Goal: Information Seeking & Learning: Check status

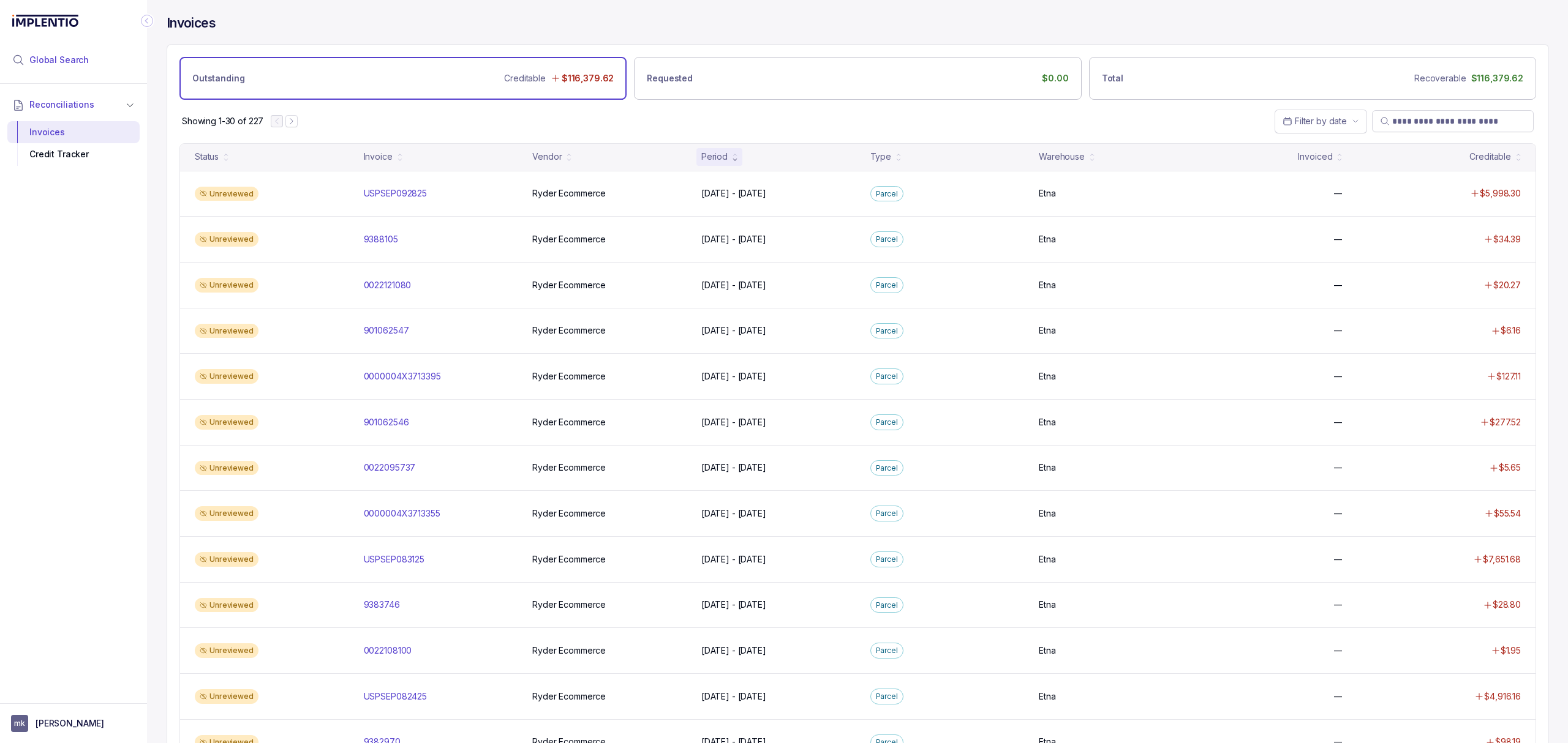
click at [35, 55] on span "Global Search" at bounding box center [59, 60] width 59 height 12
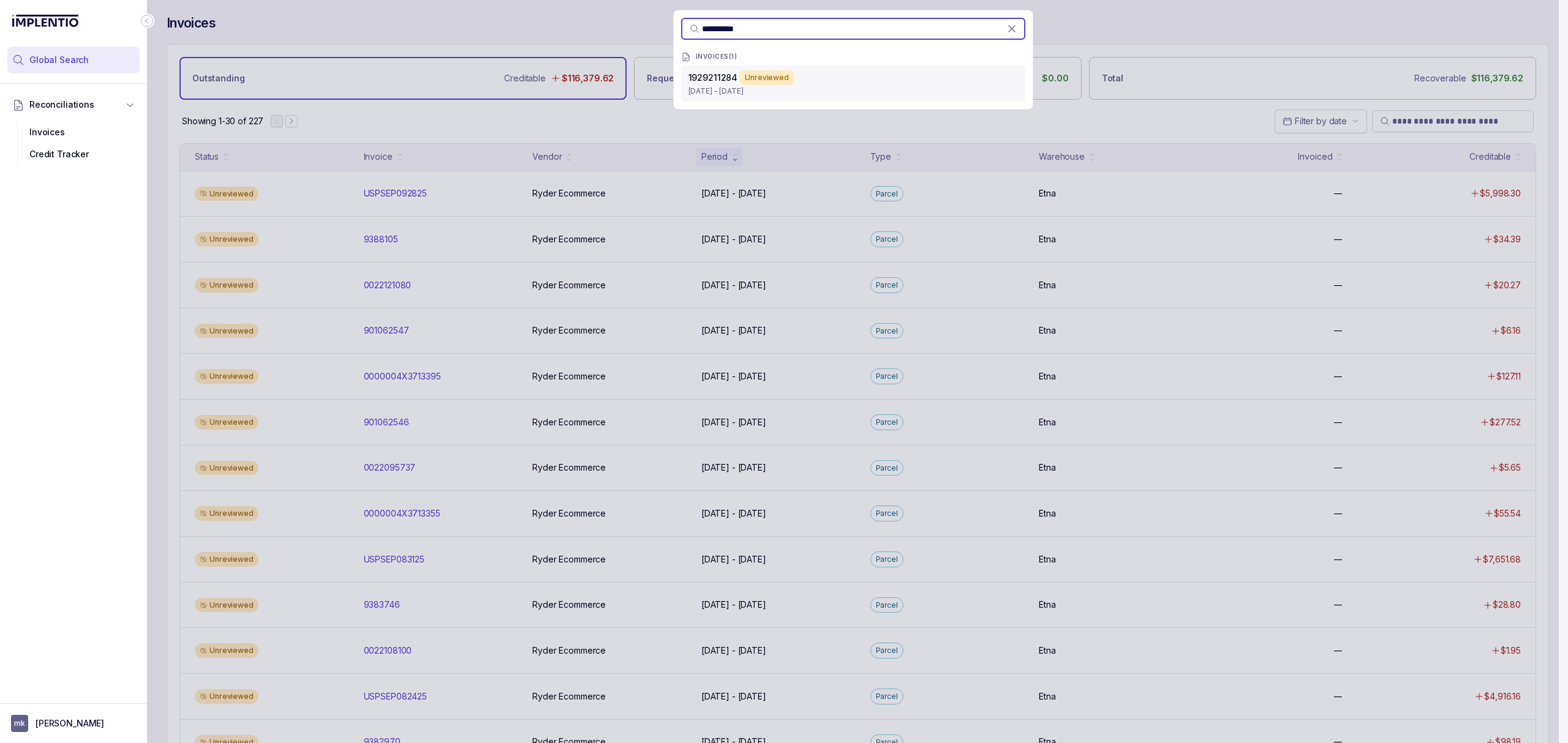
type input "**********"
click at [718, 82] on span "1929211284" at bounding box center [713, 78] width 50 height 11
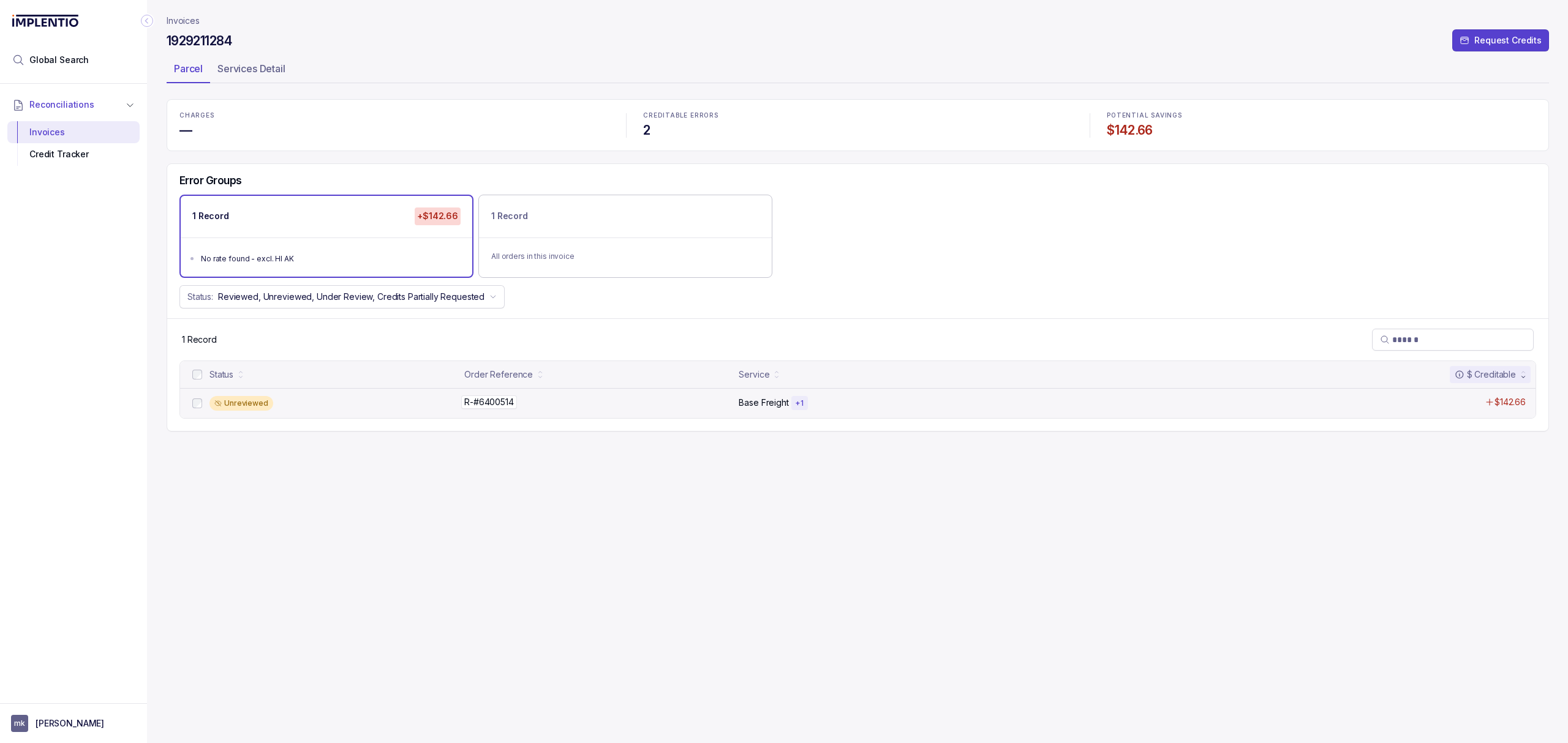
click at [481, 402] on p "R-#6400514" at bounding box center [489, 402] width 56 height 14
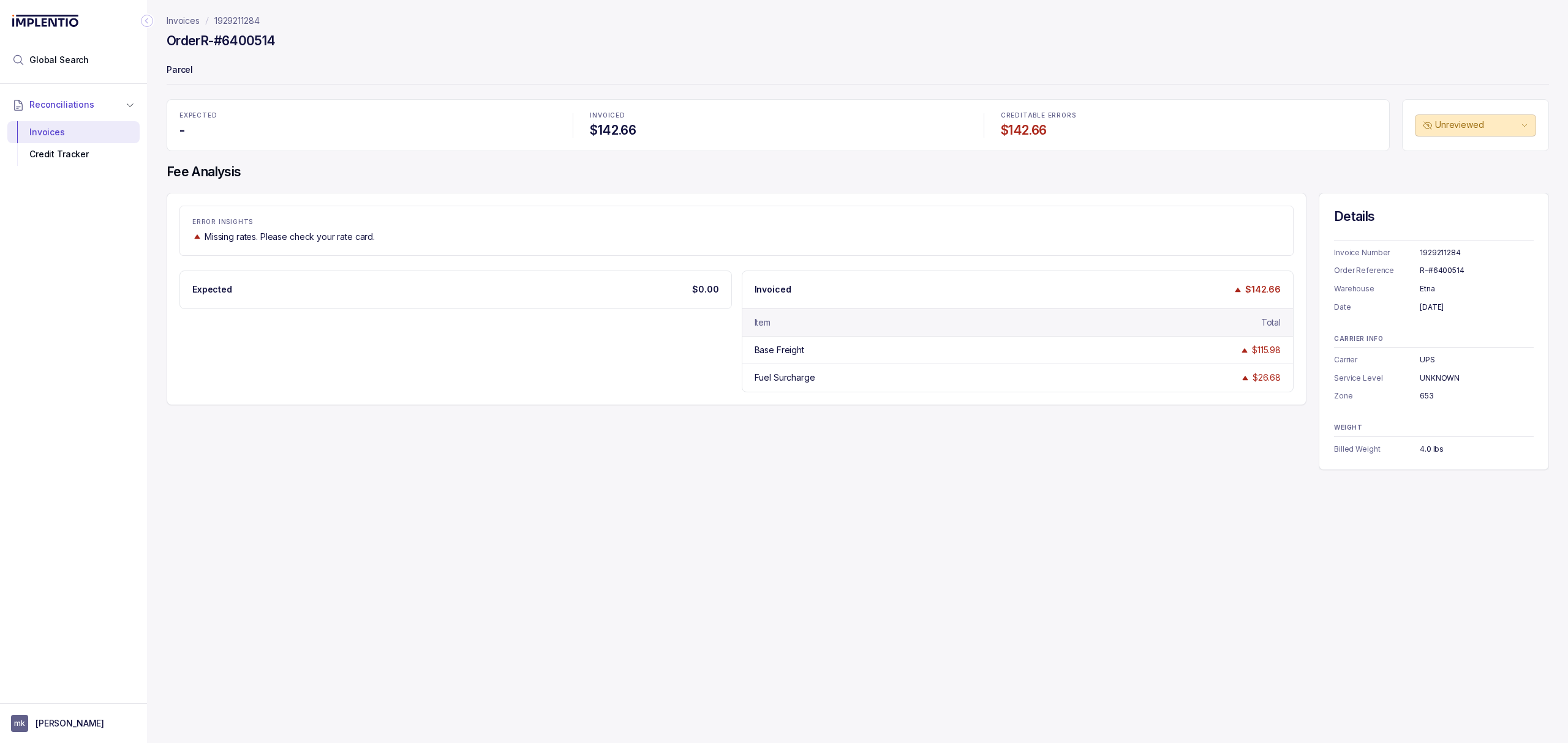
click at [1433, 275] on div "R-#6400514" at bounding box center [1476, 270] width 114 height 12
copy div "R-#6400514"
click at [1429, 309] on div "[DATE]" at bounding box center [1476, 307] width 114 height 12
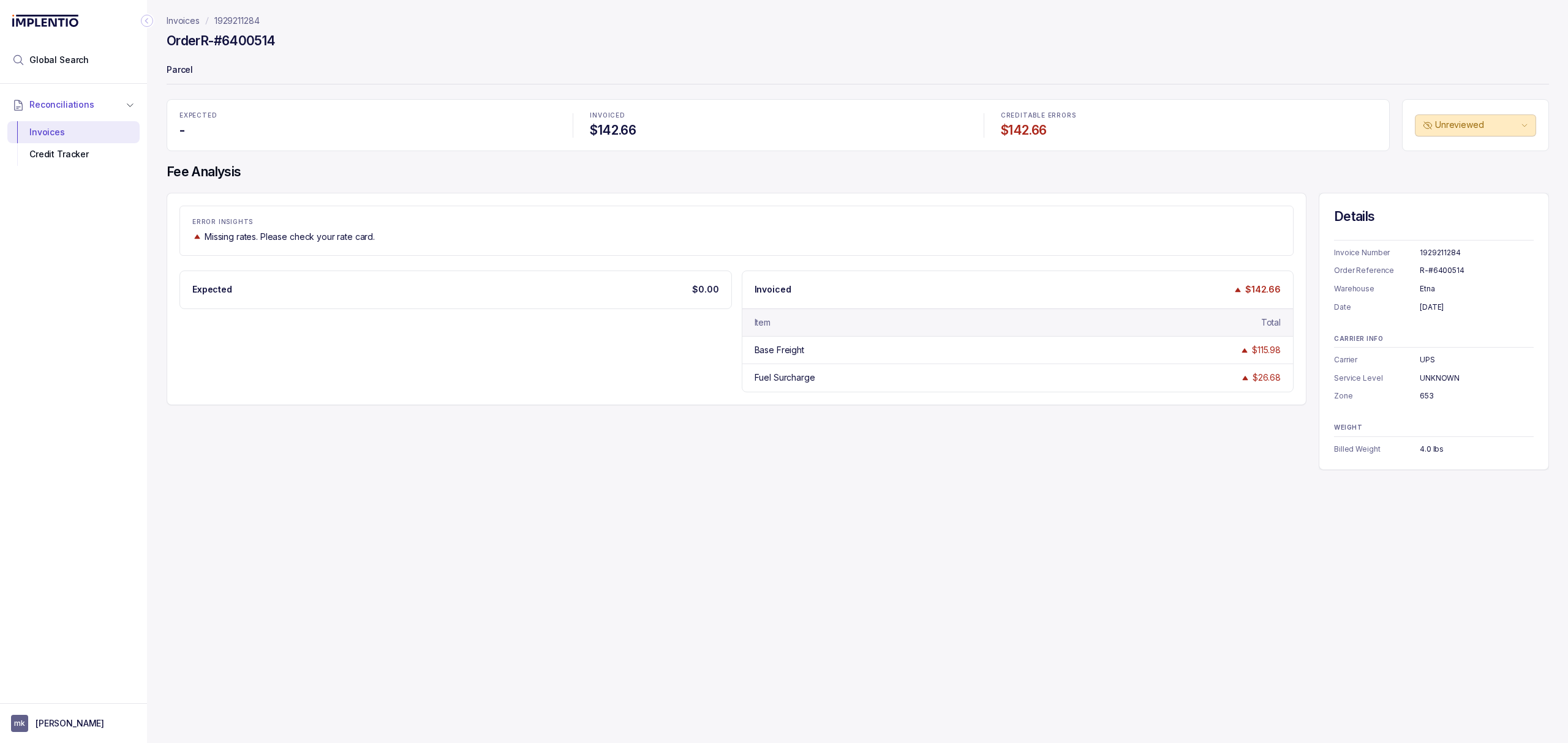
click at [1429, 309] on div "[DATE]" at bounding box center [1476, 307] width 114 height 12
click at [1431, 307] on div "[DATE]" at bounding box center [1476, 307] width 114 height 12
click at [1426, 382] on div "UNKNOWN" at bounding box center [1476, 378] width 114 height 12
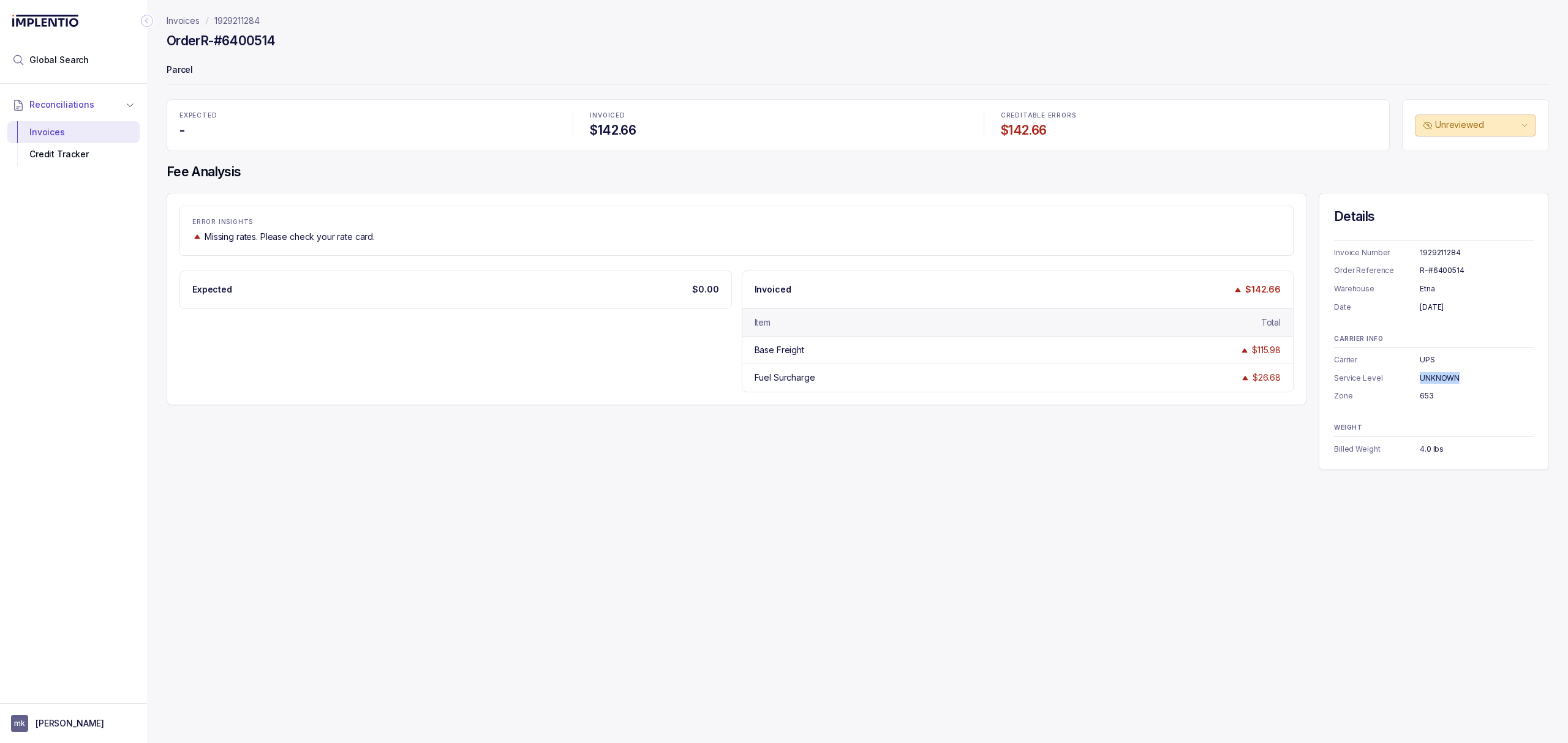
click at [1426, 382] on div "UNKNOWN" at bounding box center [1476, 378] width 114 height 12
copy div "UNKNOWN"
click at [1422, 397] on div "653" at bounding box center [1476, 396] width 114 height 12
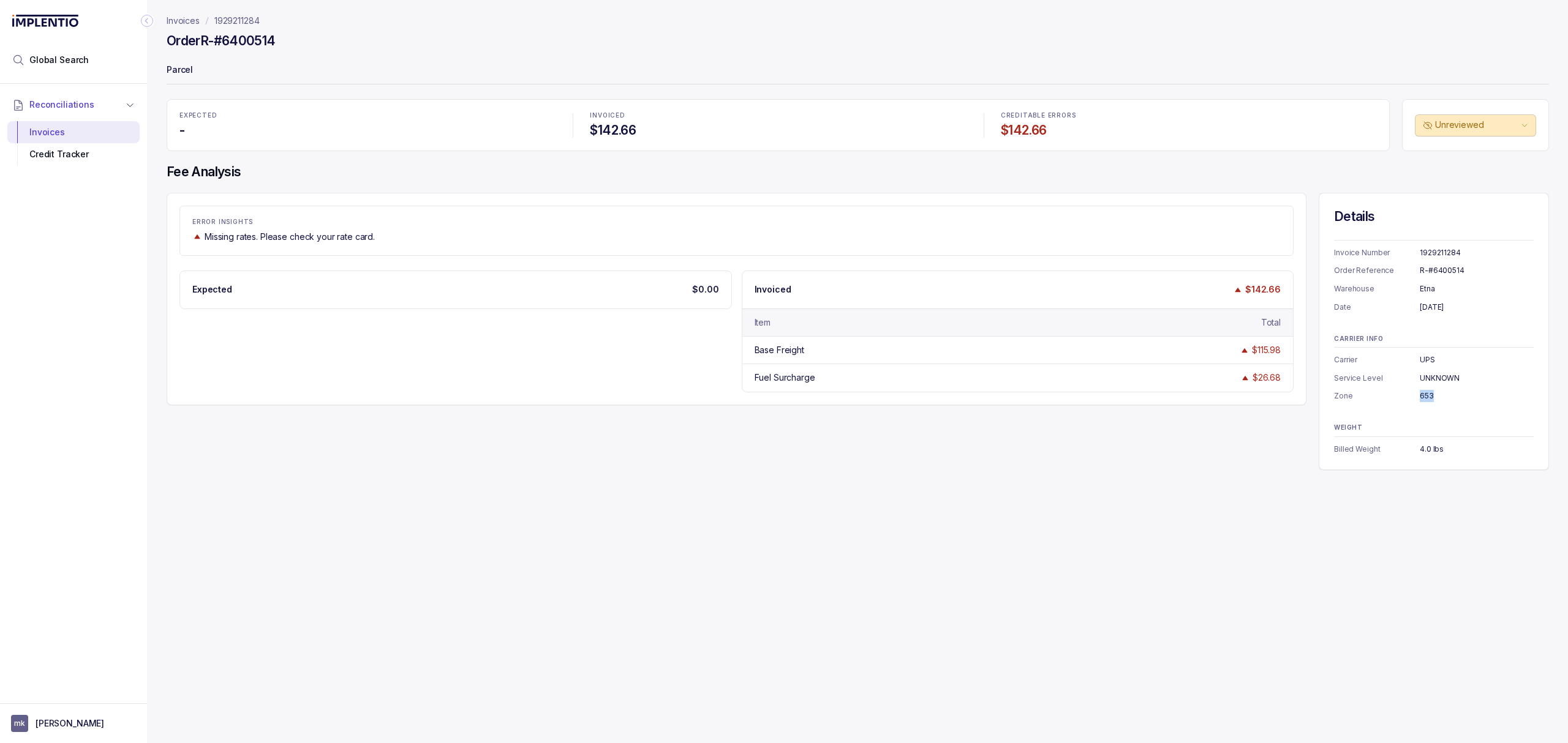
copy div "653"
click at [1422, 451] on div "4.0 lbs" at bounding box center [1476, 449] width 114 height 12
copy div "4.0 lbs"
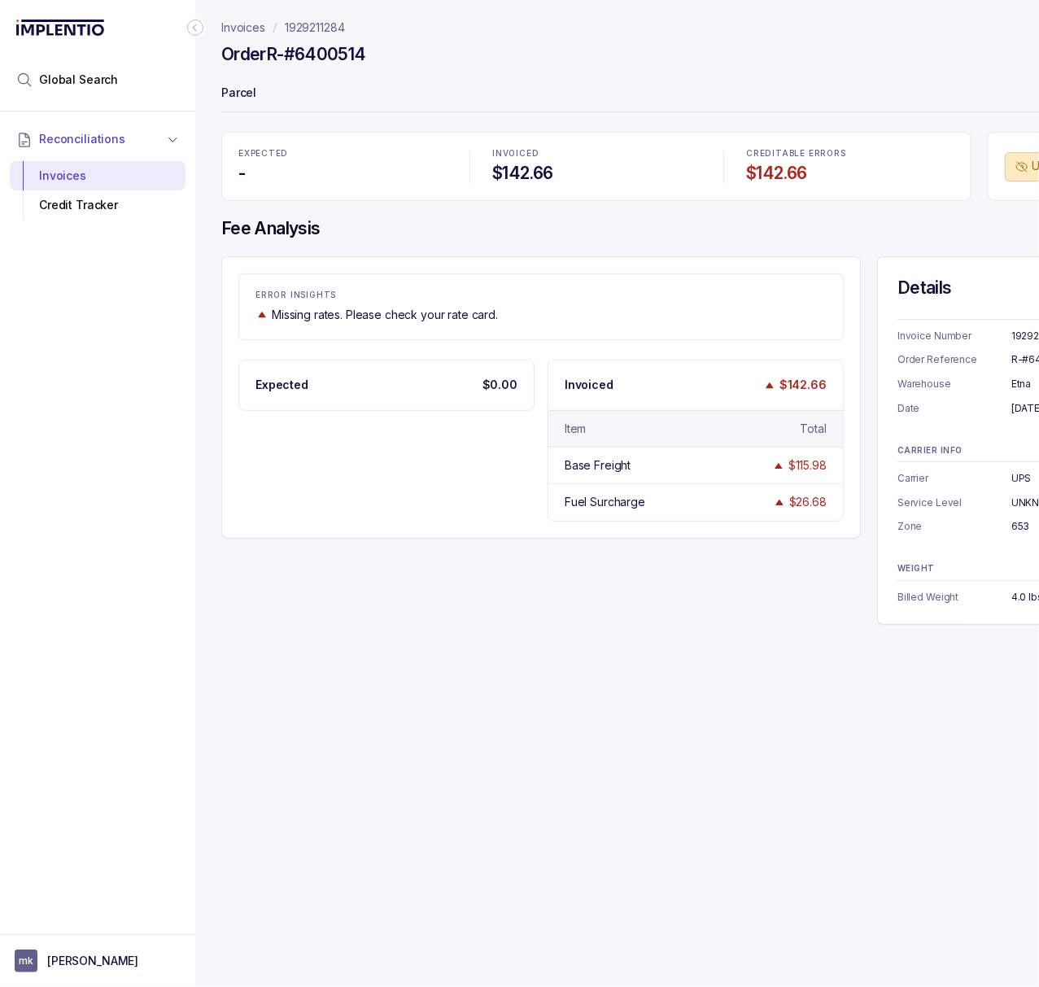
click at [194, 31] on icon "Collapse Icon" at bounding box center [195, 28] width 16 height 16
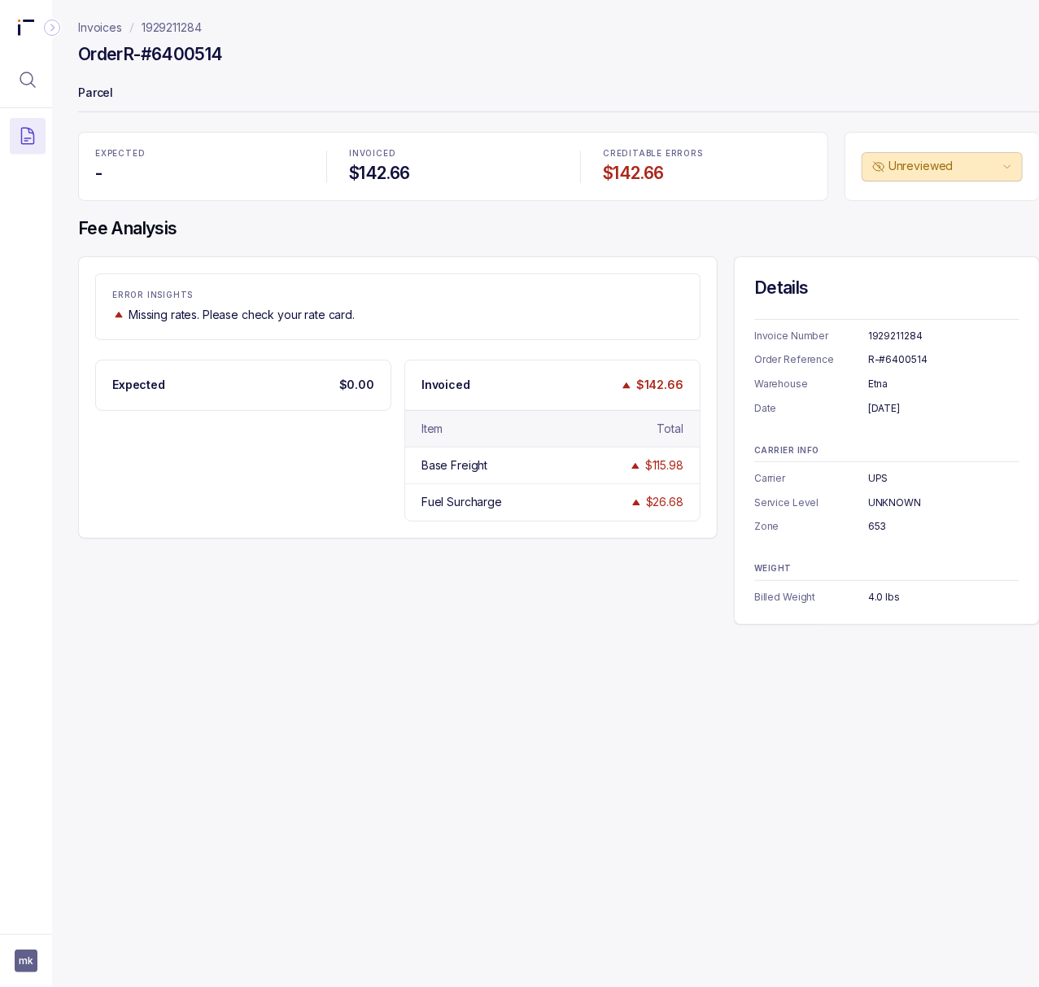
click at [193, 28] on p "1929211284" at bounding box center [172, 28] width 60 height 16
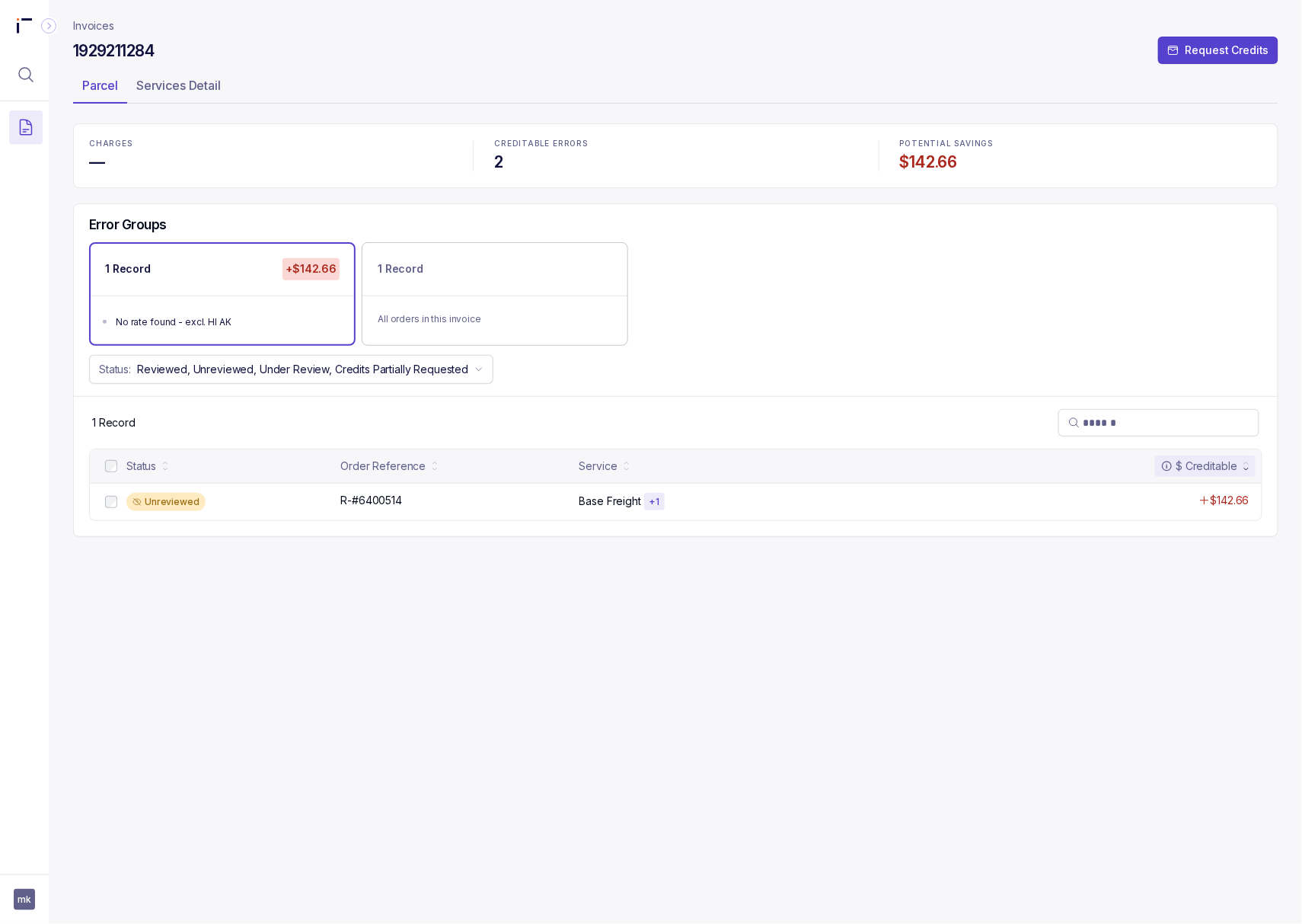
click at [930, 156] on h4 "$142.66" at bounding box center [1080, 162] width 362 height 22
copy h4 "$142.66"
click at [31, 77] on icon "Menu Icon Button MagnifyingGlassIcon" at bounding box center [26, 75] width 19 height 19
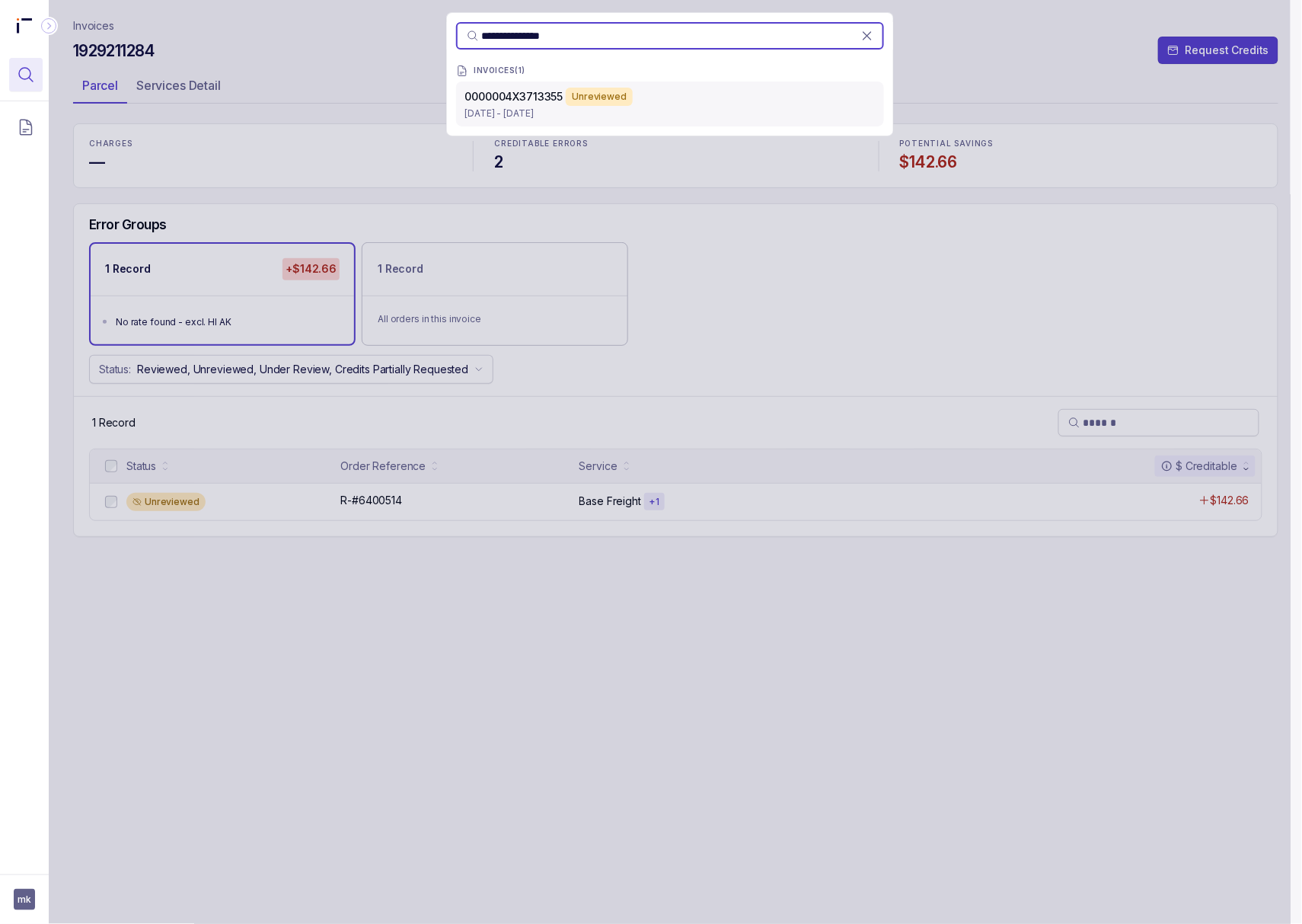
type input "**********"
click at [509, 95] on span "0000004X3713355" at bounding box center [514, 96] width 98 height 13
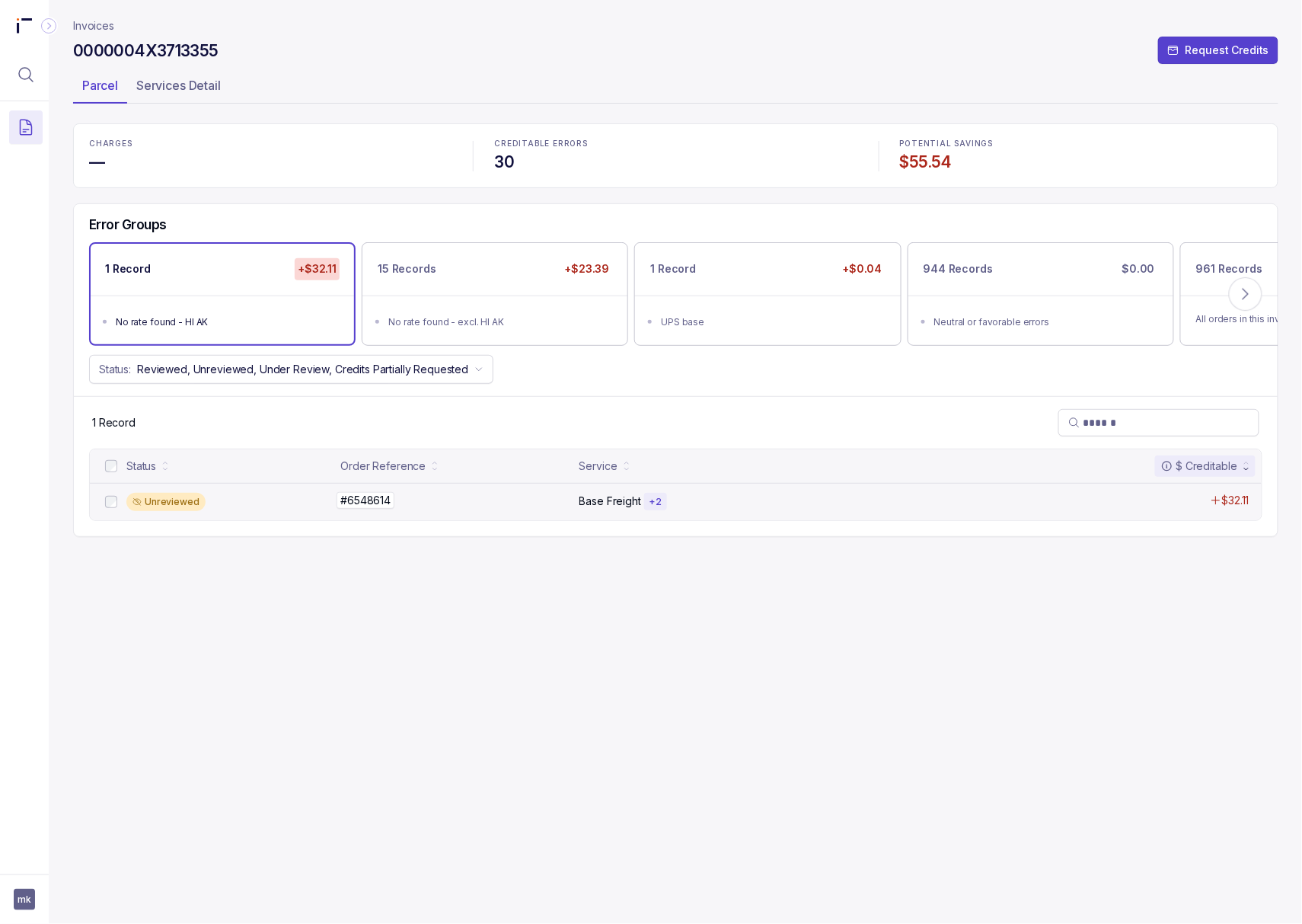
click at [357, 504] on p "#6548614" at bounding box center [365, 500] width 58 height 17
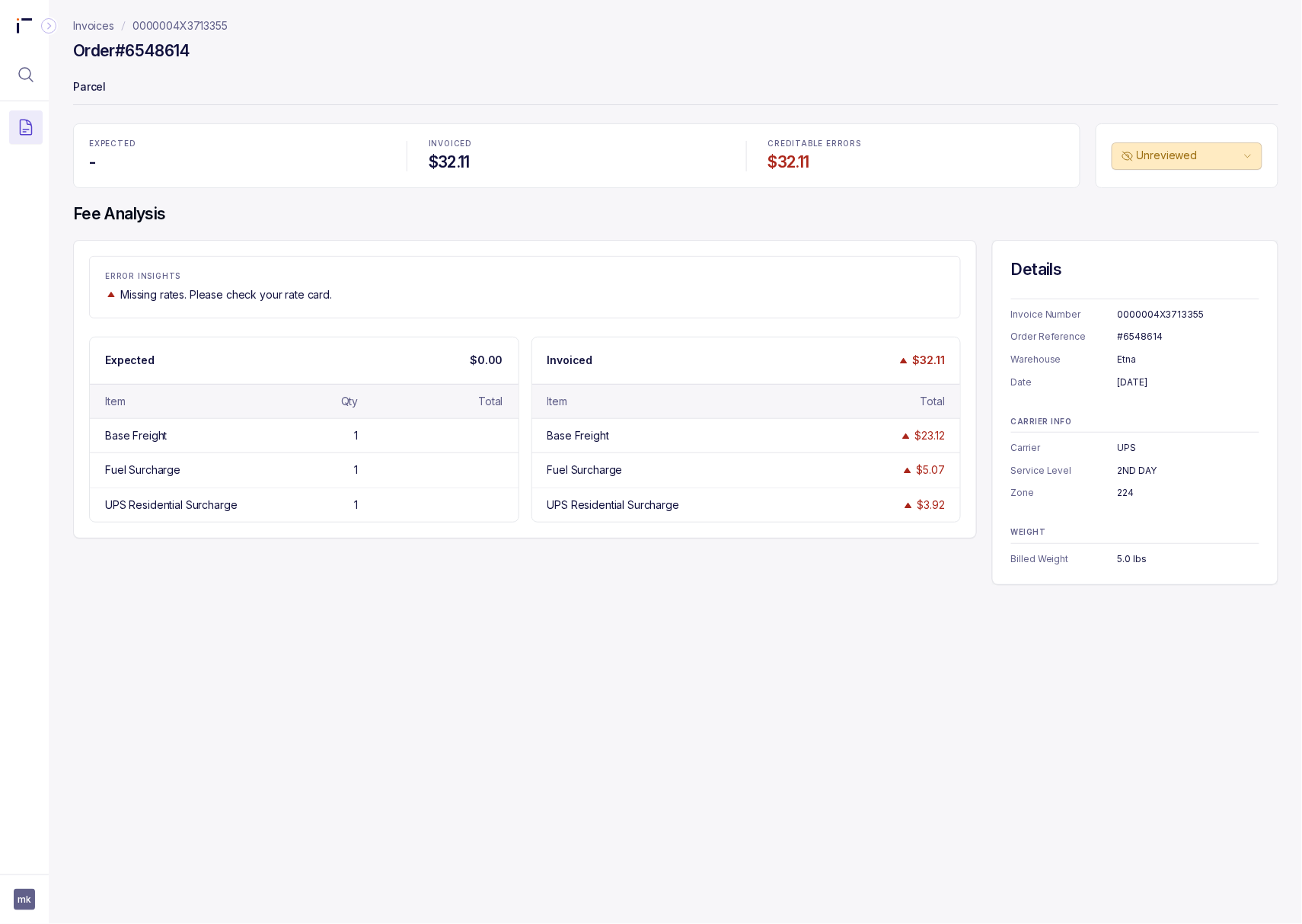
click at [1127, 340] on div "#6548614" at bounding box center [1188, 336] width 141 height 15
copy div "#6548614"
click at [1133, 381] on div "[DATE]" at bounding box center [1188, 382] width 141 height 15
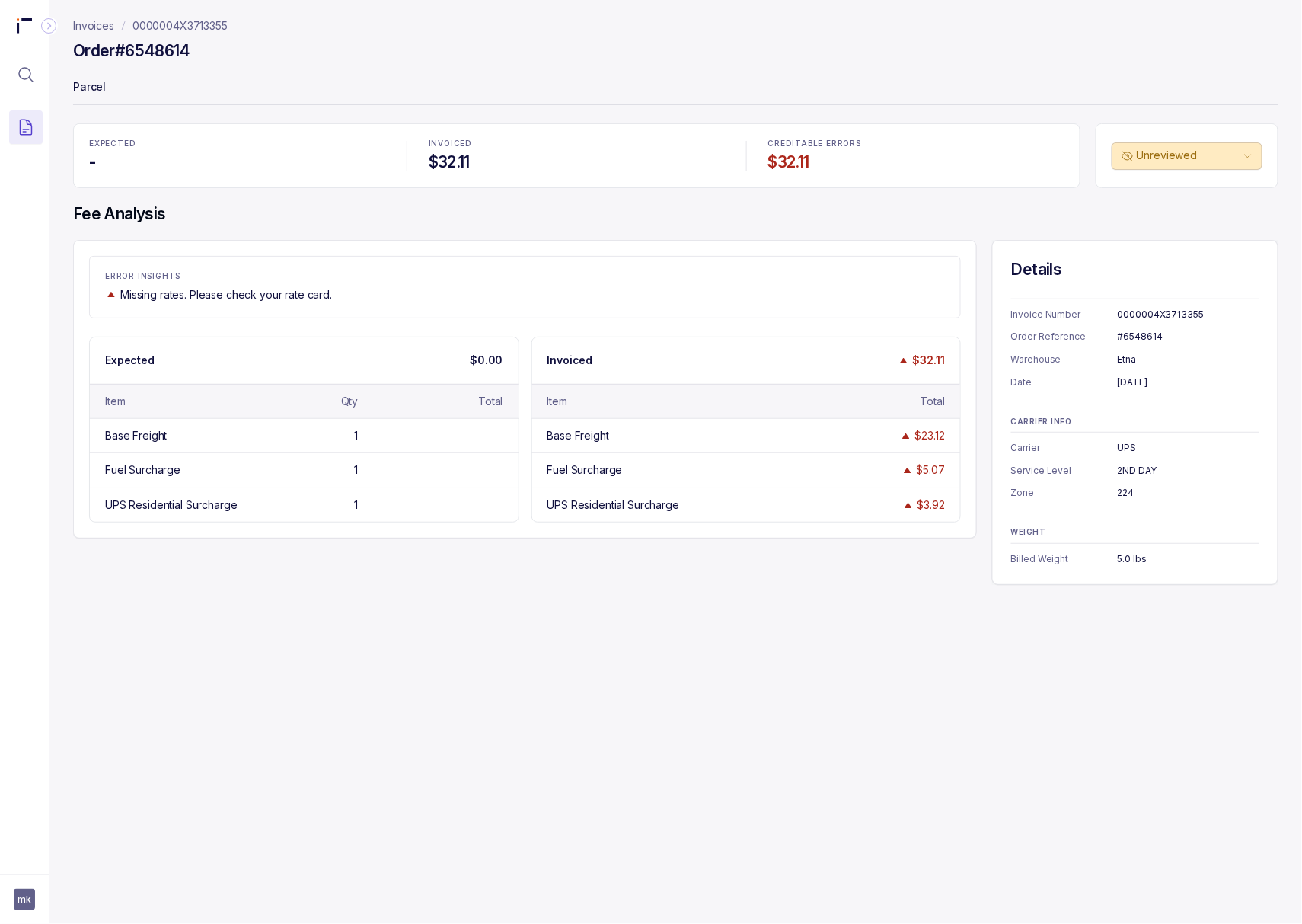
click at [1133, 381] on div "[DATE]" at bounding box center [1188, 382] width 141 height 15
copy div "[DATE]"
click at [1134, 466] on div "2ND DAY" at bounding box center [1188, 470] width 141 height 15
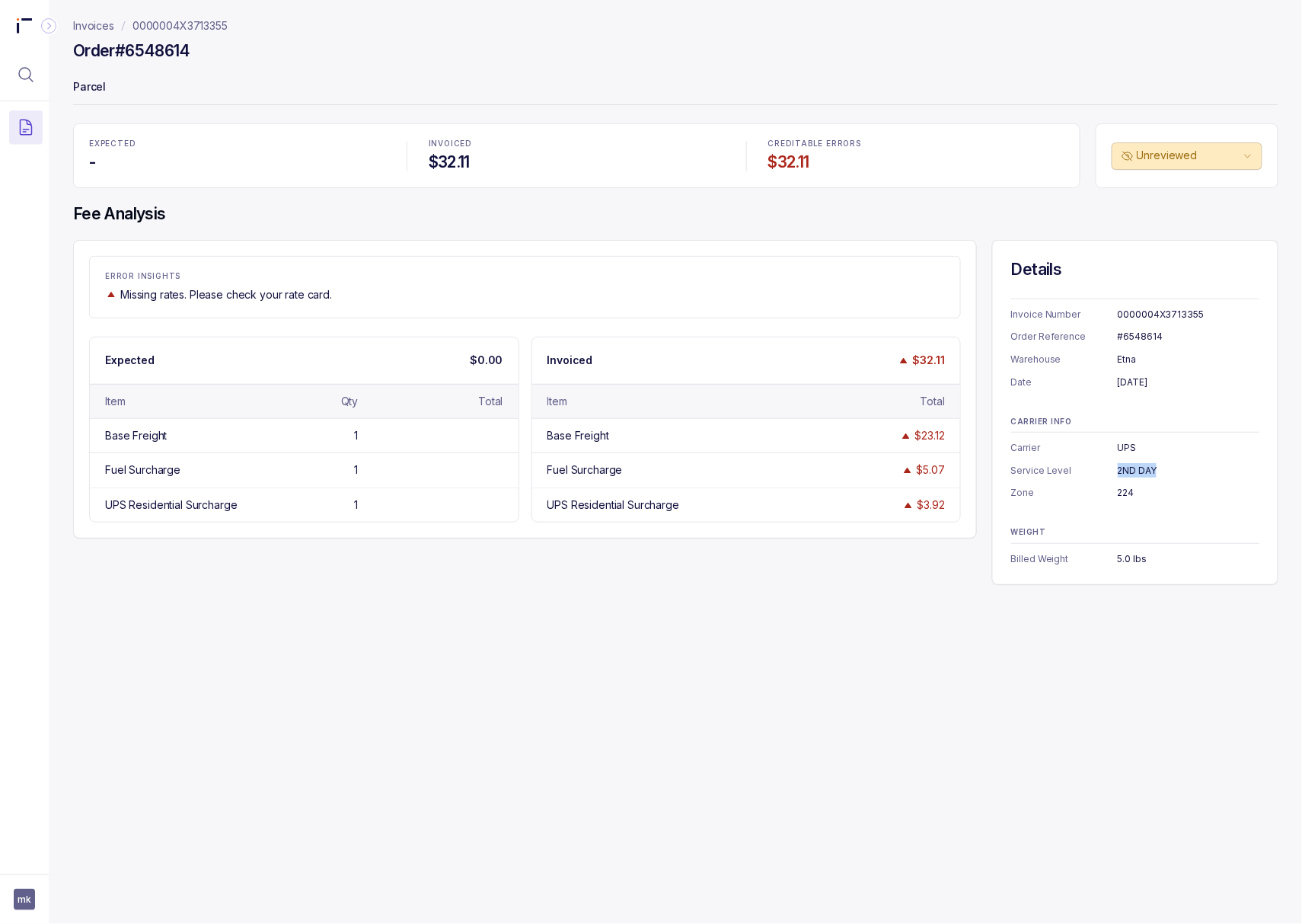
click at [1134, 466] on div "2ND DAY" at bounding box center [1188, 470] width 141 height 15
copy div "2ND DAY"
click at [1118, 496] on div "224" at bounding box center [1188, 492] width 141 height 15
copy div "224"
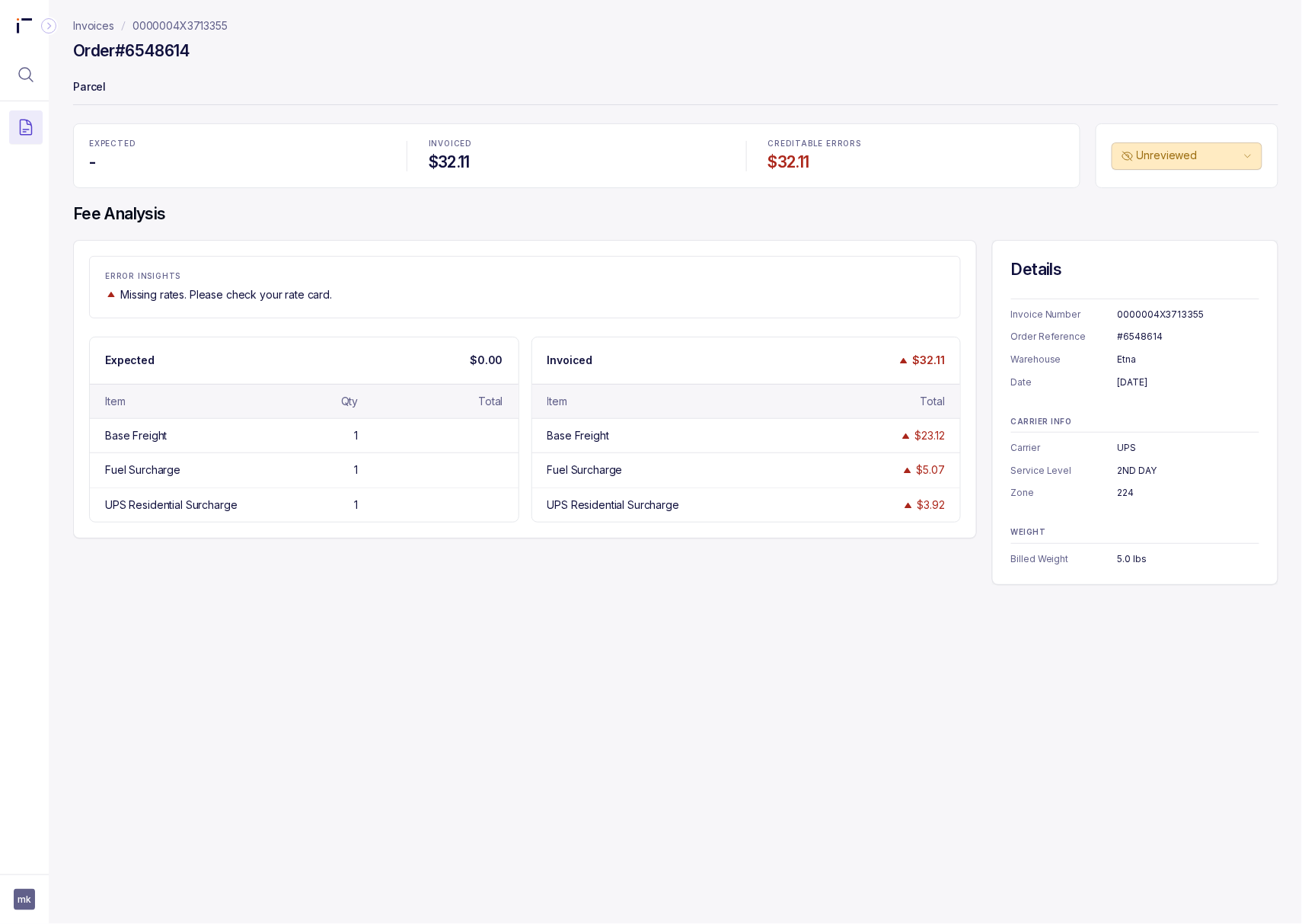
click at [1123, 561] on div "5.0 lbs" at bounding box center [1188, 559] width 141 height 15
copy div "5.0 lbs"
click at [214, 24] on p "0000004X3713355" at bounding box center [181, 26] width 95 height 15
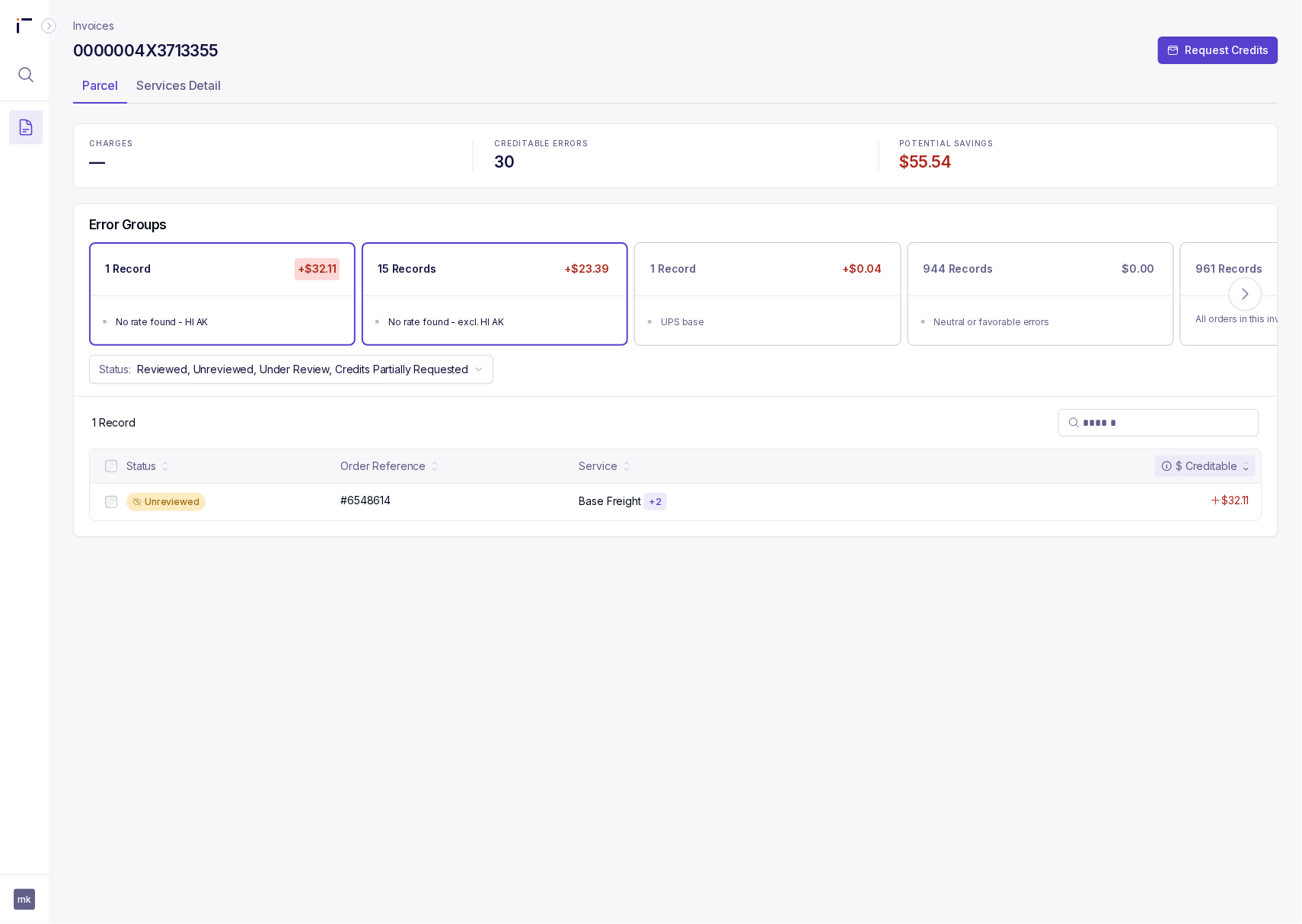
click at [447, 311] on ul "No rate found - excl. HI AK" at bounding box center [494, 320] width 263 height 49
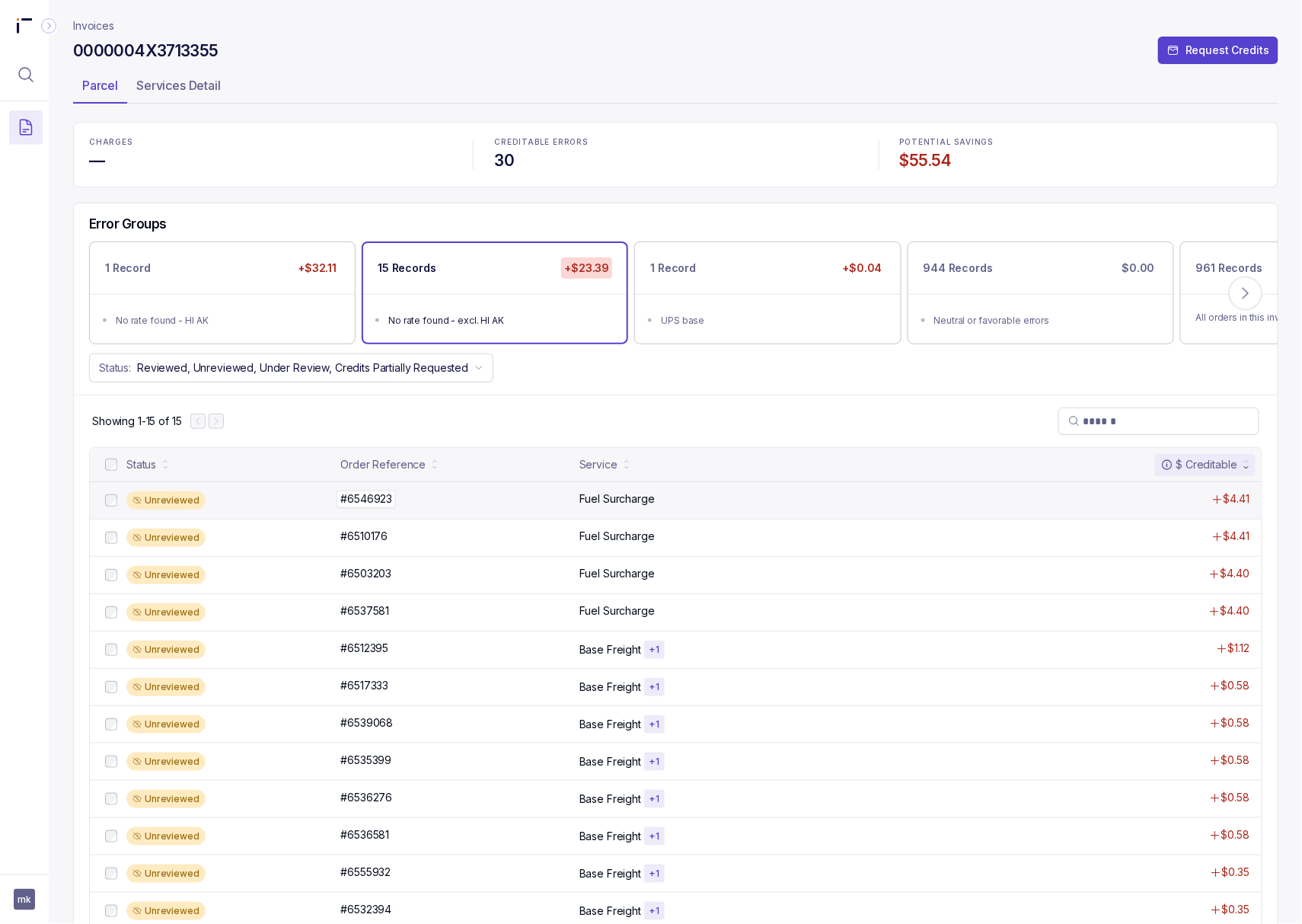
click at [373, 504] on p "#6546923" at bounding box center [365, 499] width 59 height 17
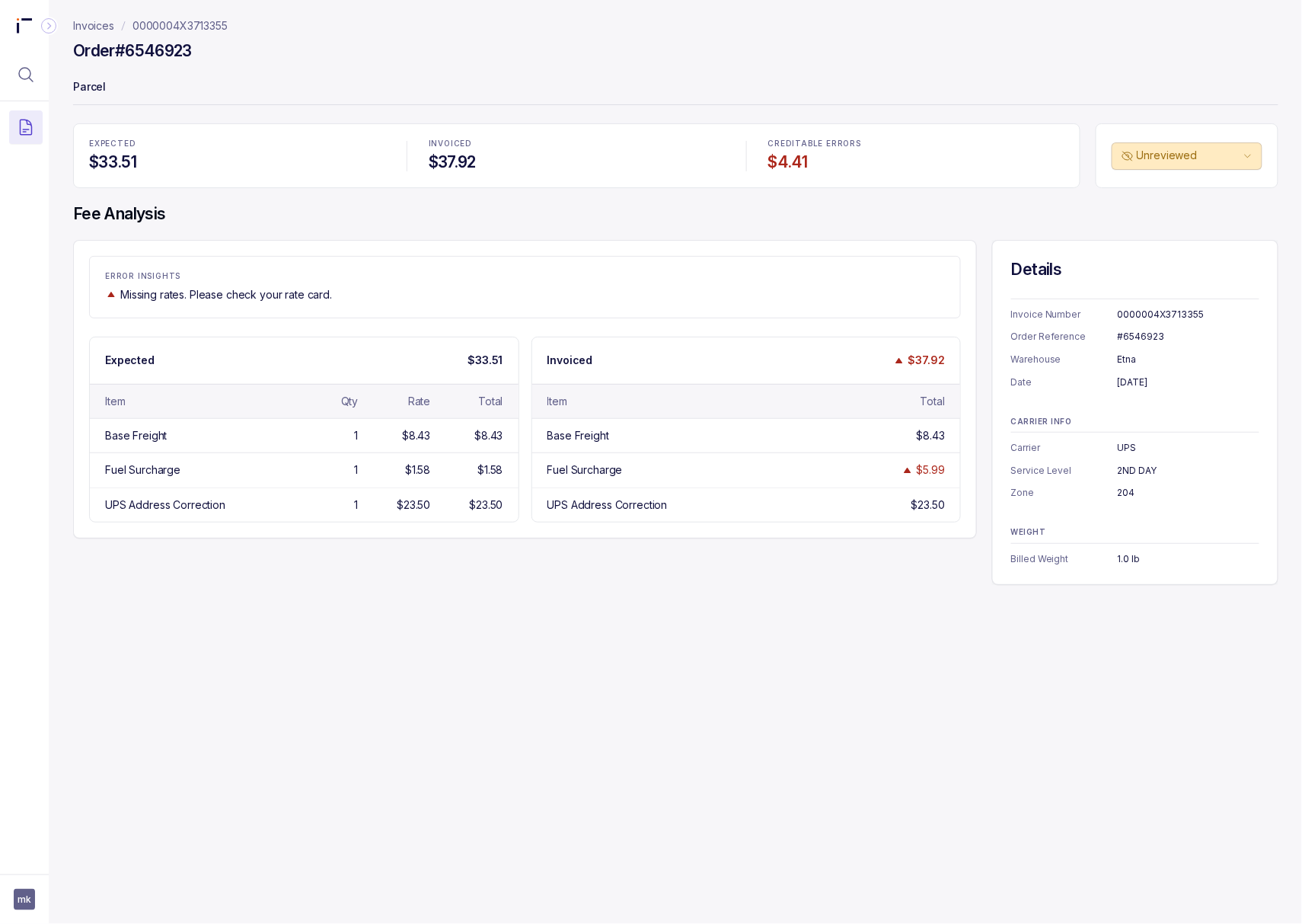
click at [204, 22] on p "0000004X3713355" at bounding box center [181, 26] width 95 height 15
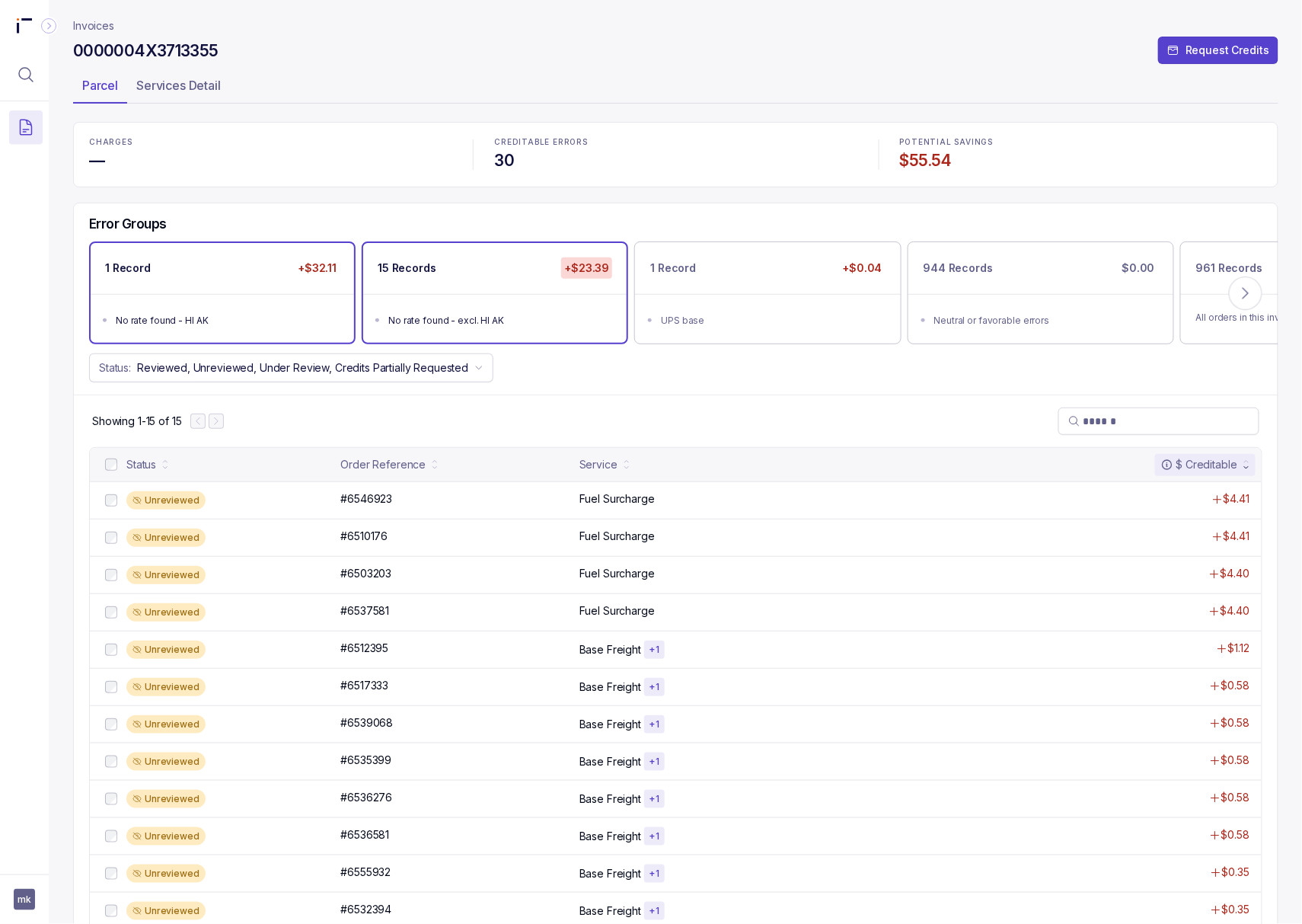
click at [245, 306] on ul "No rate found - HI AK" at bounding box center [222, 318] width 263 height 49
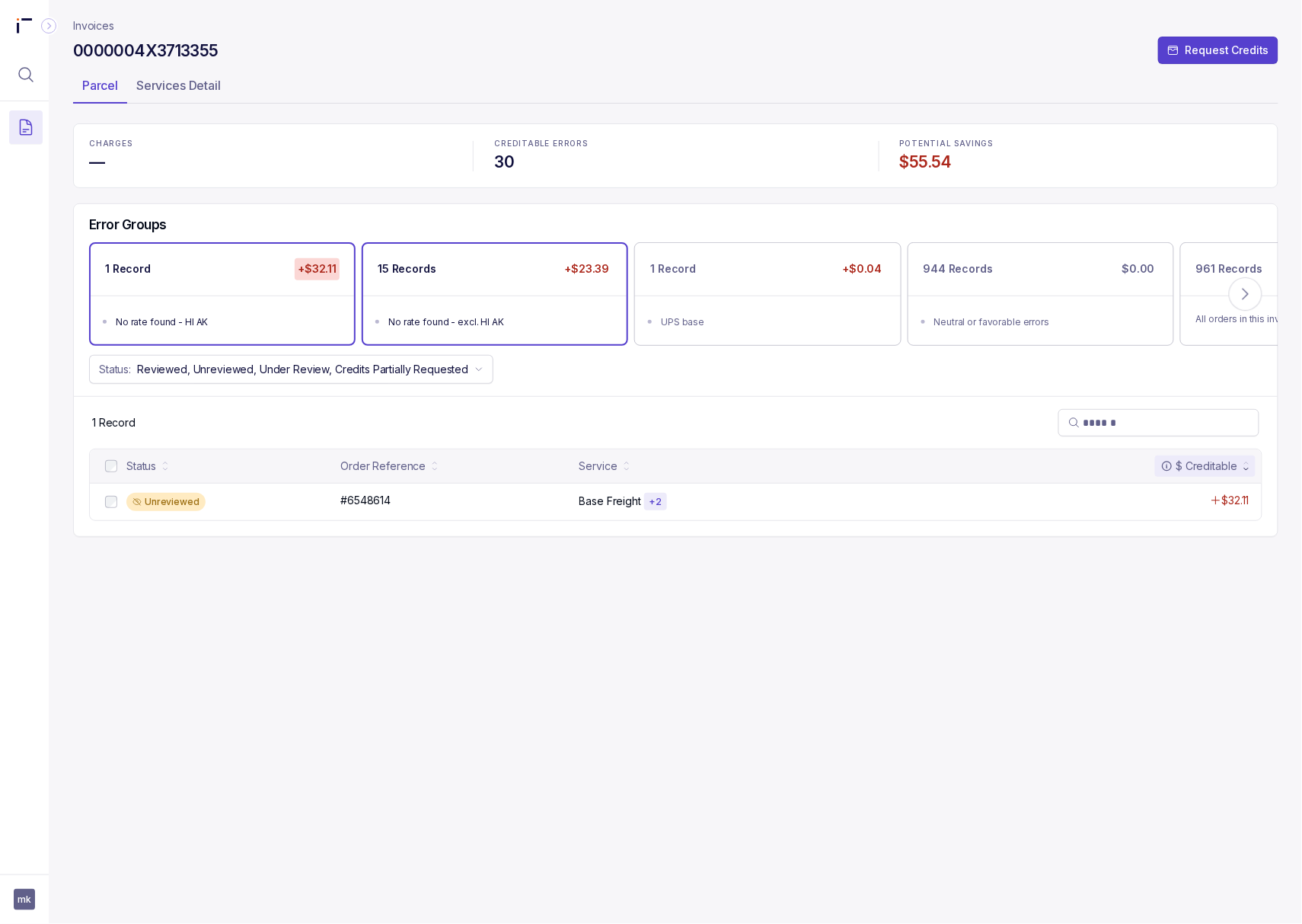
click at [438, 315] on div "No rate found - excl. HI AK" at bounding box center [499, 322] width 222 height 15
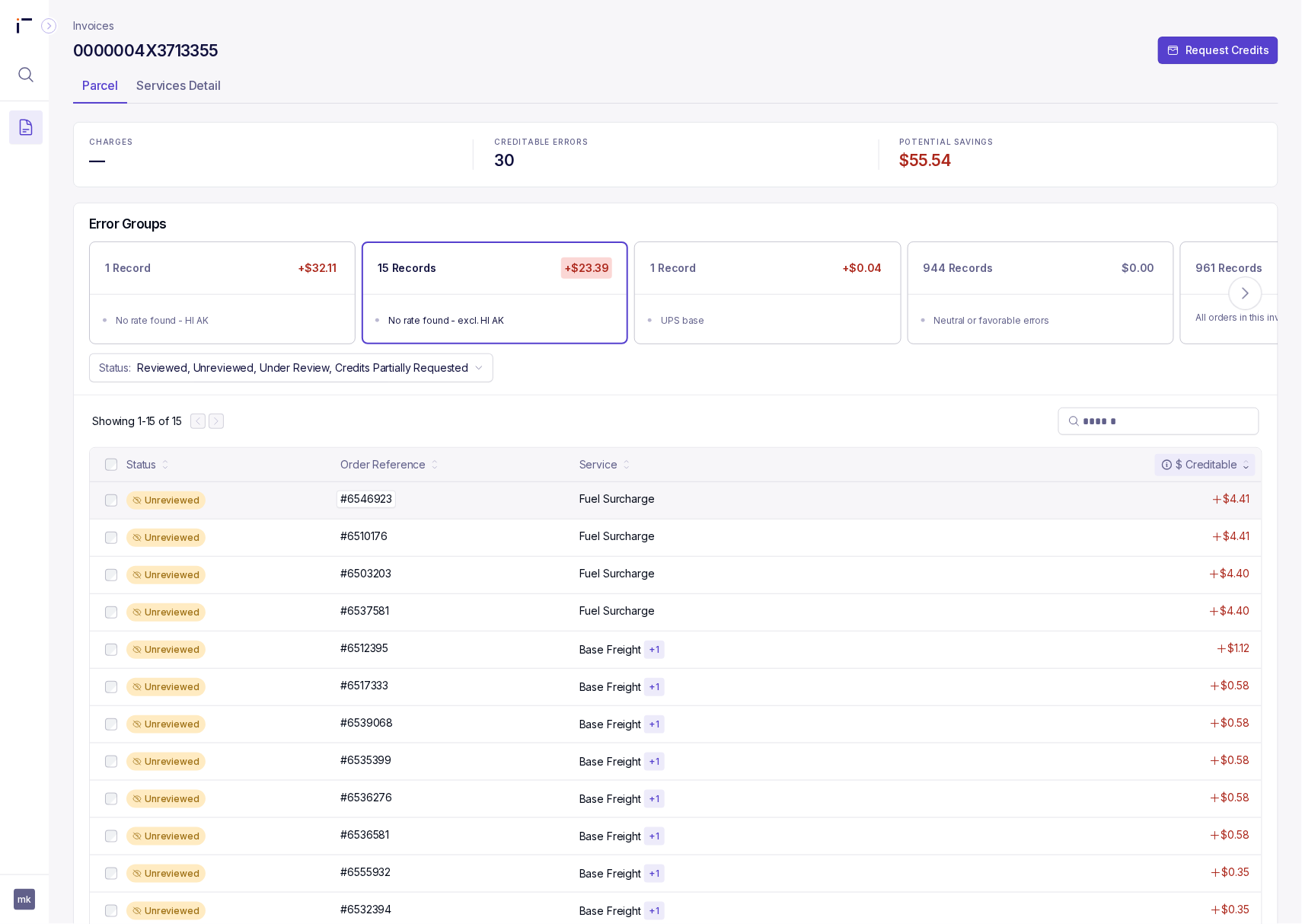
click at [378, 498] on p "#6546923" at bounding box center [365, 499] width 59 height 17
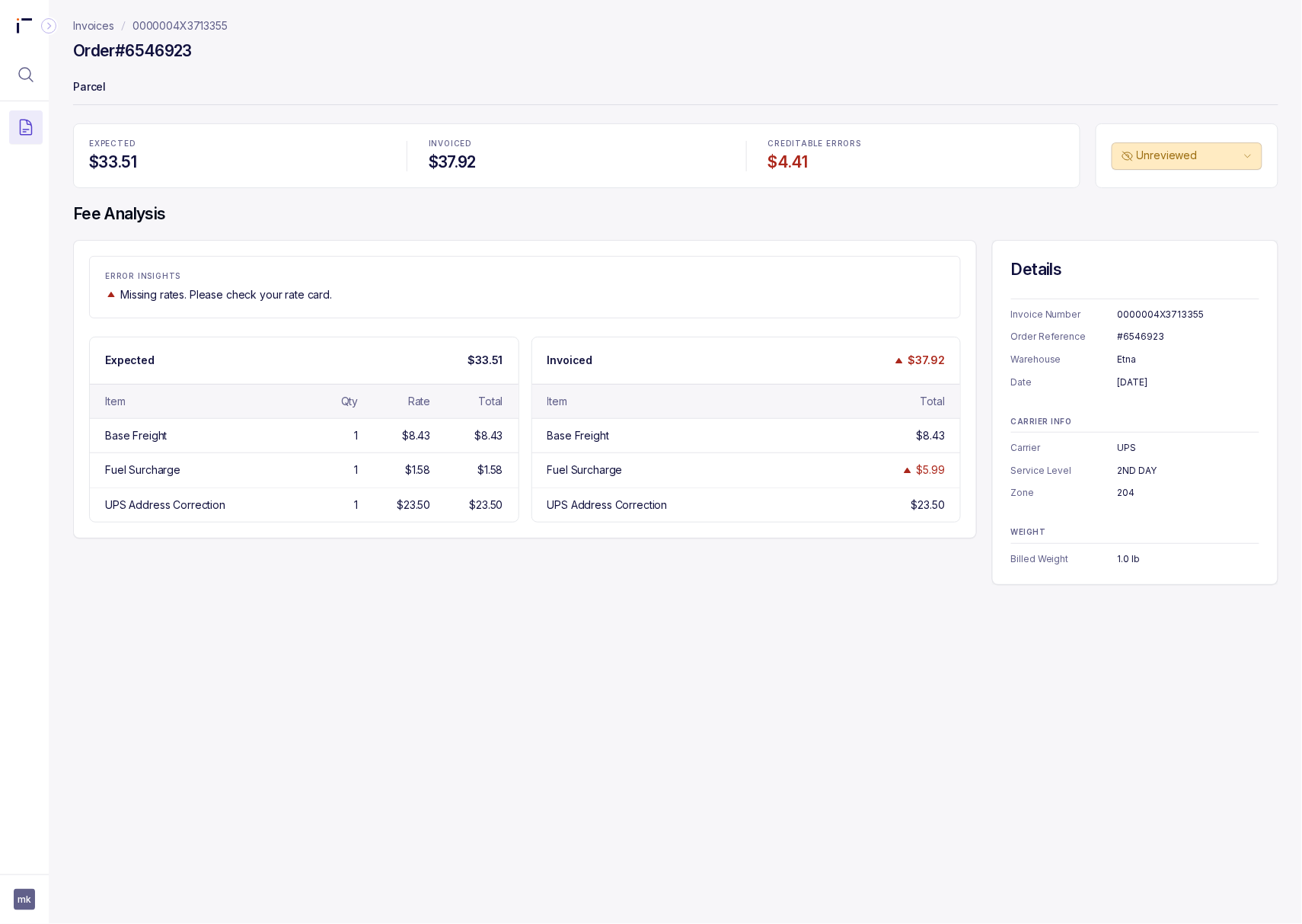
click at [1149, 342] on div "#6546923" at bounding box center [1188, 336] width 141 height 15
click at [1121, 491] on div "204" at bounding box center [1188, 492] width 141 height 15
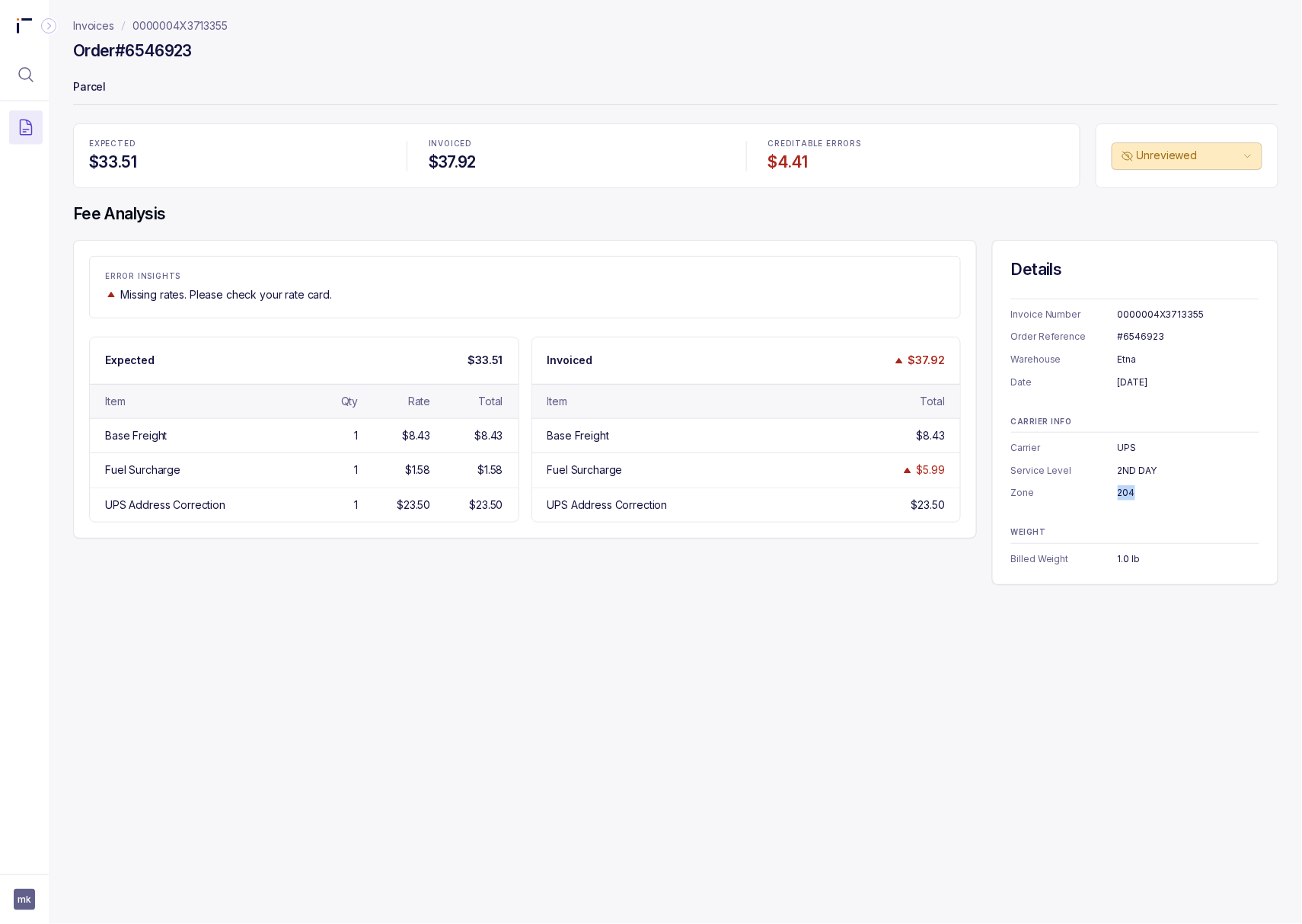
click at [1121, 491] on div "204" at bounding box center [1188, 492] width 141 height 15
click at [1127, 551] on div "WEIGHT Billed Weight 1.0 lb" at bounding box center [1134, 547] width 248 height 38
click at [185, 20] on p "0000004X3713355" at bounding box center [181, 26] width 95 height 15
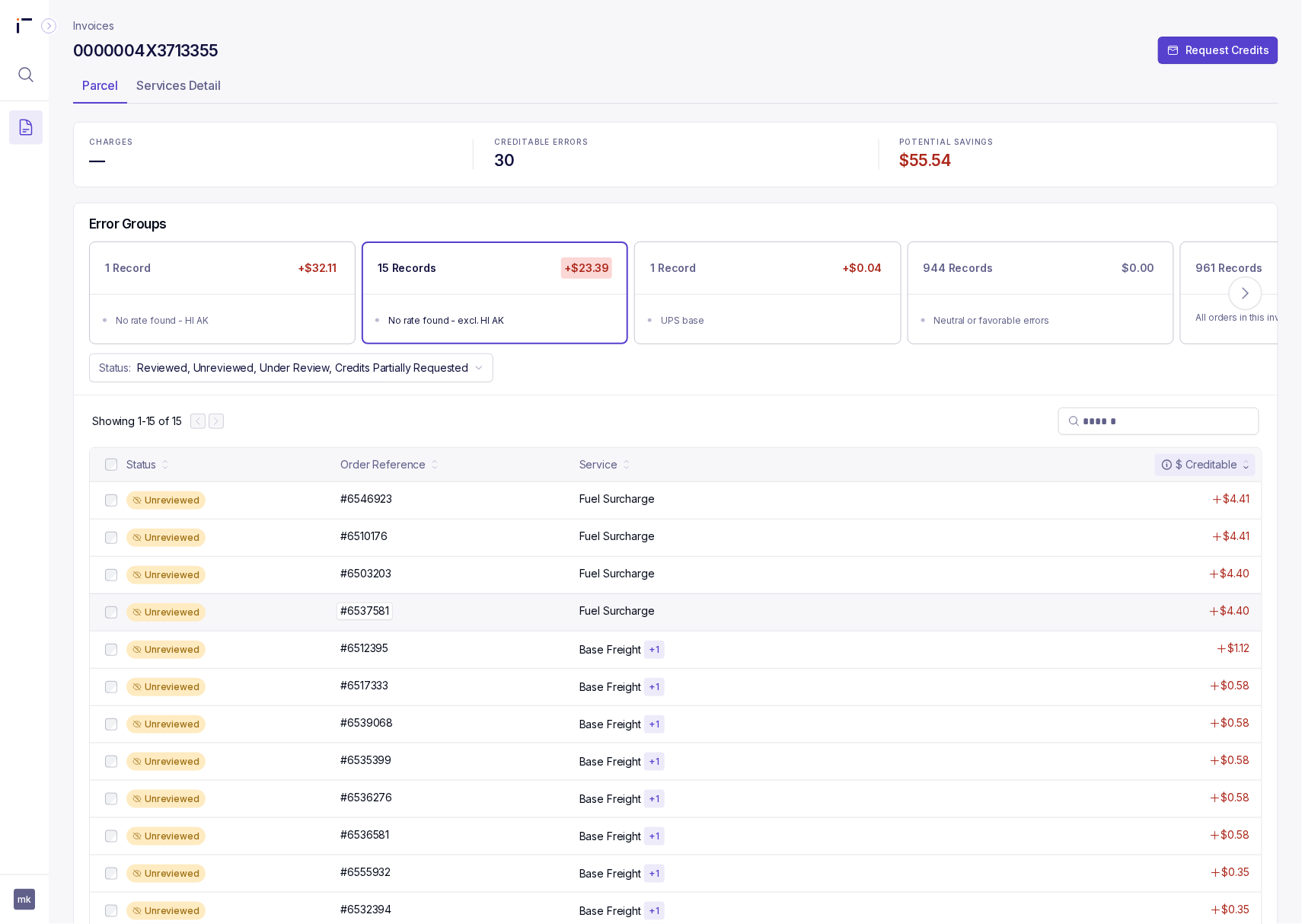
click at [369, 619] on p "#6537581" at bounding box center [364, 610] width 56 height 17
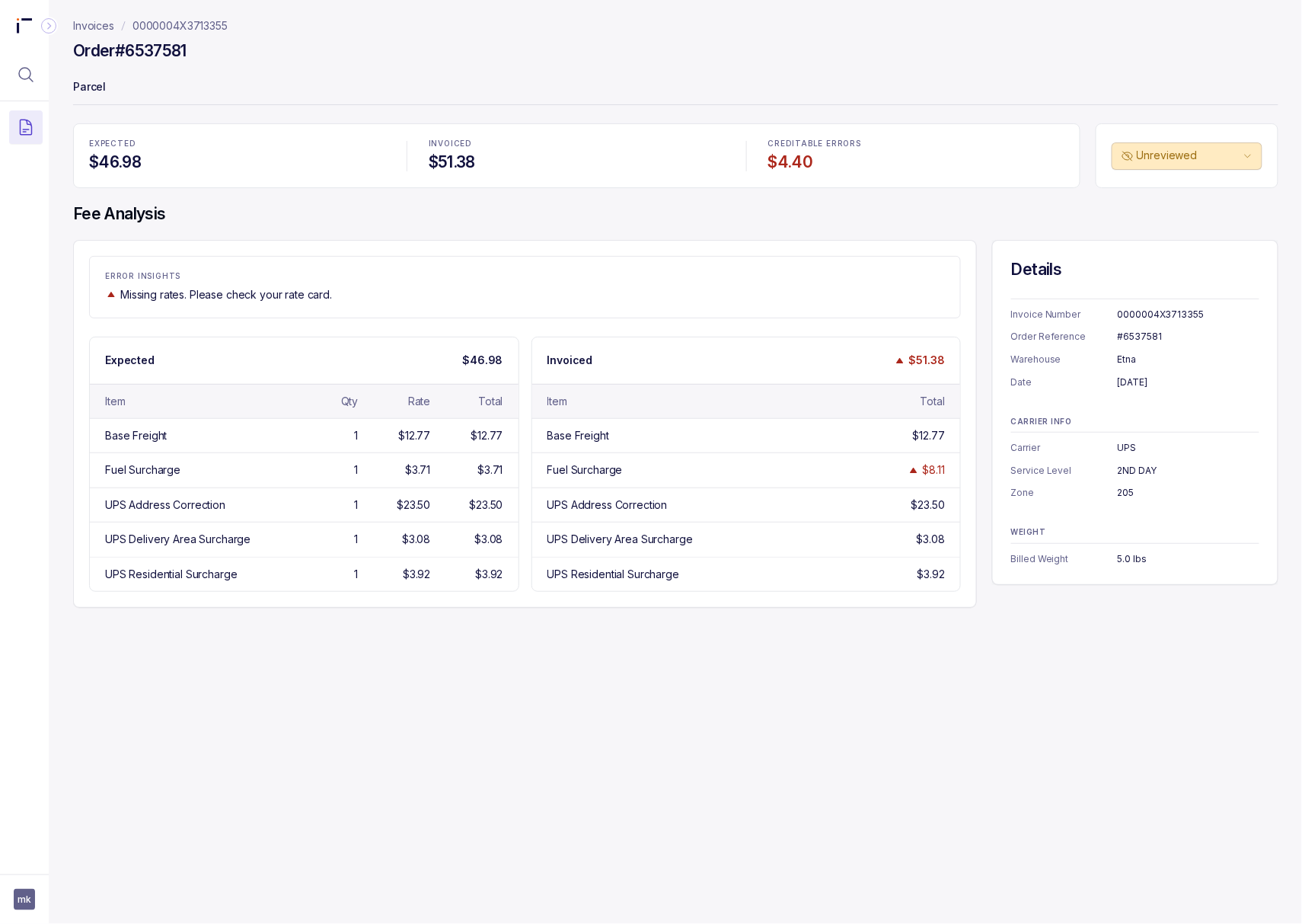
click at [1143, 339] on div "#6537581" at bounding box center [1188, 336] width 141 height 15
click at [1144, 387] on div "[DATE]" at bounding box center [1188, 382] width 141 height 15
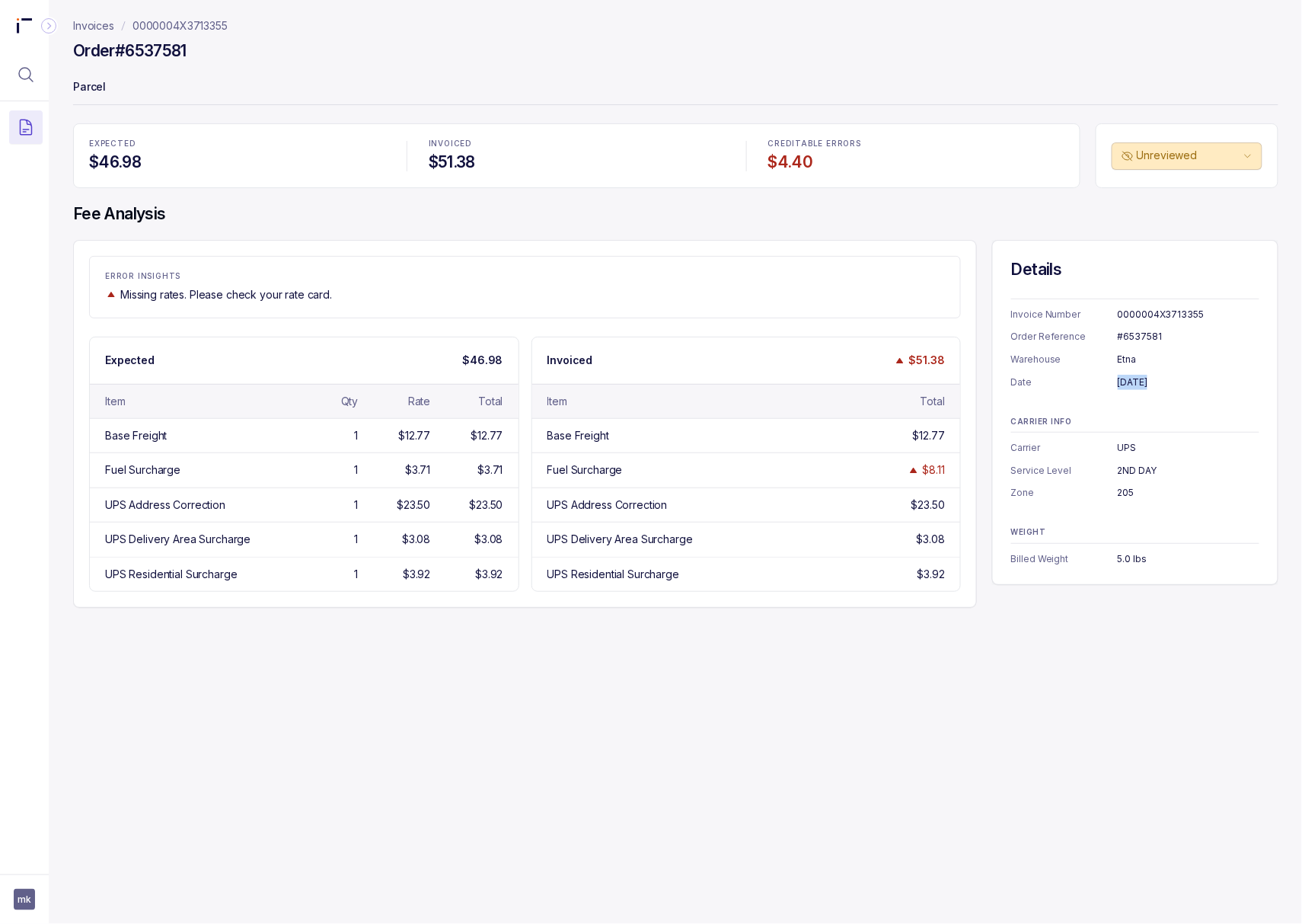
click at [1144, 387] on div "[DATE]" at bounding box center [1188, 382] width 141 height 15
click at [1121, 496] on div "205" at bounding box center [1188, 492] width 141 height 15
click at [1118, 552] on div "5.0 lbs" at bounding box center [1188, 559] width 141 height 15
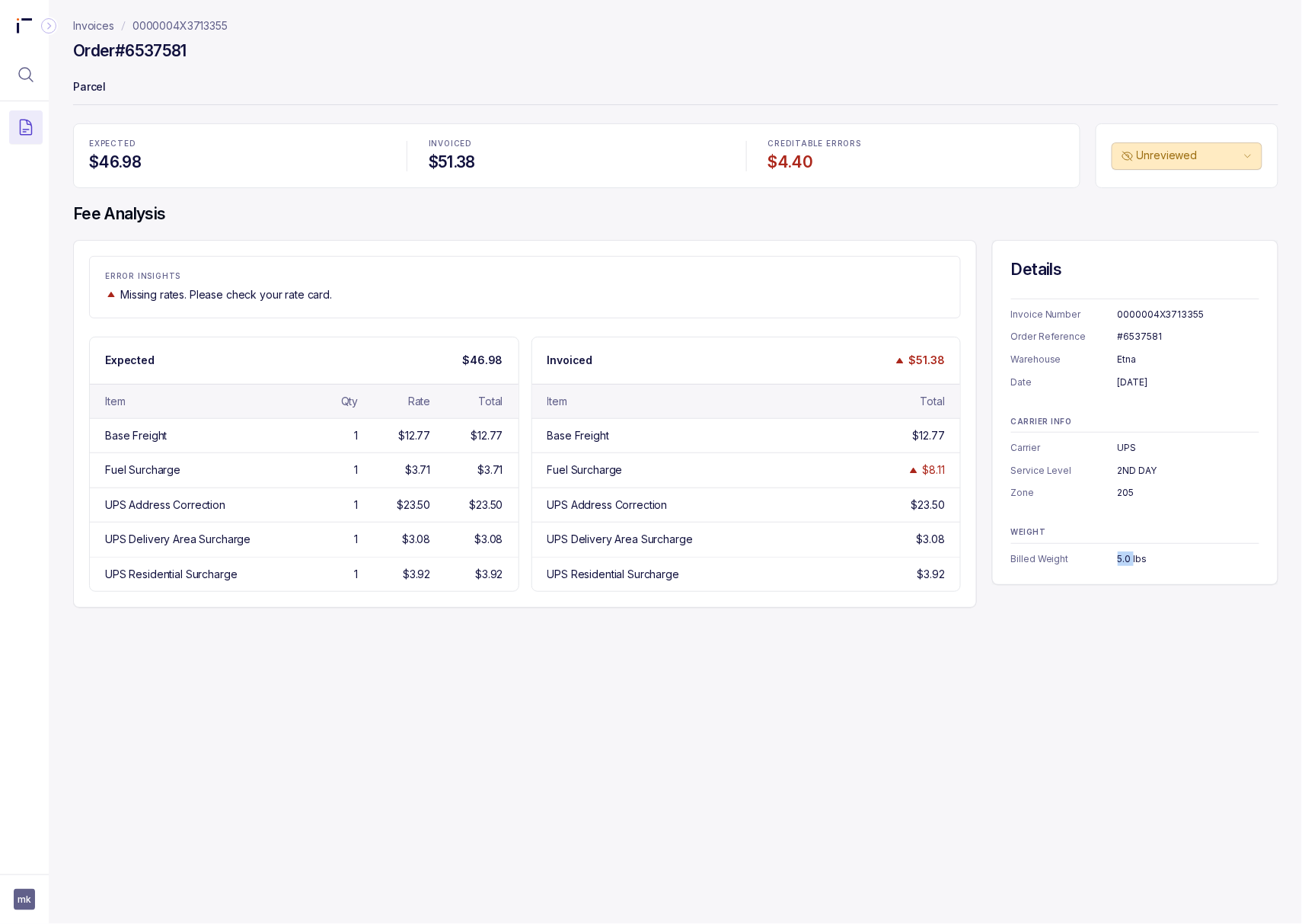
click at [1118, 552] on div "5.0 lbs" at bounding box center [1188, 559] width 141 height 15
click at [198, 22] on p "0000004X3713355" at bounding box center [181, 26] width 95 height 15
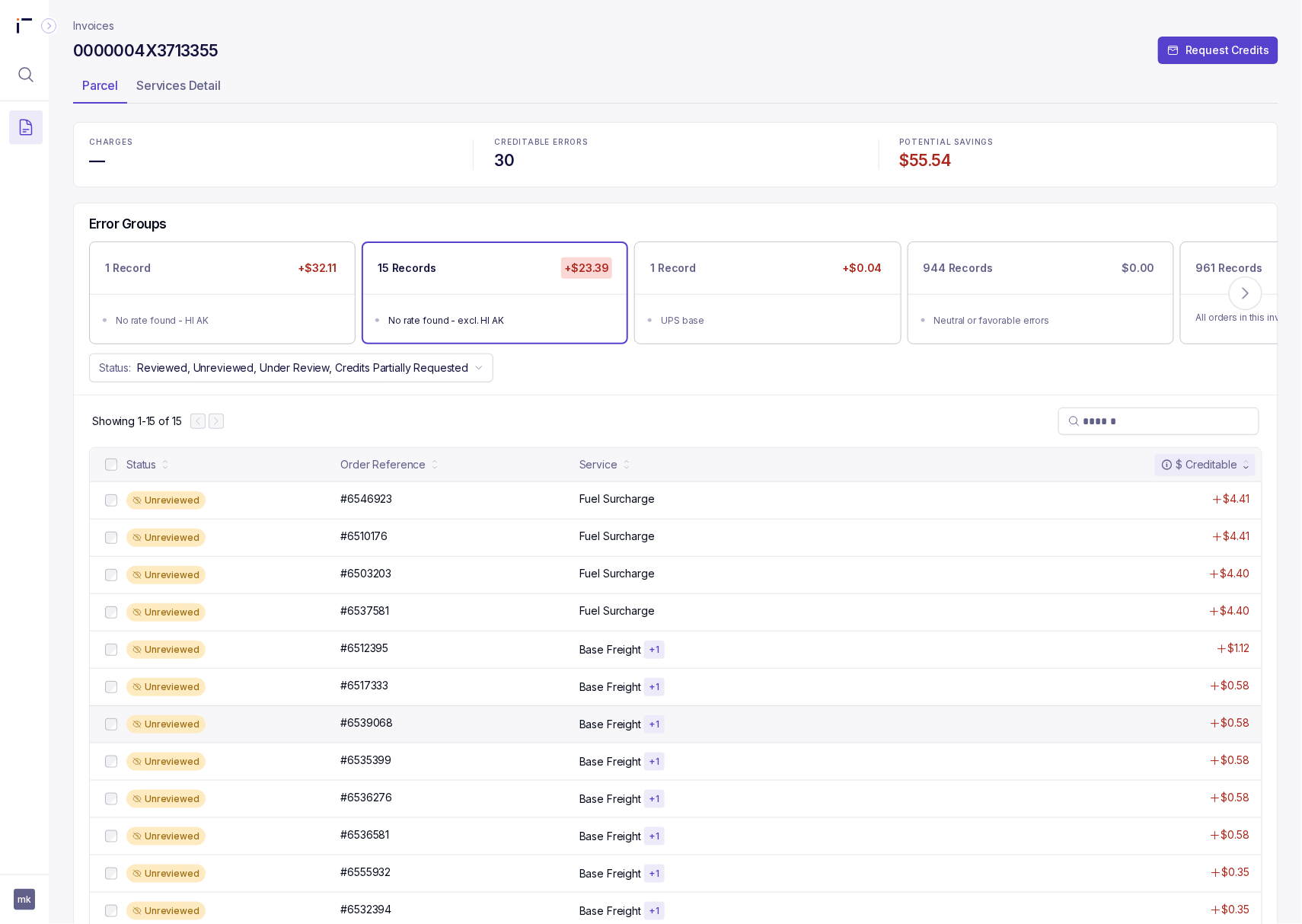
click at [388, 736] on div "Unreviewed #6539068 #6539068 Base Freight + 1 $0.58" at bounding box center [676, 724] width 1172 height 37
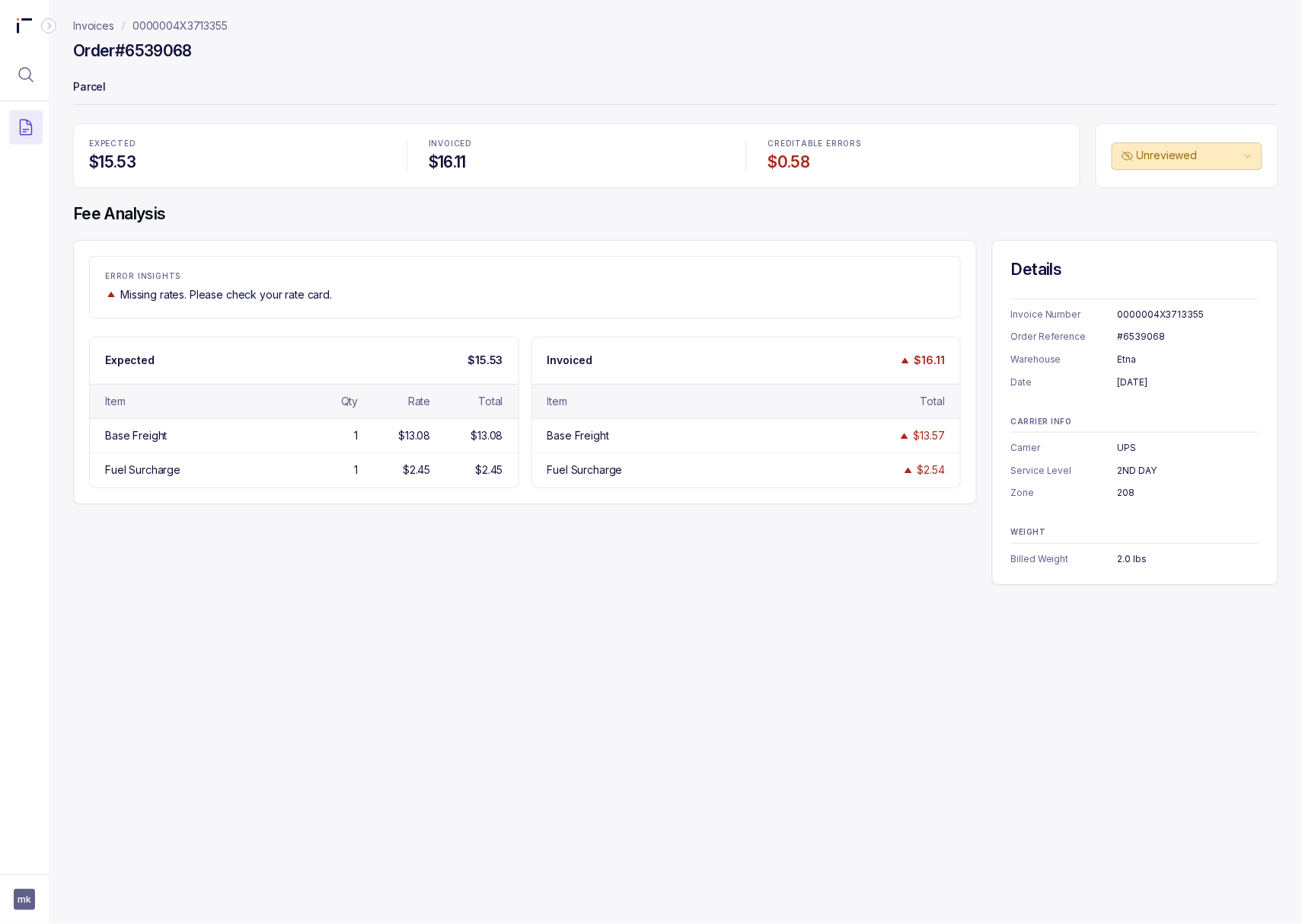
click at [1132, 339] on div "#6539068" at bounding box center [1188, 336] width 141 height 15
click at [1123, 385] on div "[DATE]" at bounding box center [1188, 382] width 141 height 15
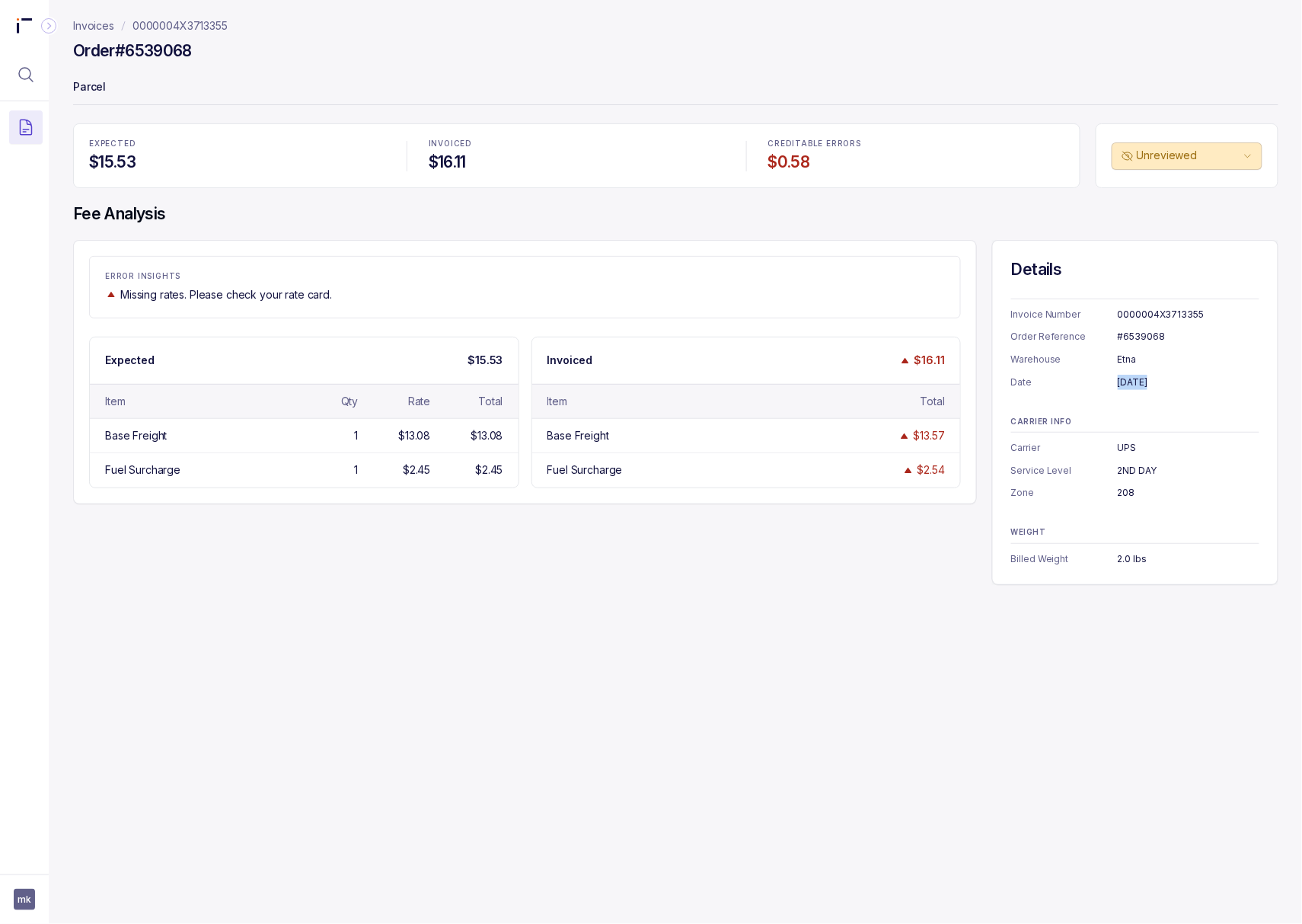
click at [1123, 385] on div "[DATE]" at bounding box center [1188, 382] width 141 height 15
click at [1119, 489] on div "208" at bounding box center [1188, 492] width 141 height 15
click at [1122, 561] on div "2.0 lbs" at bounding box center [1188, 559] width 141 height 15
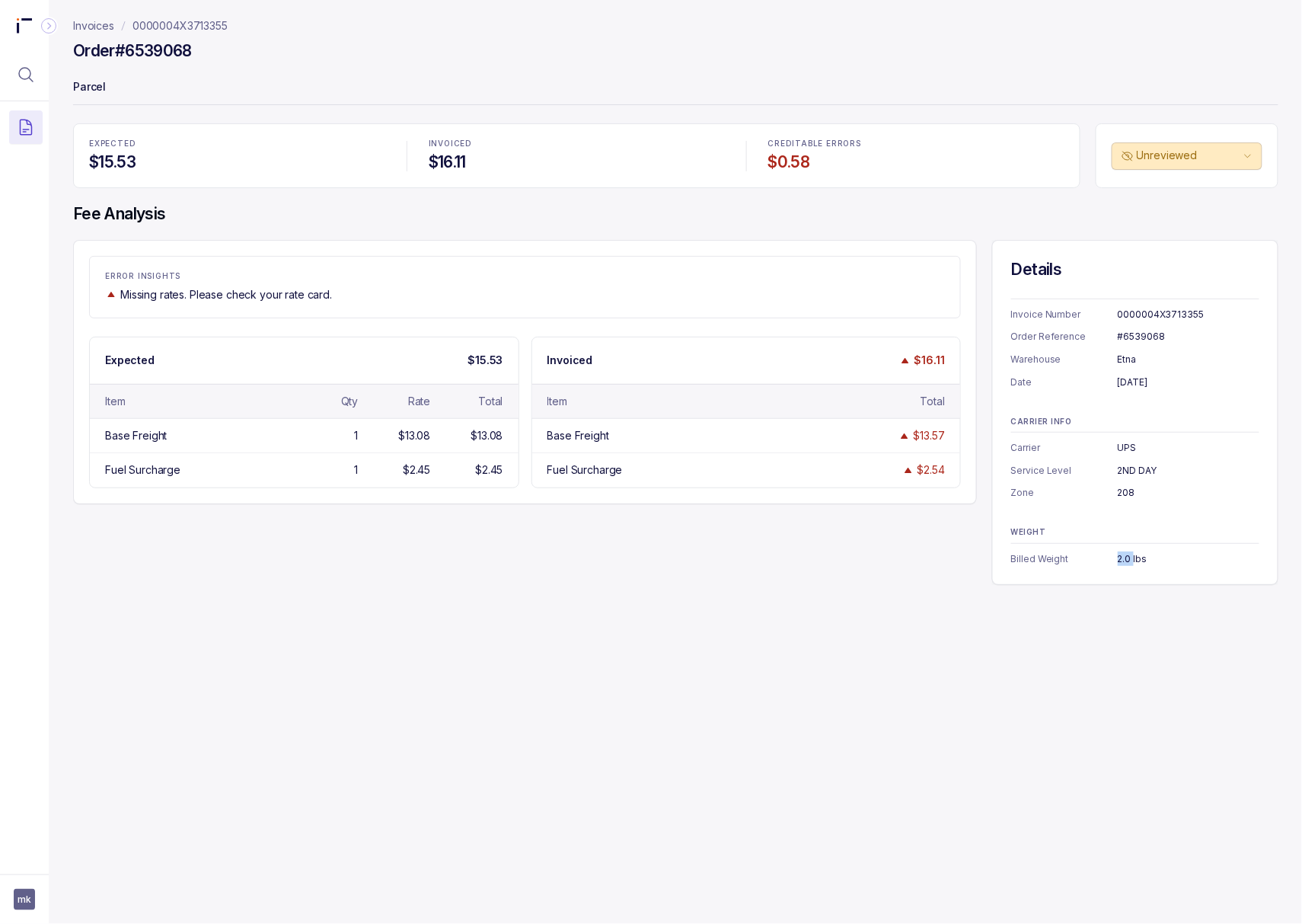
click at [1122, 561] on div "2.0 lbs" at bounding box center [1188, 559] width 141 height 15
click at [197, 20] on p "0000004X3713355" at bounding box center [181, 26] width 95 height 15
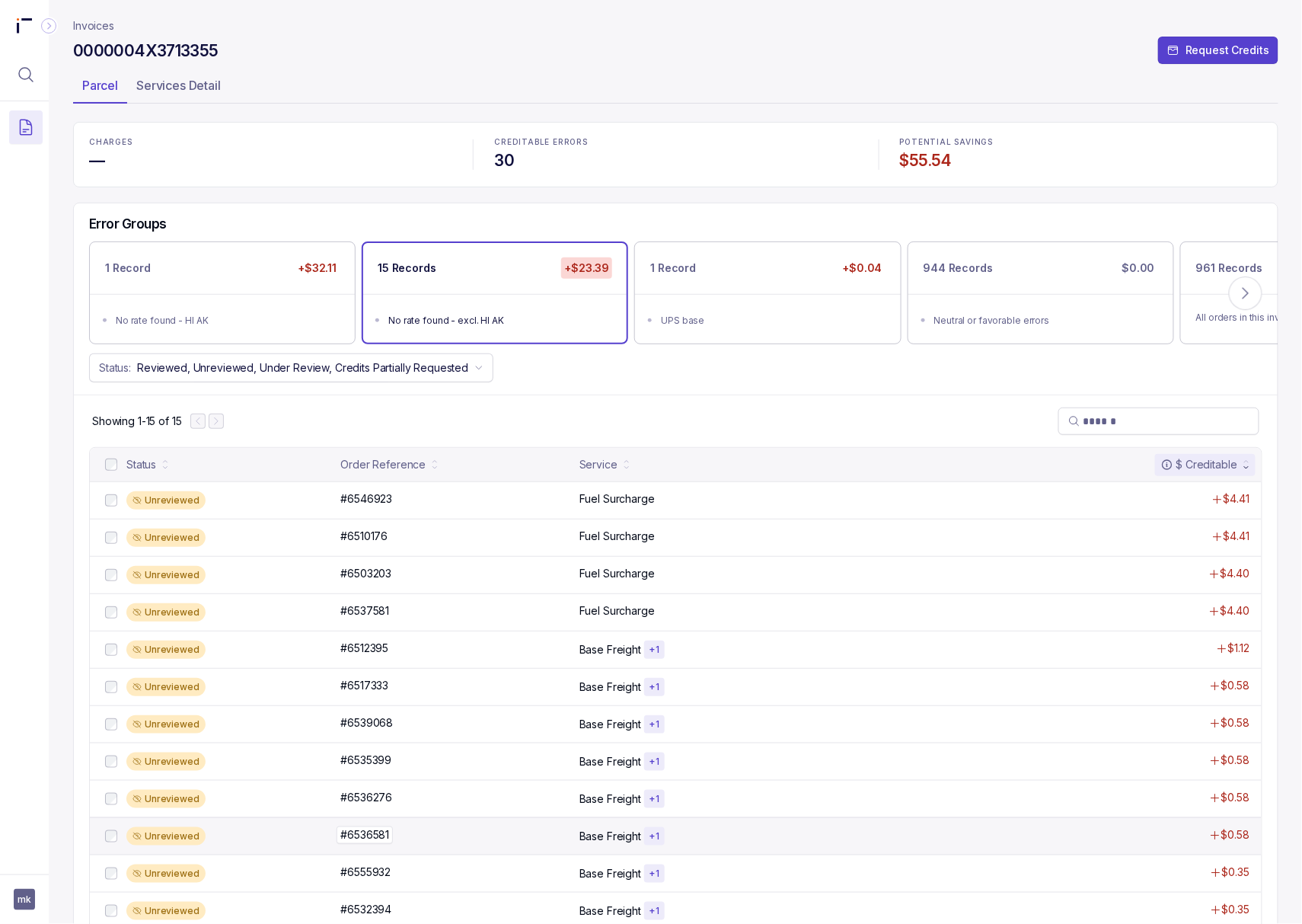
click at [381, 832] on p "#6536581" at bounding box center [364, 834] width 56 height 17
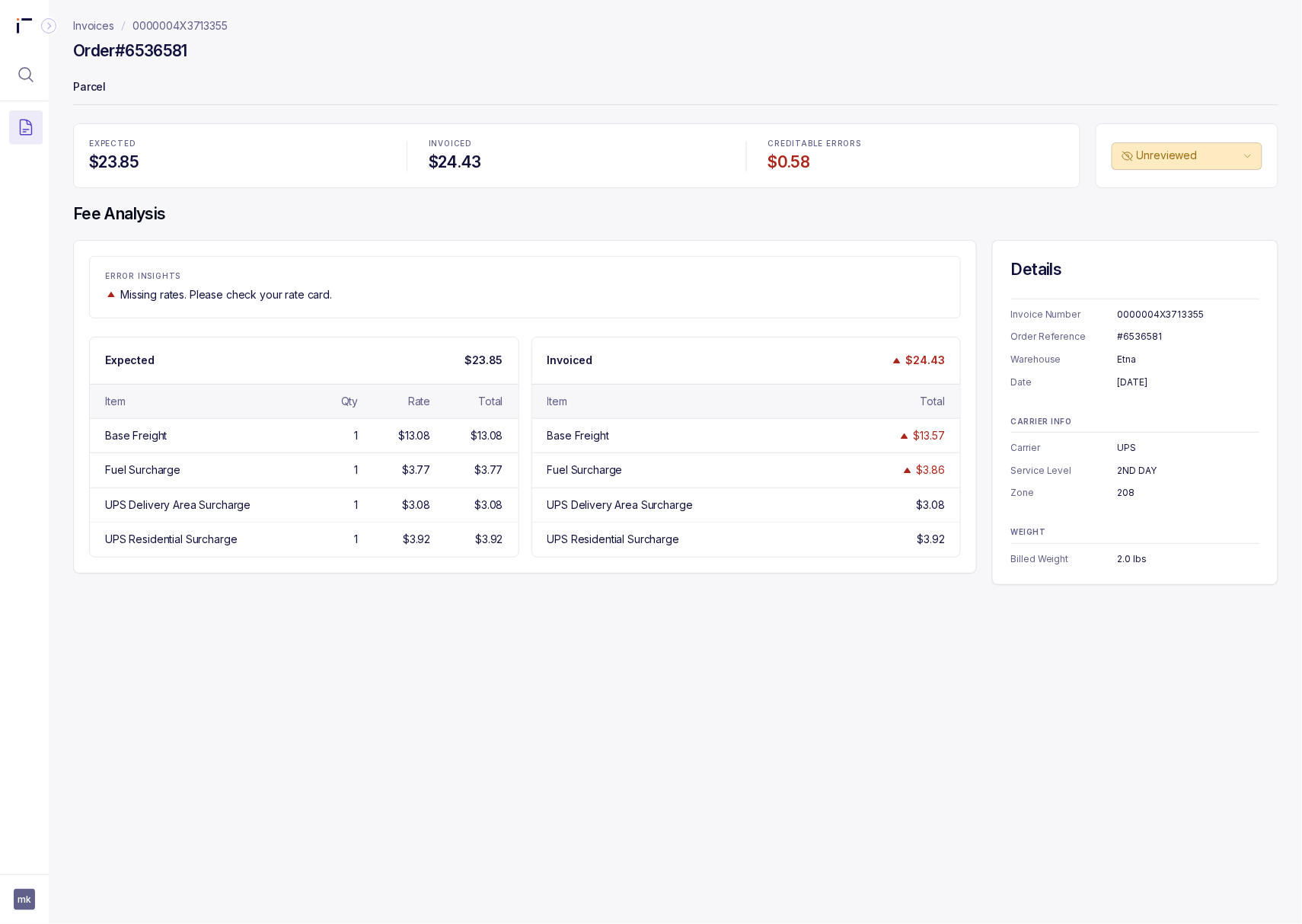
click at [1134, 339] on div "#6536581" at bounding box center [1188, 336] width 141 height 15
click at [1130, 379] on div "[DATE]" at bounding box center [1188, 382] width 141 height 15
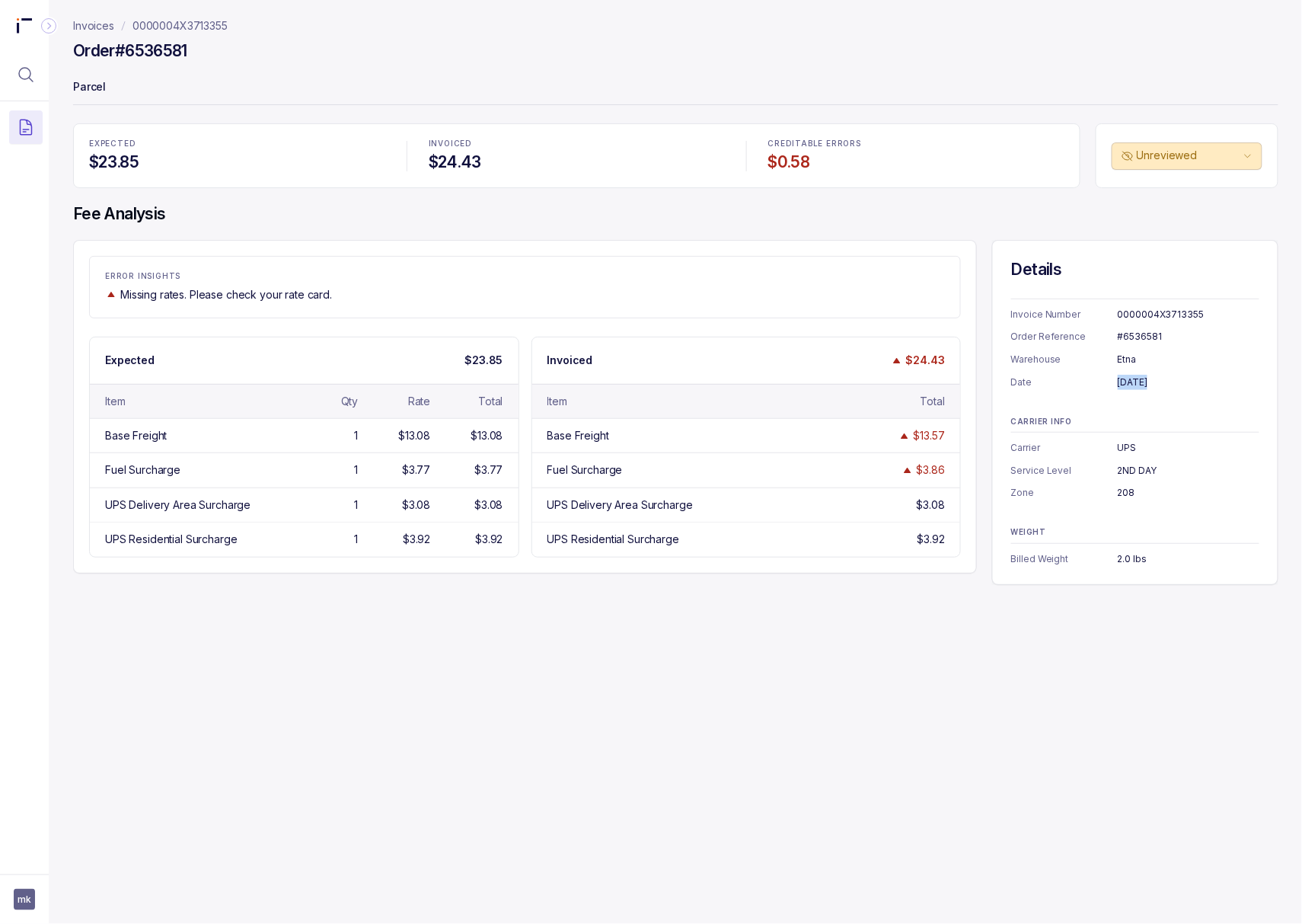
click at [1130, 379] on div "[DATE]" at bounding box center [1188, 382] width 141 height 15
click at [166, 24] on p "0000004X3713355" at bounding box center [181, 26] width 95 height 15
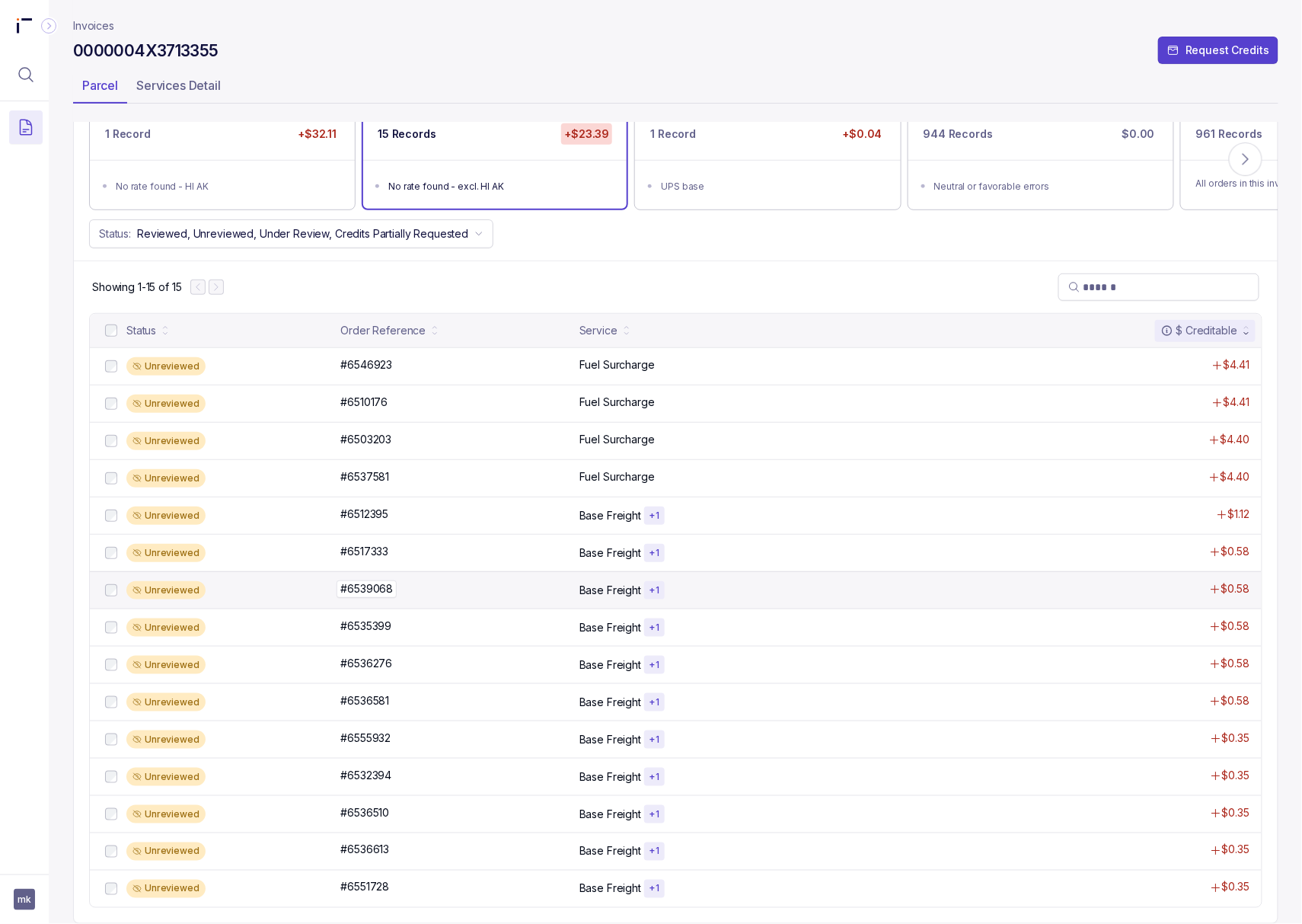
scroll to position [140, 0]
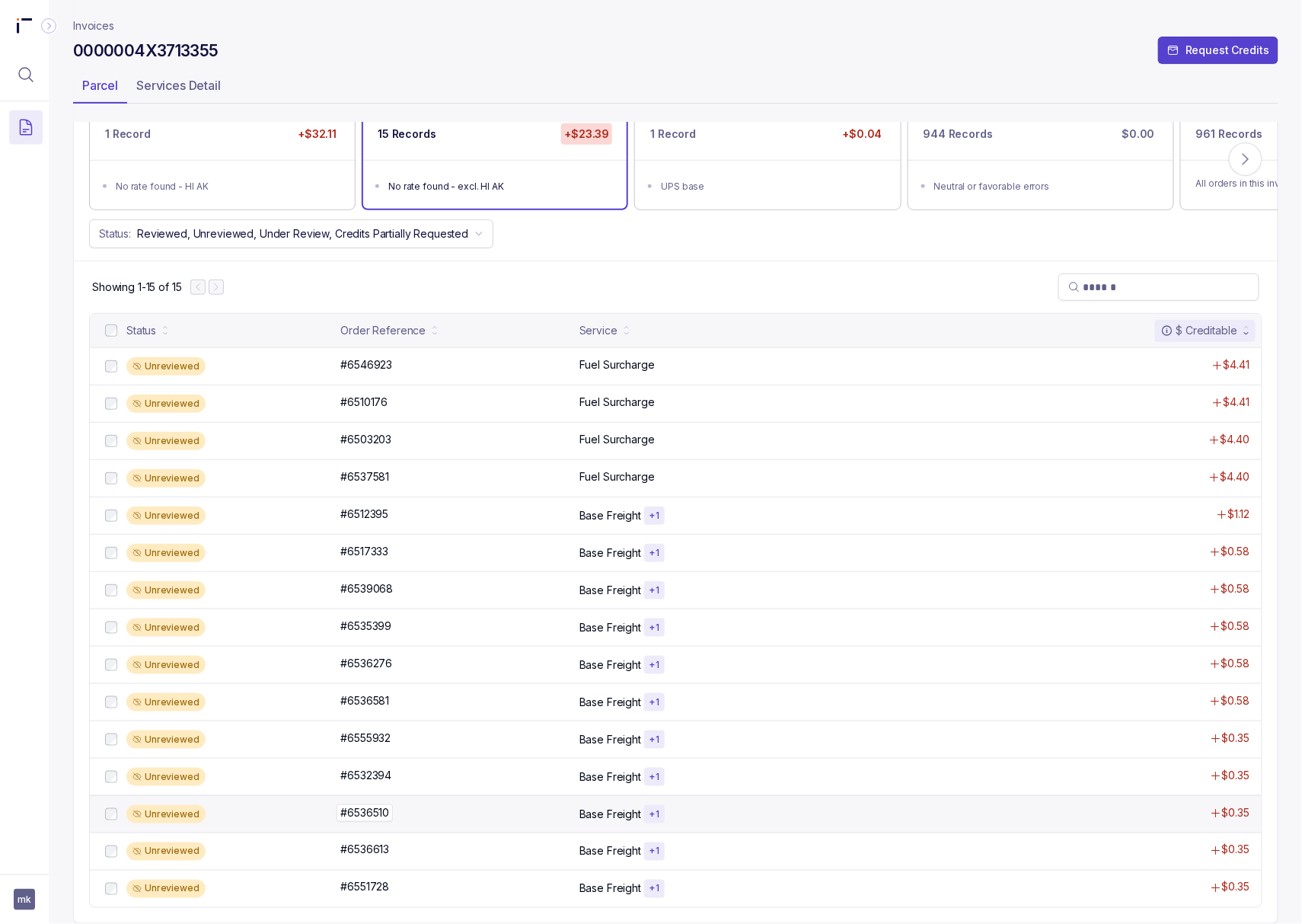
click at [391, 811] on p "#6536510" at bounding box center [364, 813] width 56 height 17
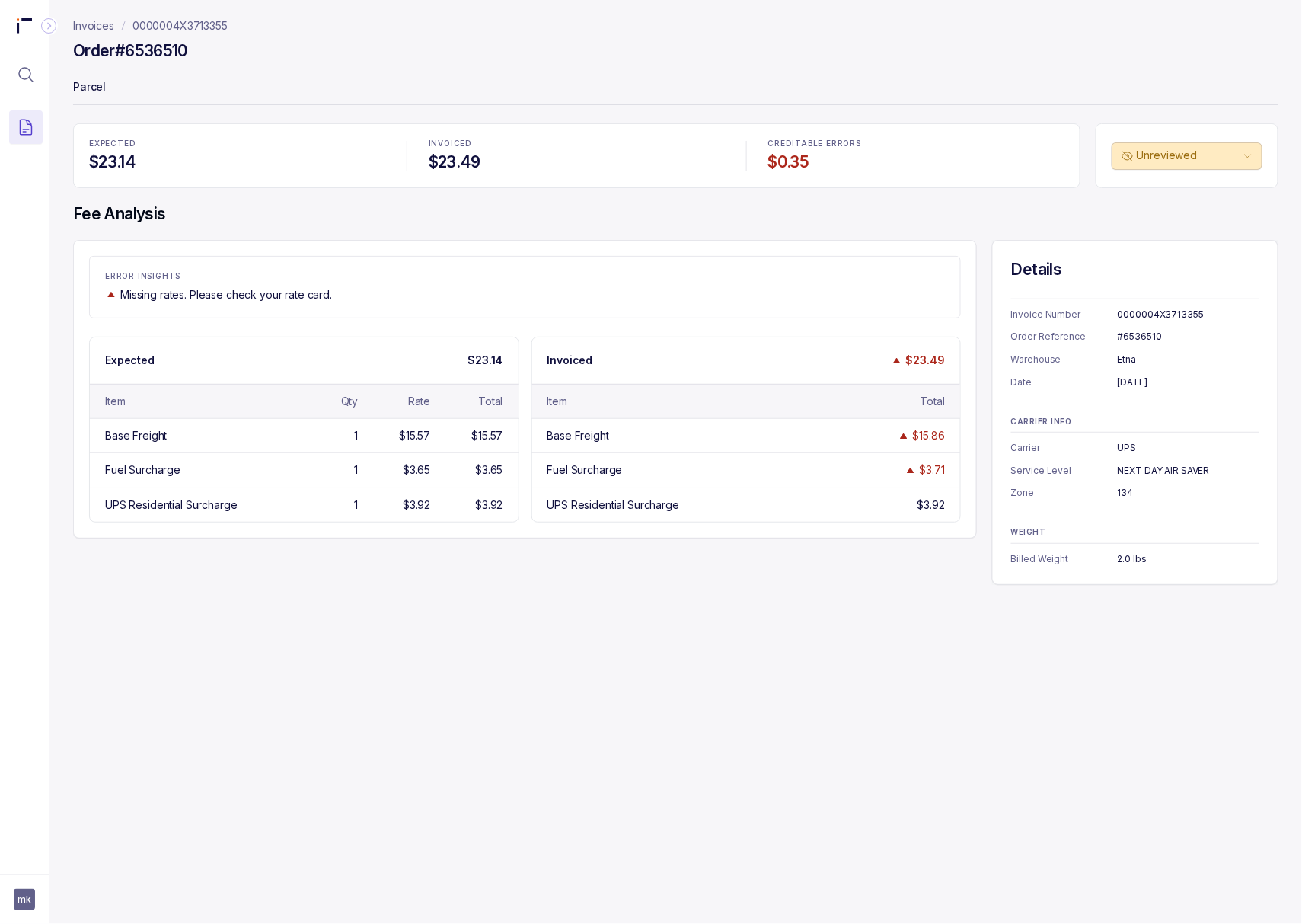
click at [1132, 338] on div "#6536510" at bounding box center [1188, 336] width 141 height 15
click at [1163, 381] on div "[DATE]" at bounding box center [1188, 382] width 141 height 15
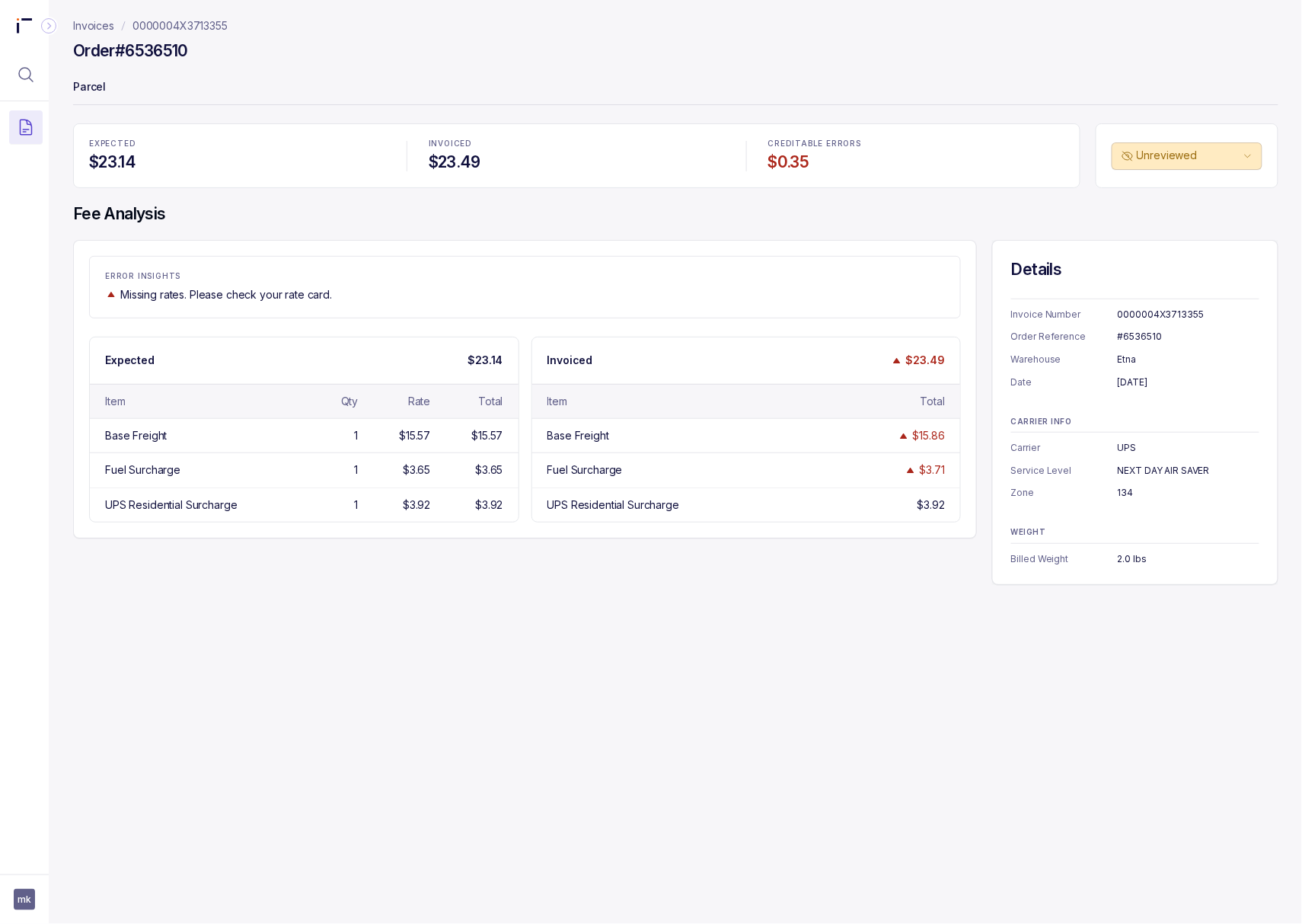
click at [1163, 381] on div "[DATE]" at bounding box center [1188, 382] width 141 height 15
click at [1134, 470] on div "NEXT DAY AIR SAVER" at bounding box center [1188, 470] width 141 height 15
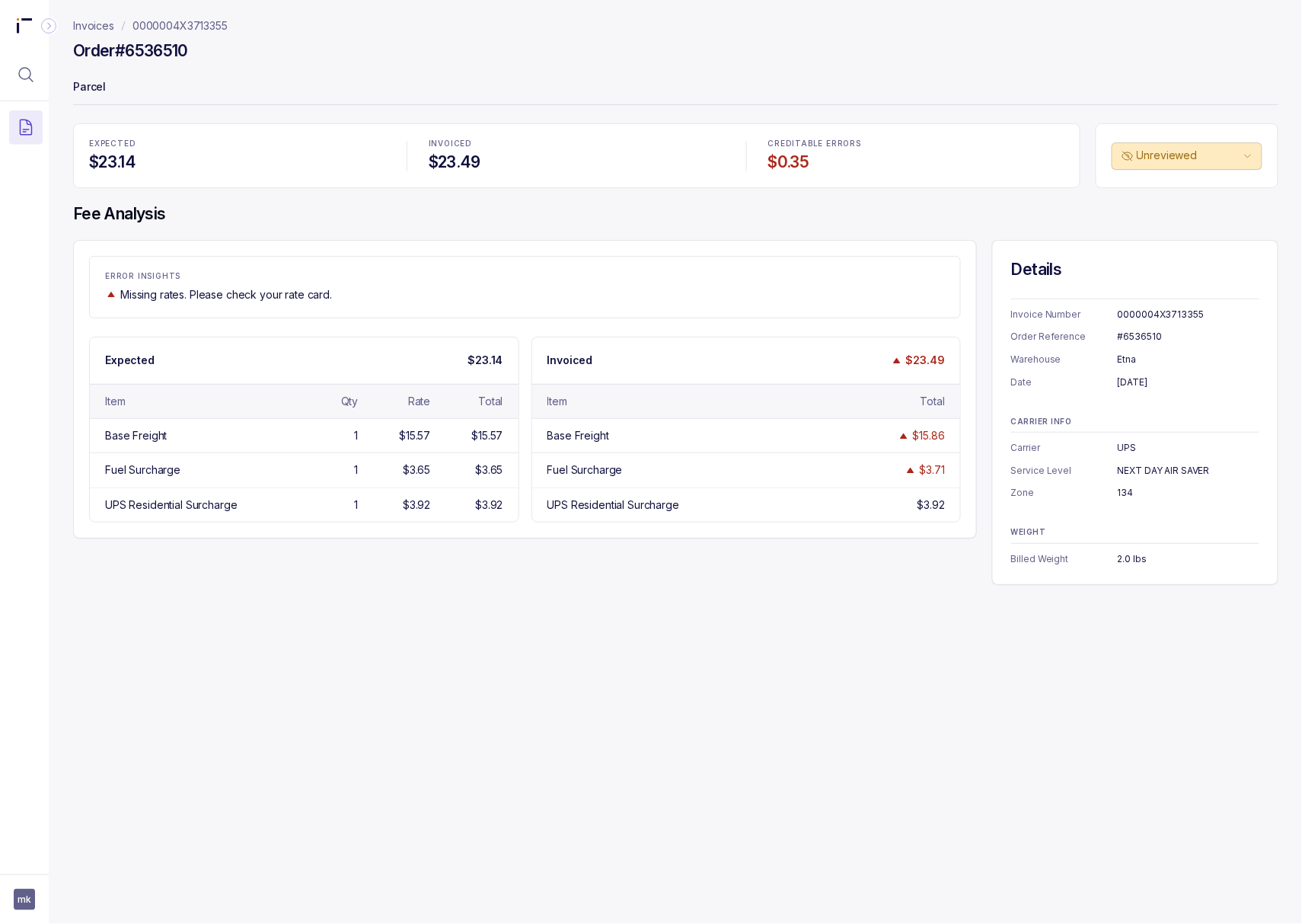
click at [1120, 493] on div "134" at bounding box center [1188, 492] width 141 height 15
click at [1134, 564] on div "2.0 lbs" at bounding box center [1188, 559] width 141 height 15
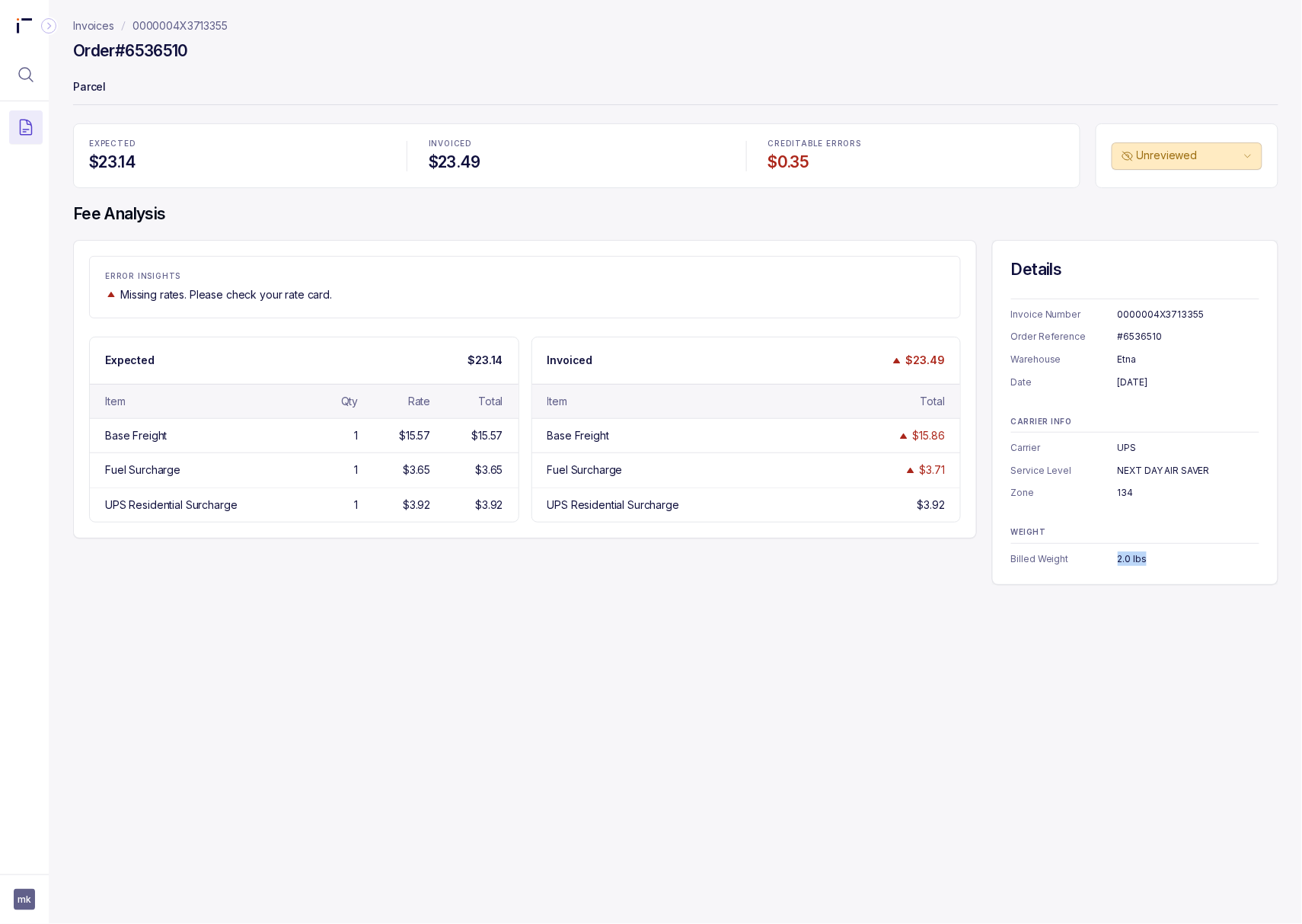
click at [1134, 564] on div "2.0 lbs" at bounding box center [1188, 559] width 141 height 15
click at [181, 22] on p "0000004X3713355" at bounding box center [181, 26] width 95 height 15
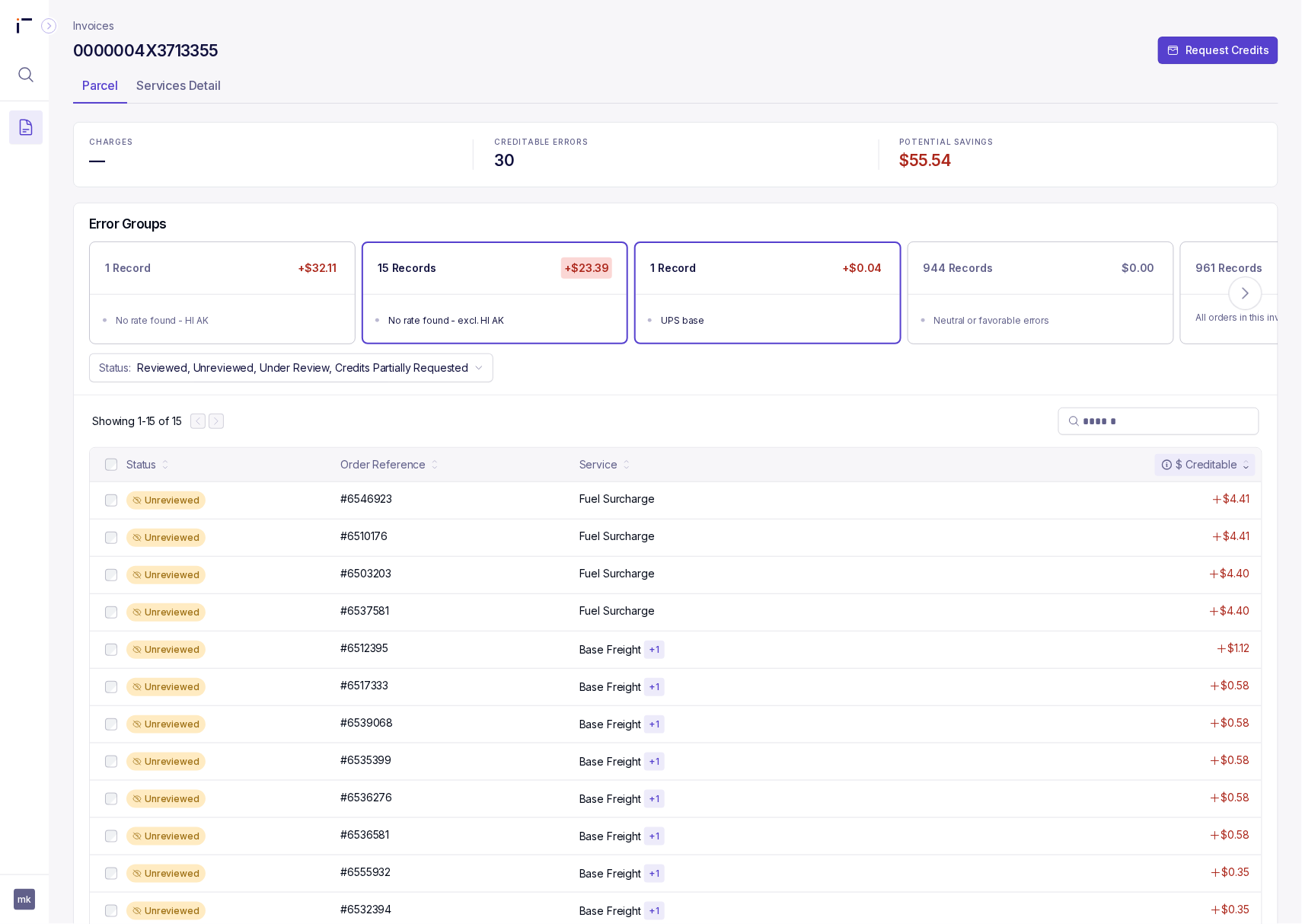
click at [682, 301] on ul "UPS base" at bounding box center [767, 318] width 263 height 49
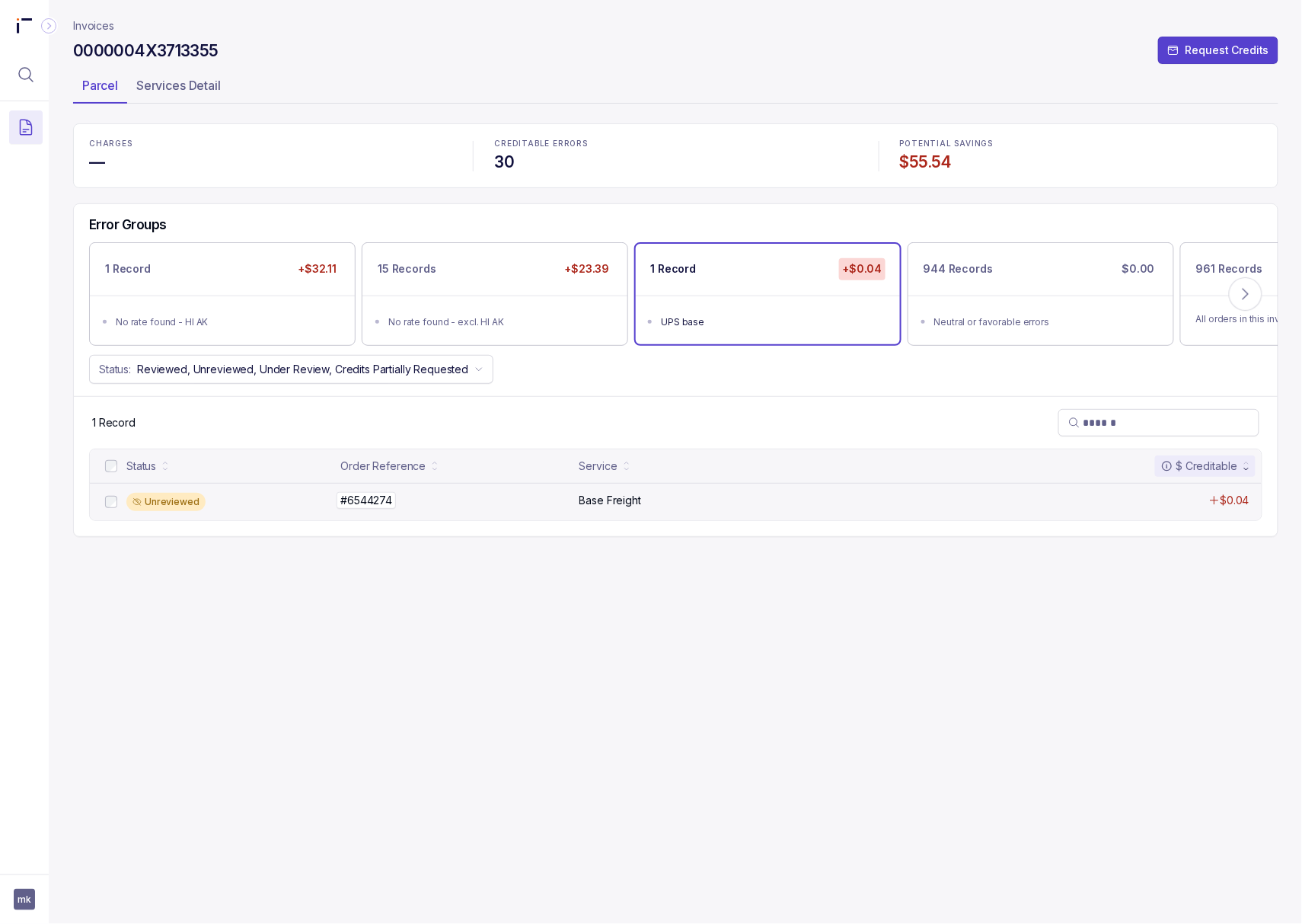
click at [373, 506] on p "#6544274" at bounding box center [365, 500] width 59 height 17
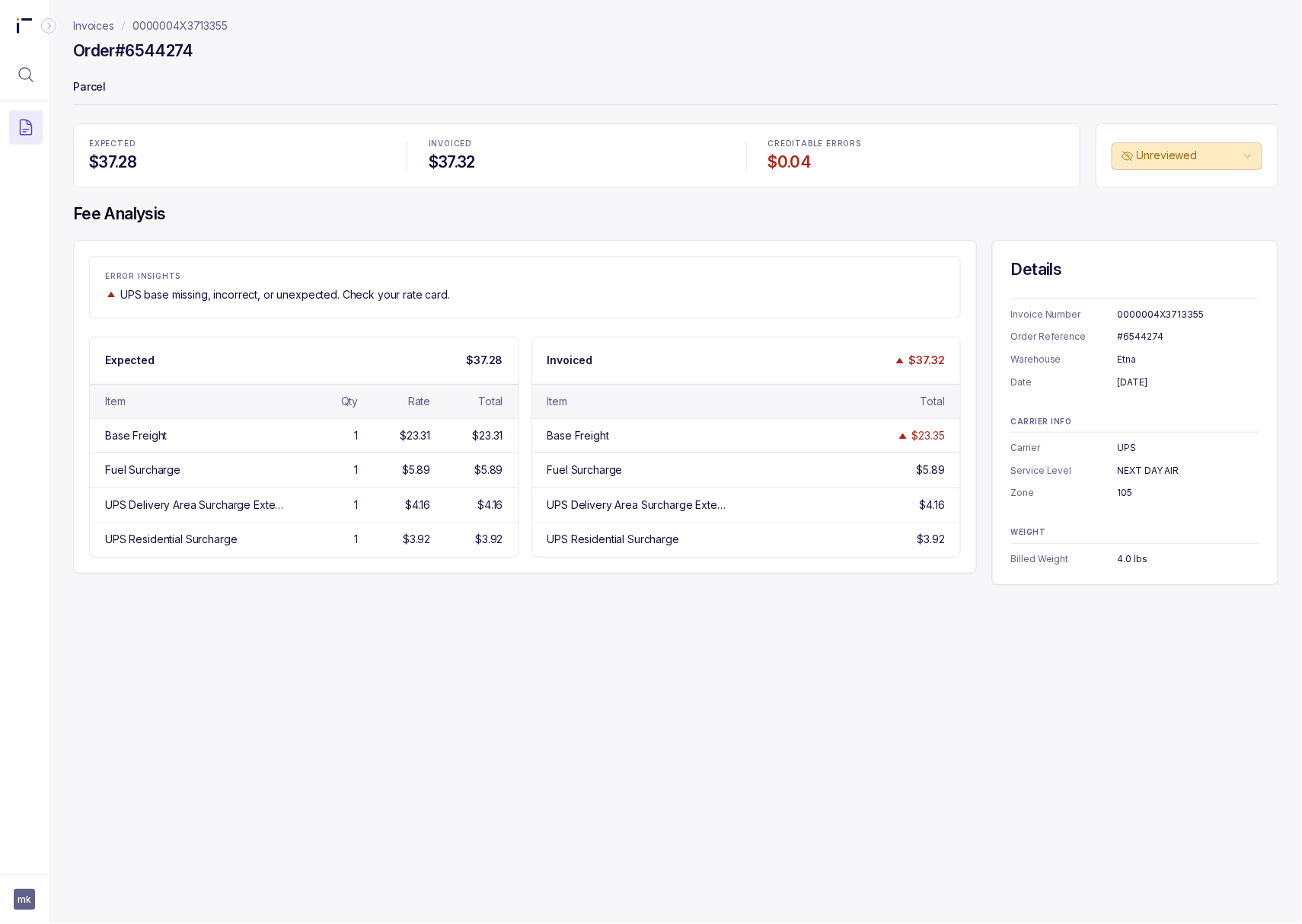
click at [1130, 335] on div "#6544274" at bounding box center [1188, 336] width 141 height 15
click at [1119, 384] on div "[DATE]" at bounding box center [1188, 382] width 141 height 15
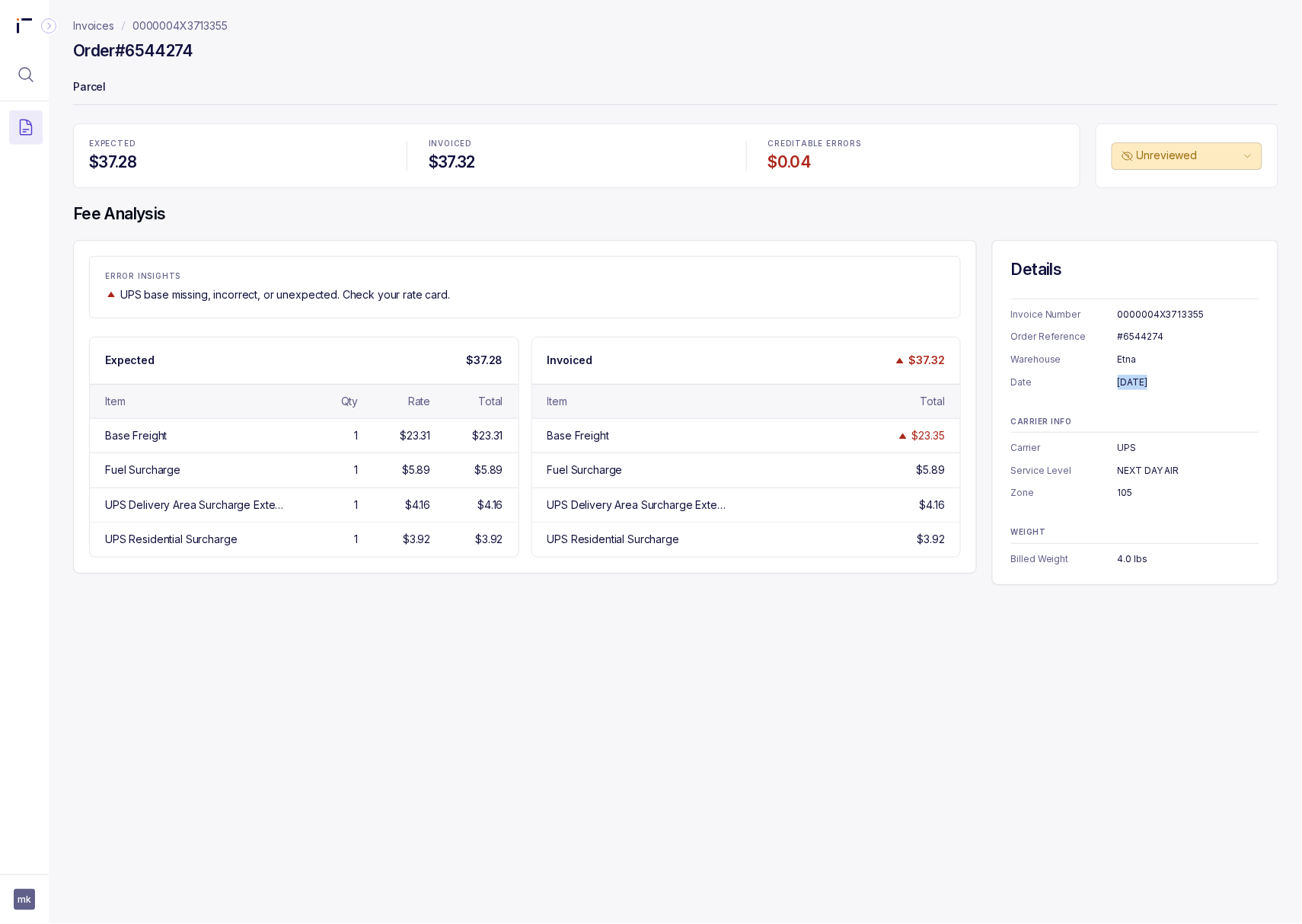
click at [1119, 384] on div "[DATE]" at bounding box center [1188, 382] width 141 height 15
click at [1132, 467] on div "NEXT DAY AIR" at bounding box center [1188, 470] width 141 height 15
click at [1125, 489] on div "105" at bounding box center [1188, 492] width 141 height 15
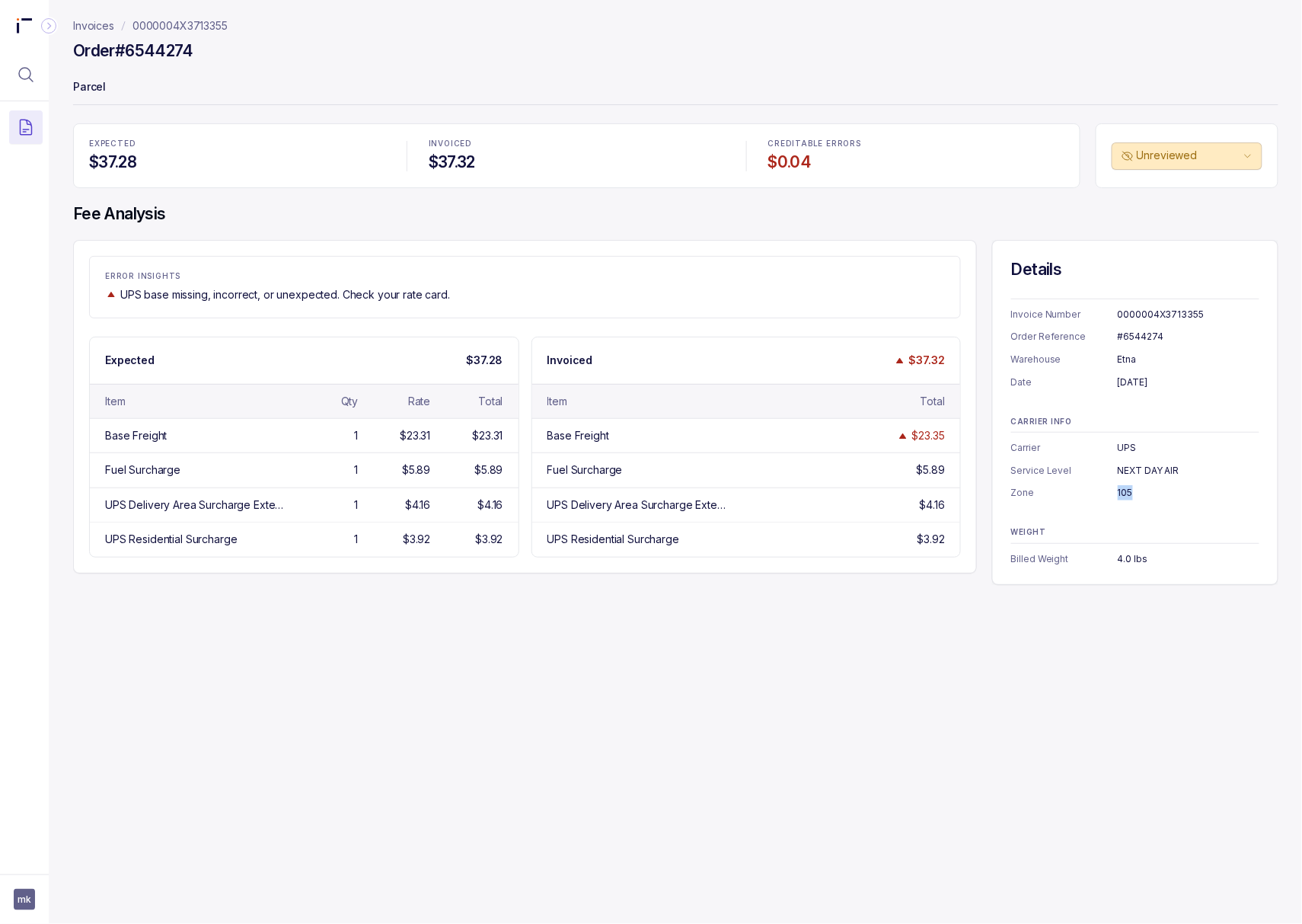
click at [1125, 489] on div "105" at bounding box center [1188, 492] width 141 height 15
click at [1130, 559] on div "4.0 lbs" at bounding box center [1188, 559] width 141 height 15
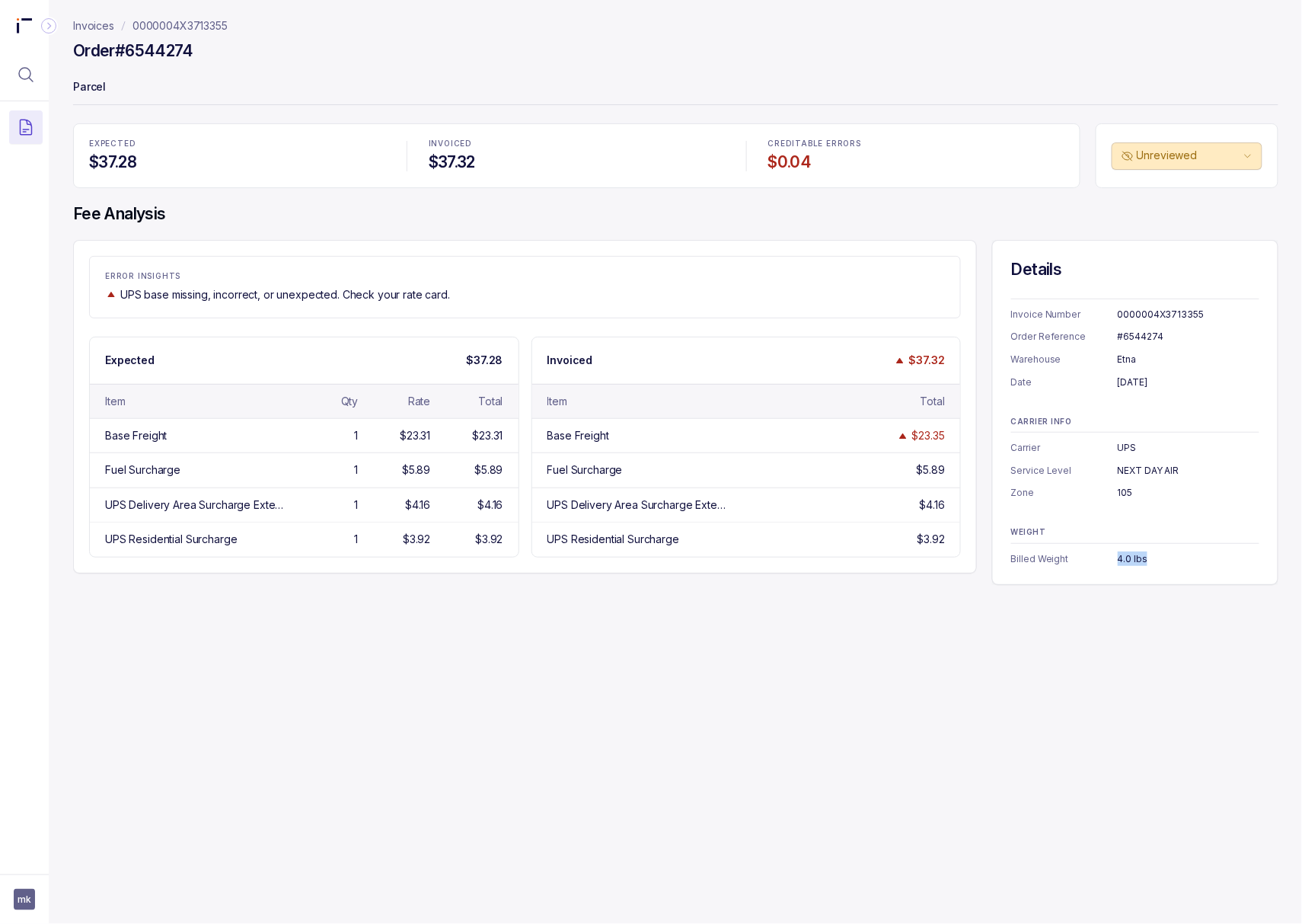
click at [195, 20] on p "0000004X3713355" at bounding box center [181, 26] width 95 height 15
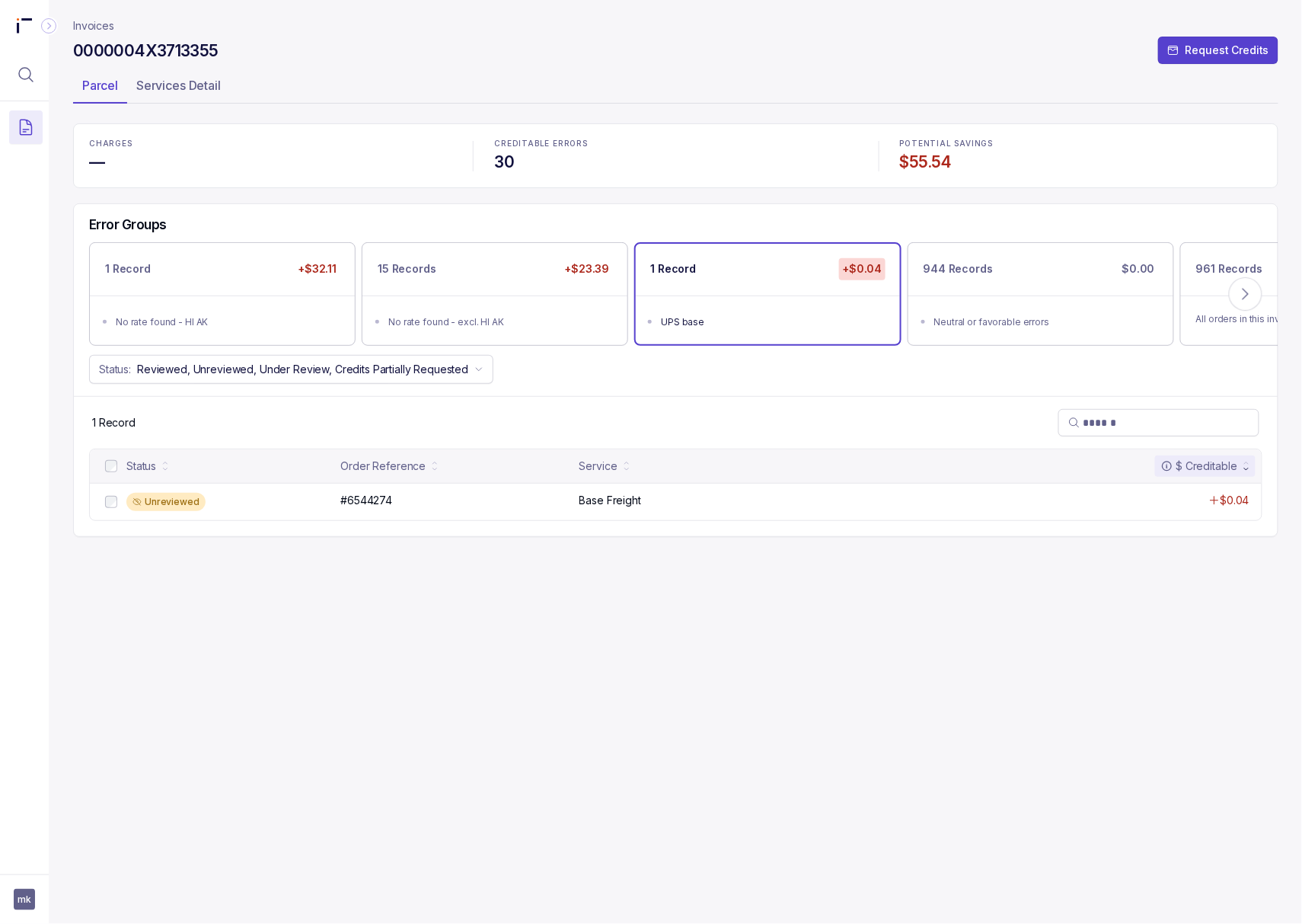
click at [908, 166] on h4 "$55.54" at bounding box center [1080, 162] width 362 height 22
click at [12, 77] on button "Menu Icon Button MagnifyingGlassIcon" at bounding box center [26, 75] width 34 height 34
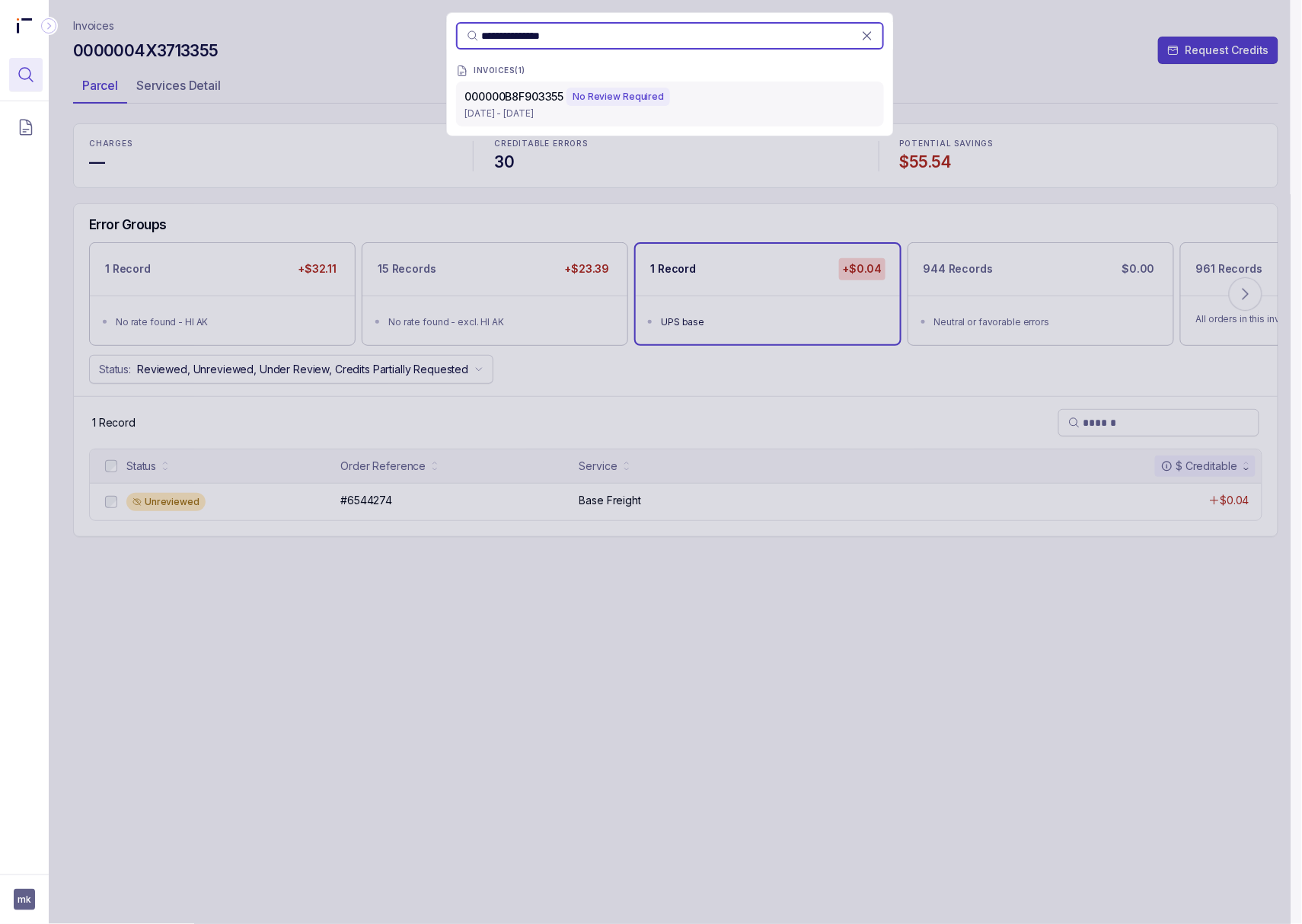
type input "**********"
click at [533, 116] on p "[DATE] - [DATE]" at bounding box center [670, 113] width 410 height 15
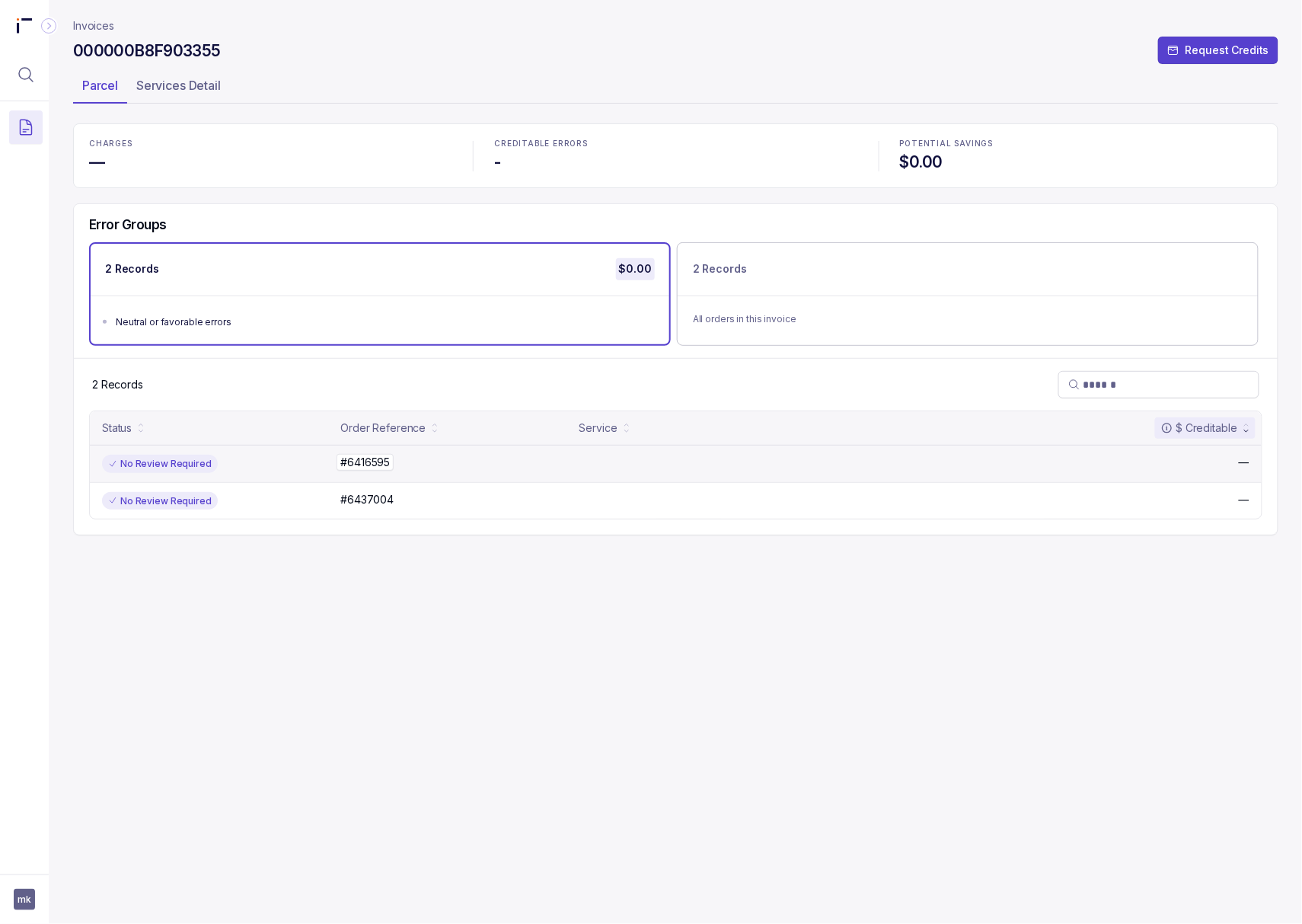
click at [362, 466] on p "#6416595" at bounding box center [364, 462] width 57 height 17
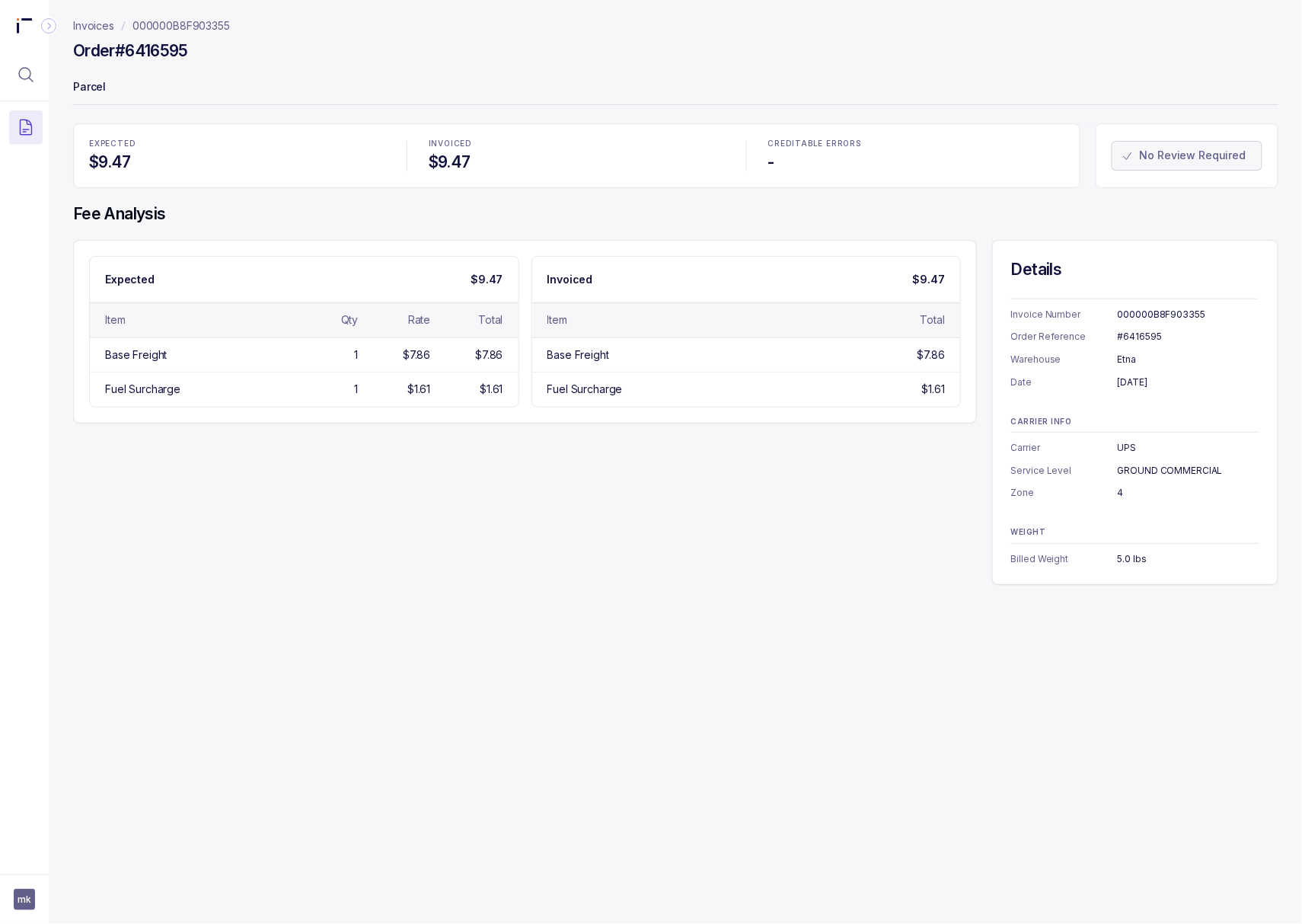
click at [1130, 333] on div "#6416595" at bounding box center [1188, 336] width 141 height 15
click at [1137, 389] on div "[DATE]" at bounding box center [1188, 382] width 141 height 15
click at [1137, 379] on div "[DATE]" at bounding box center [1188, 382] width 141 height 15
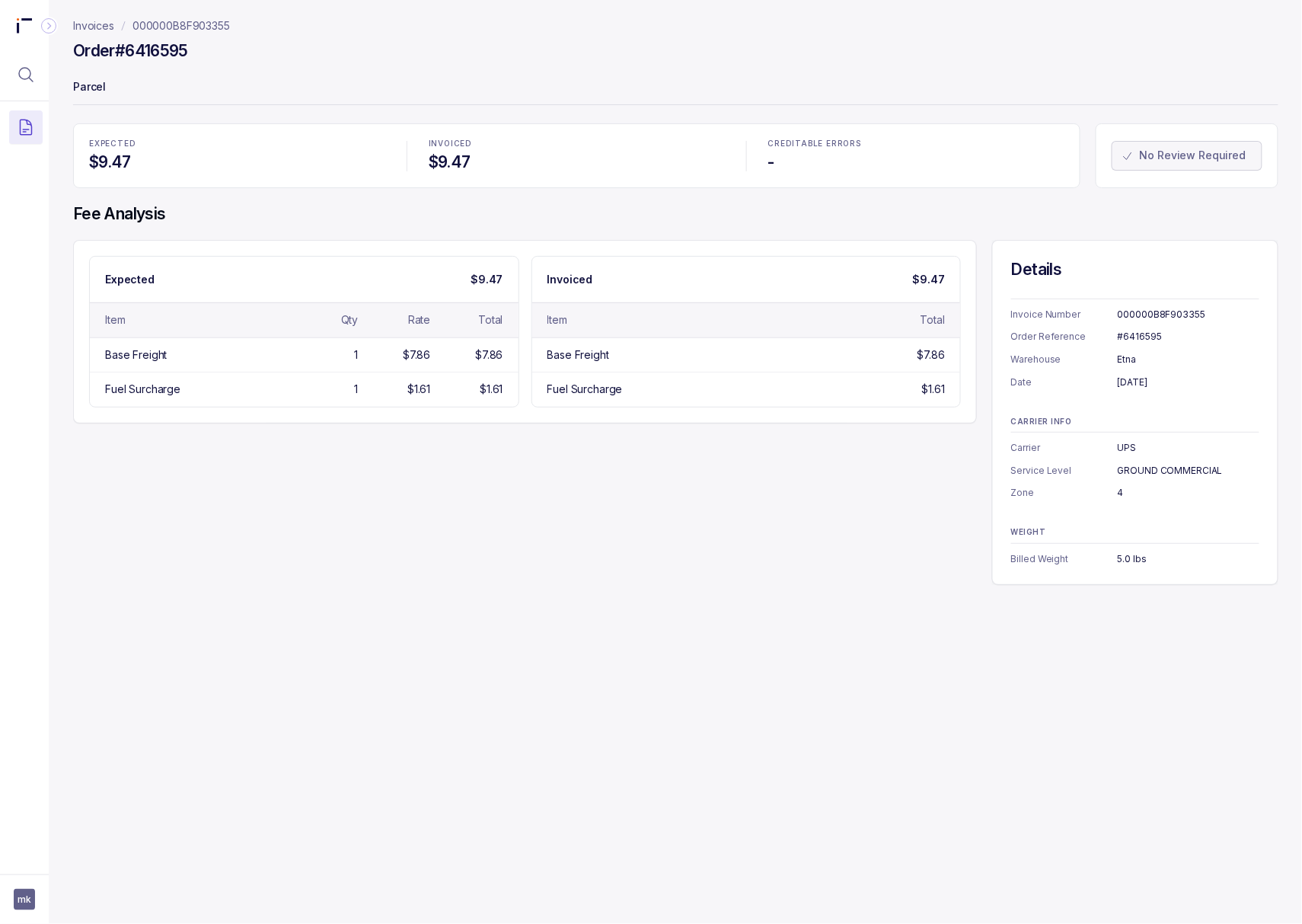
click at [1137, 379] on div "[DATE]" at bounding box center [1188, 382] width 141 height 15
click at [1124, 467] on div "GROUND COMMERCIAL" at bounding box center [1188, 470] width 141 height 15
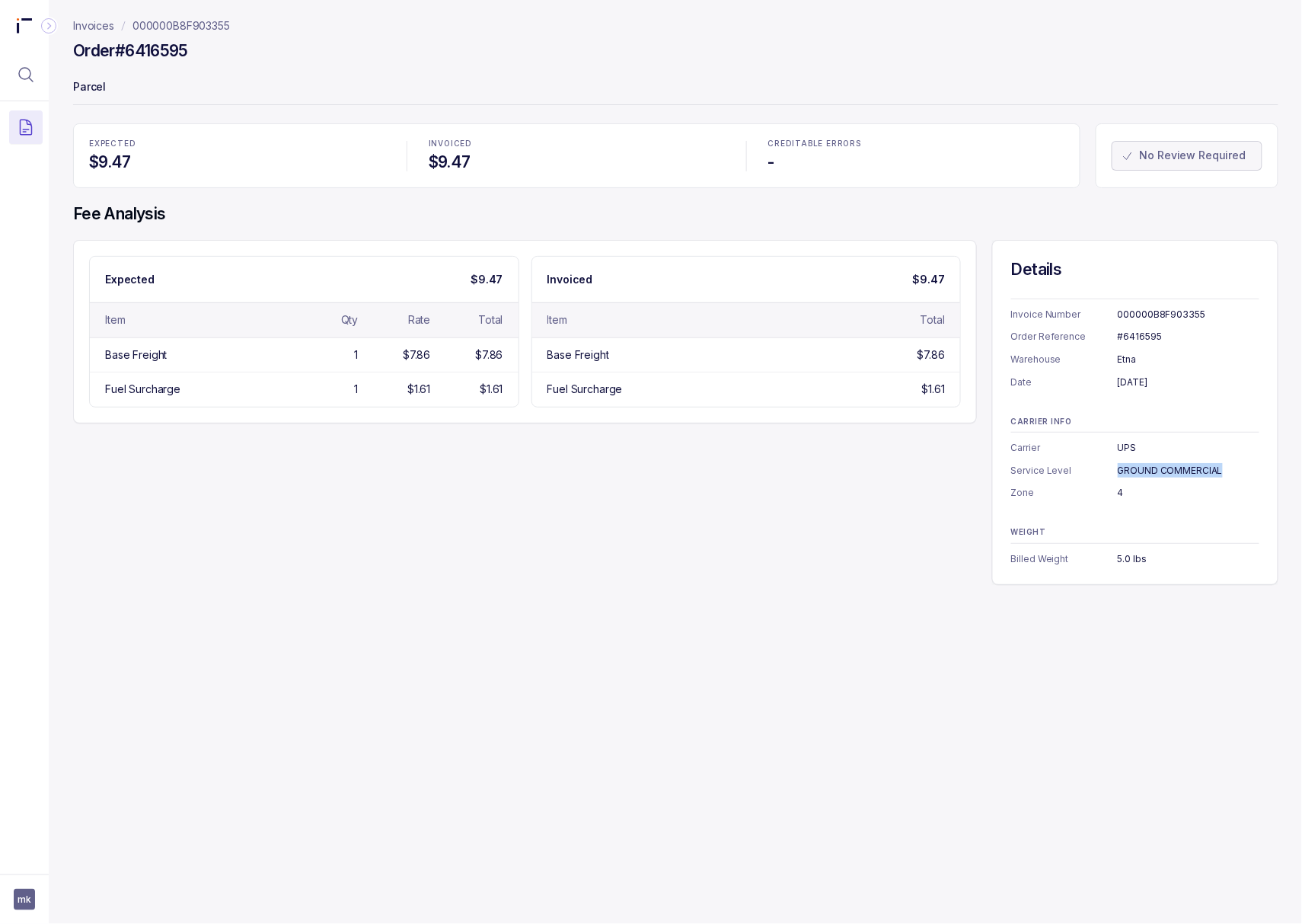
click at [1124, 467] on div "GROUND COMMERCIAL" at bounding box center [1188, 470] width 141 height 15
click at [1118, 493] on div "4" at bounding box center [1188, 492] width 141 height 15
click at [1122, 551] on div "WEIGHT Billed Weight 5.0 lbs" at bounding box center [1134, 547] width 248 height 38
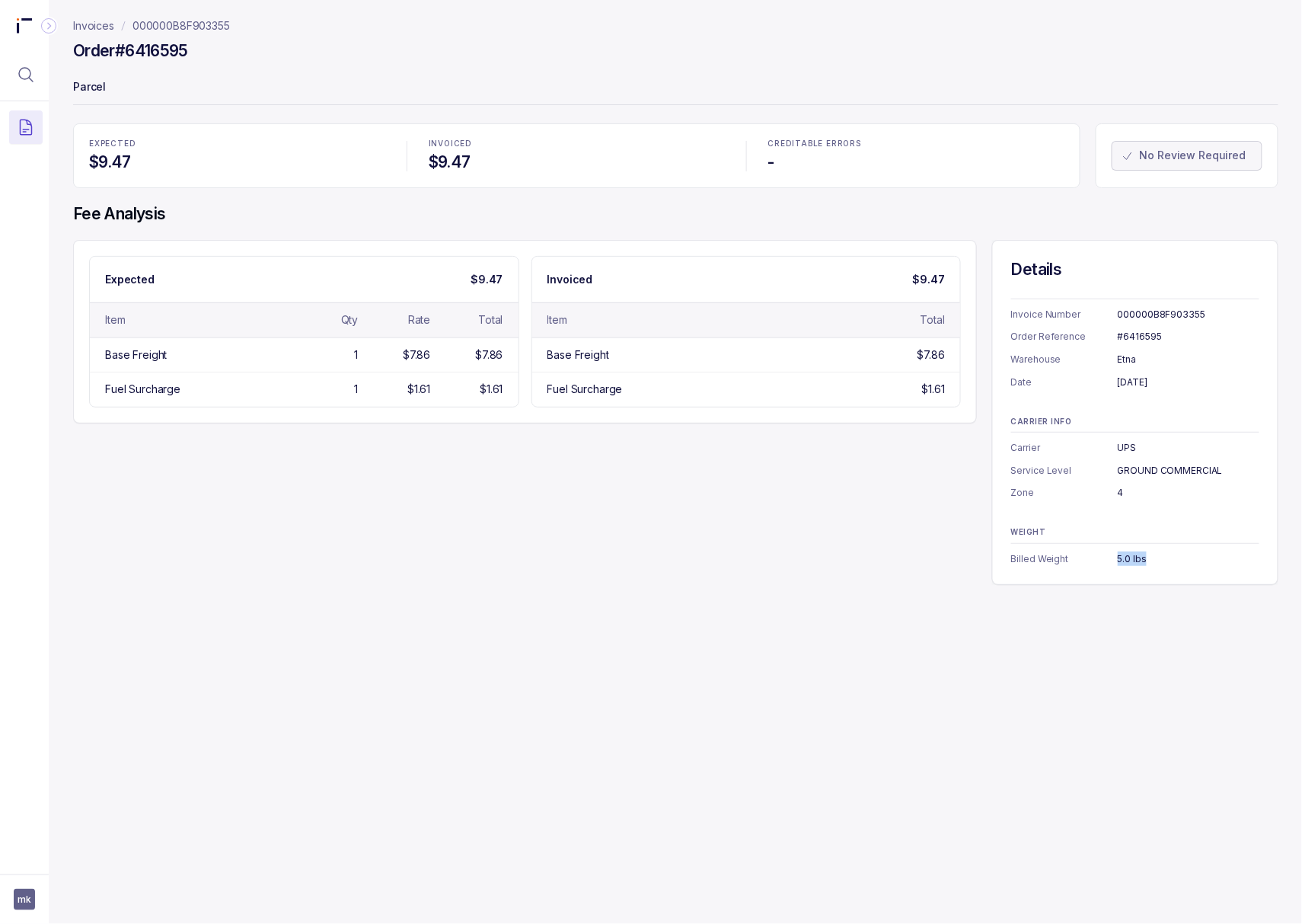
click at [1122, 551] on div "WEIGHT Billed Weight 5.0 lbs" at bounding box center [1134, 547] width 248 height 38
click at [219, 27] on p "000000B8F903355" at bounding box center [182, 26] width 97 height 15
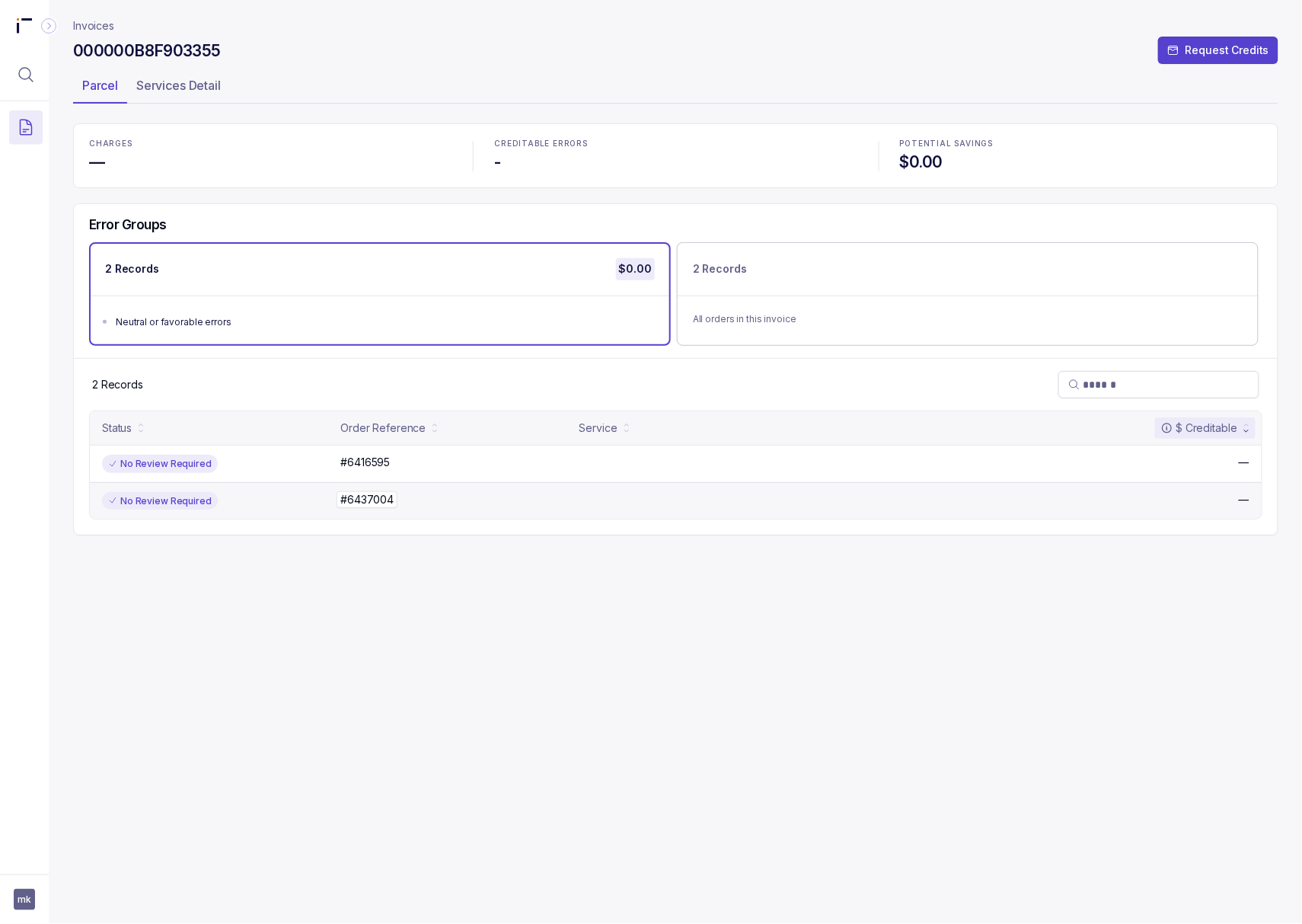
click at [374, 504] on p "#6437004" at bounding box center [366, 500] width 61 height 17
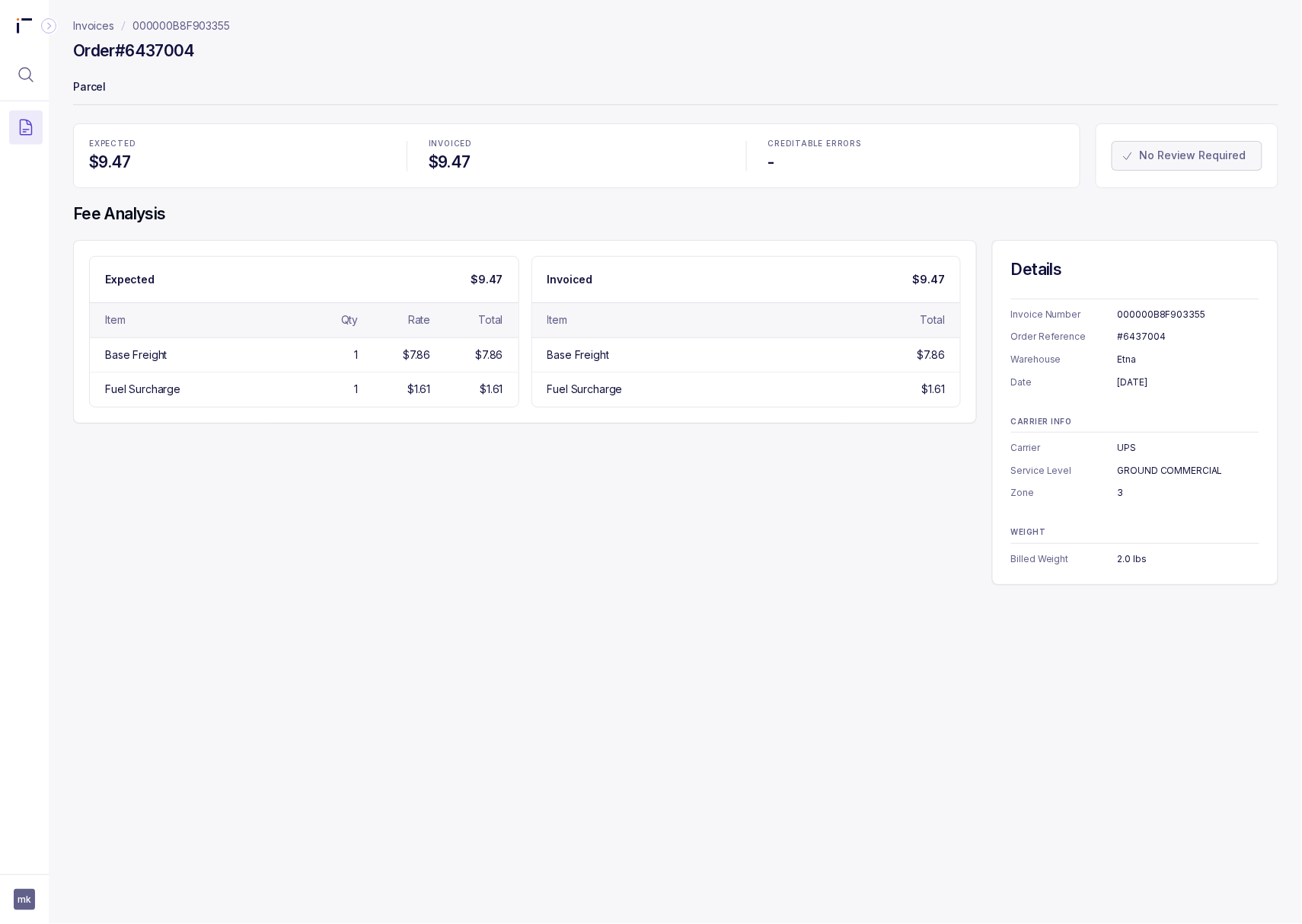
click at [1147, 340] on div "#6437004" at bounding box center [1188, 336] width 141 height 15
click at [1169, 374] on div "Invoice Number 000000B8F903355 Order Reference #6437004 Warehouse Etna Date [DA…" at bounding box center [1134, 345] width 248 height 92
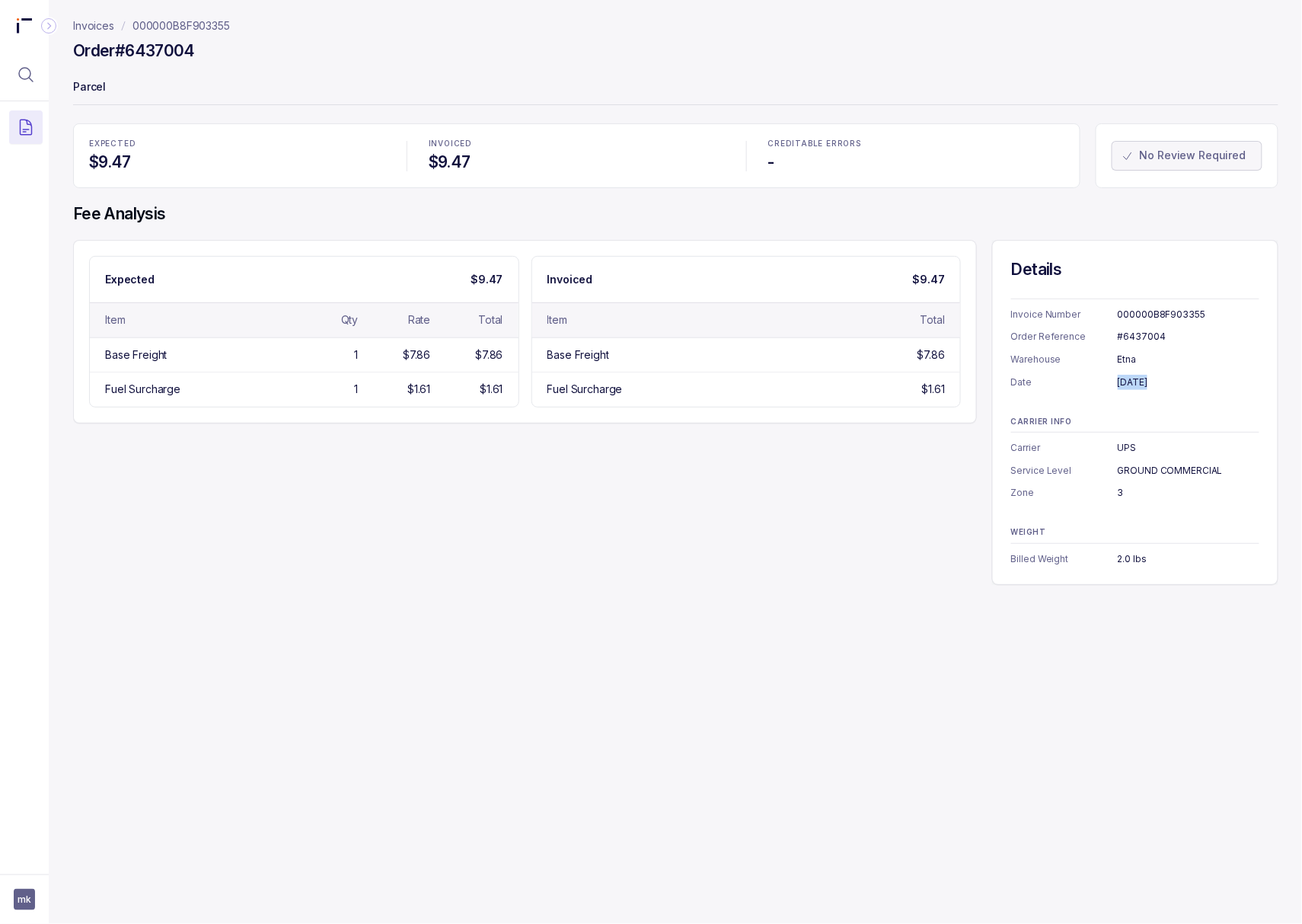
click at [1169, 374] on div "Invoice Number 000000B8F903355 Order Reference #6437004 Warehouse Etna Date [DA…" at bounding box center [1134, 345] width 248 height 92
click at [1131, 556] on div "2.0 lbs" at bounding box center [1188, 559] width 141 height 15
click at [204, 31] on p "000000B8F903355" at bounding box center [182, 26] width 97 height 15
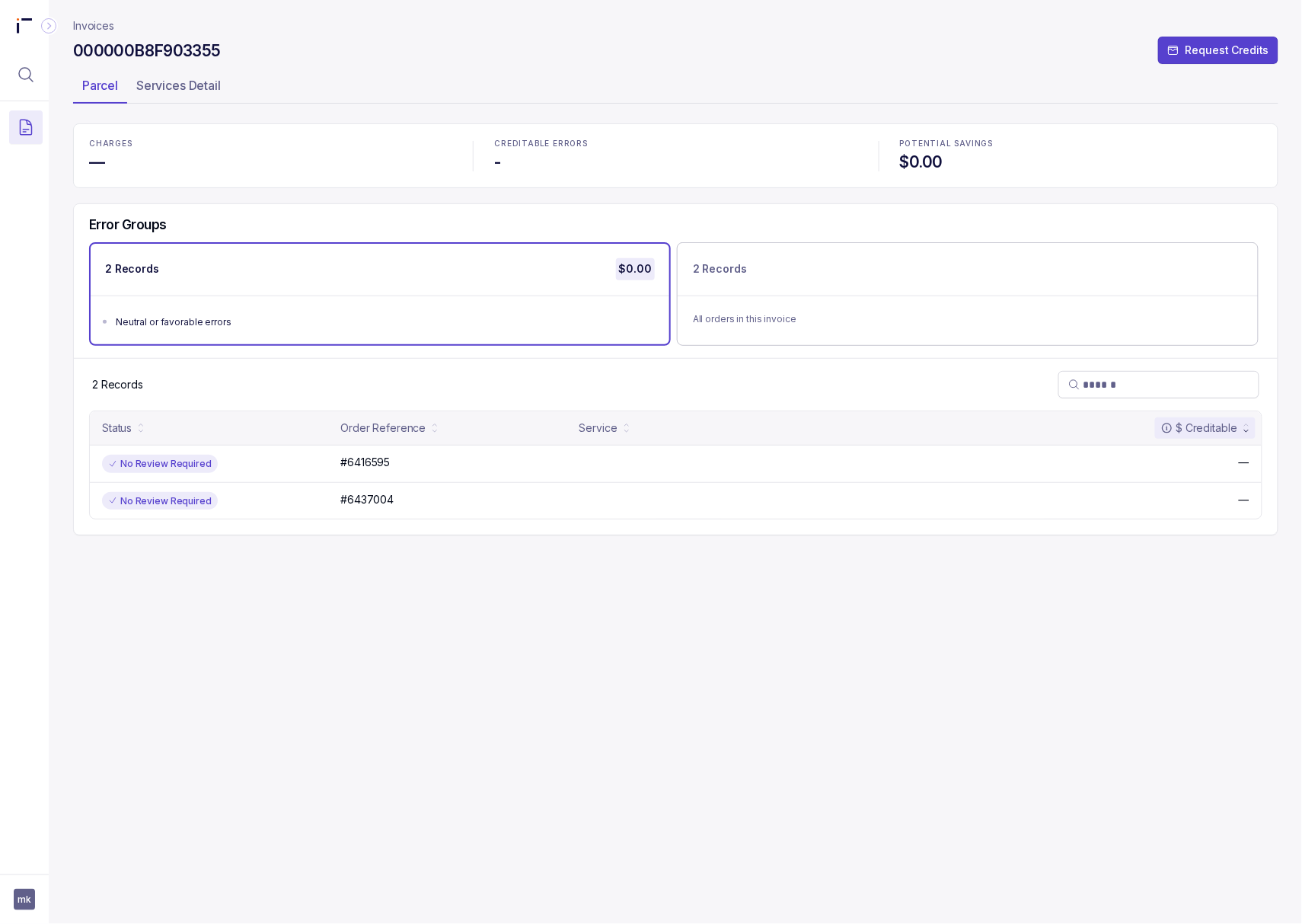
click at [900, 165] on h4 "$0.00" at bounding box center [1080, 162] width 362 height 22
click at [26, 74] on icon "Menu Icon Button MagnifyingGlassIcon" at bounding box center [26, 75] width 19 height 19
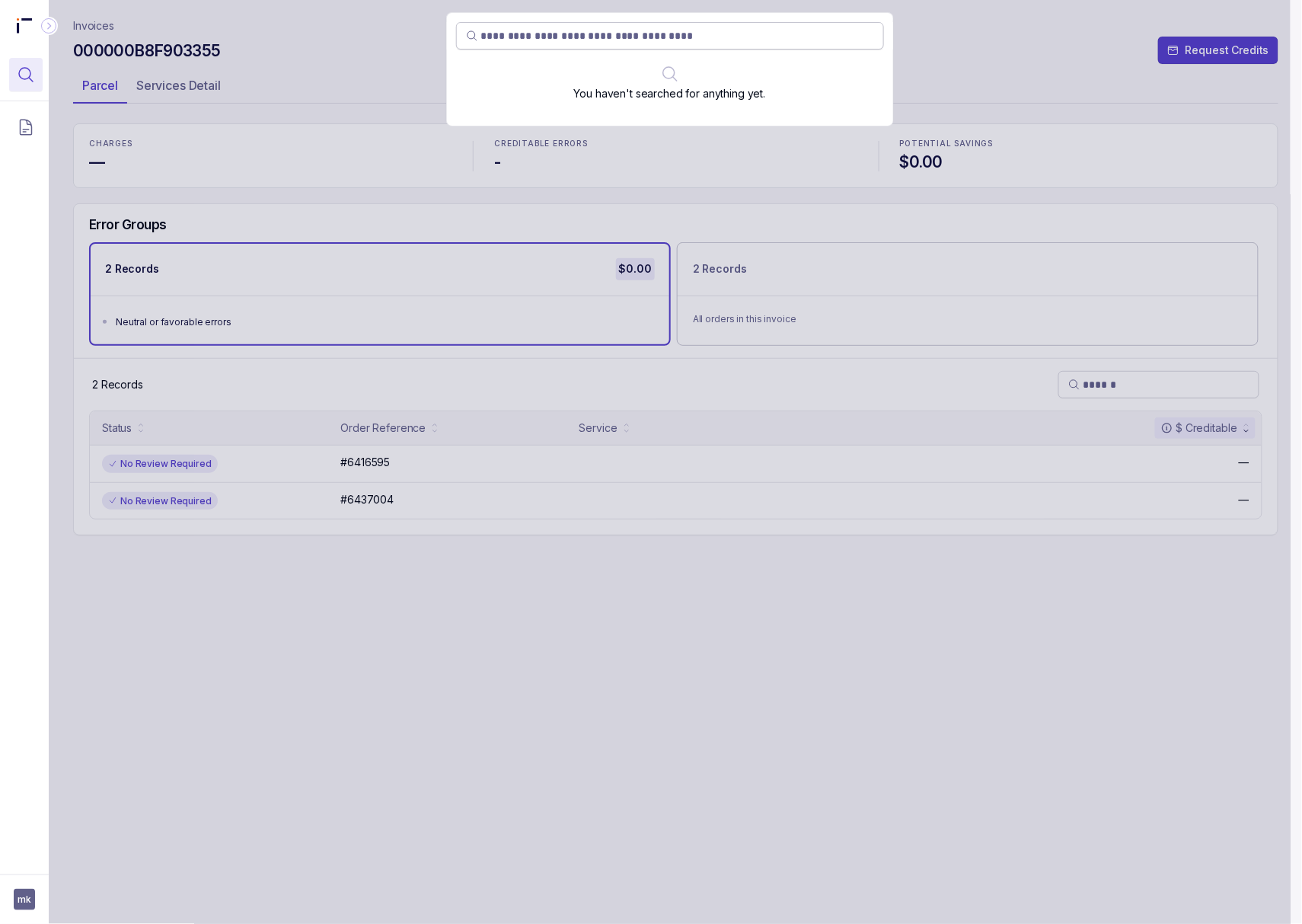
click at [512, 44] on span at bounding box center [669, 36] width 428 height 27
click at [527, 38] on input "search" at bounding box center [678, 36] width 393 height 15
paste input "*********"
type input "*********"
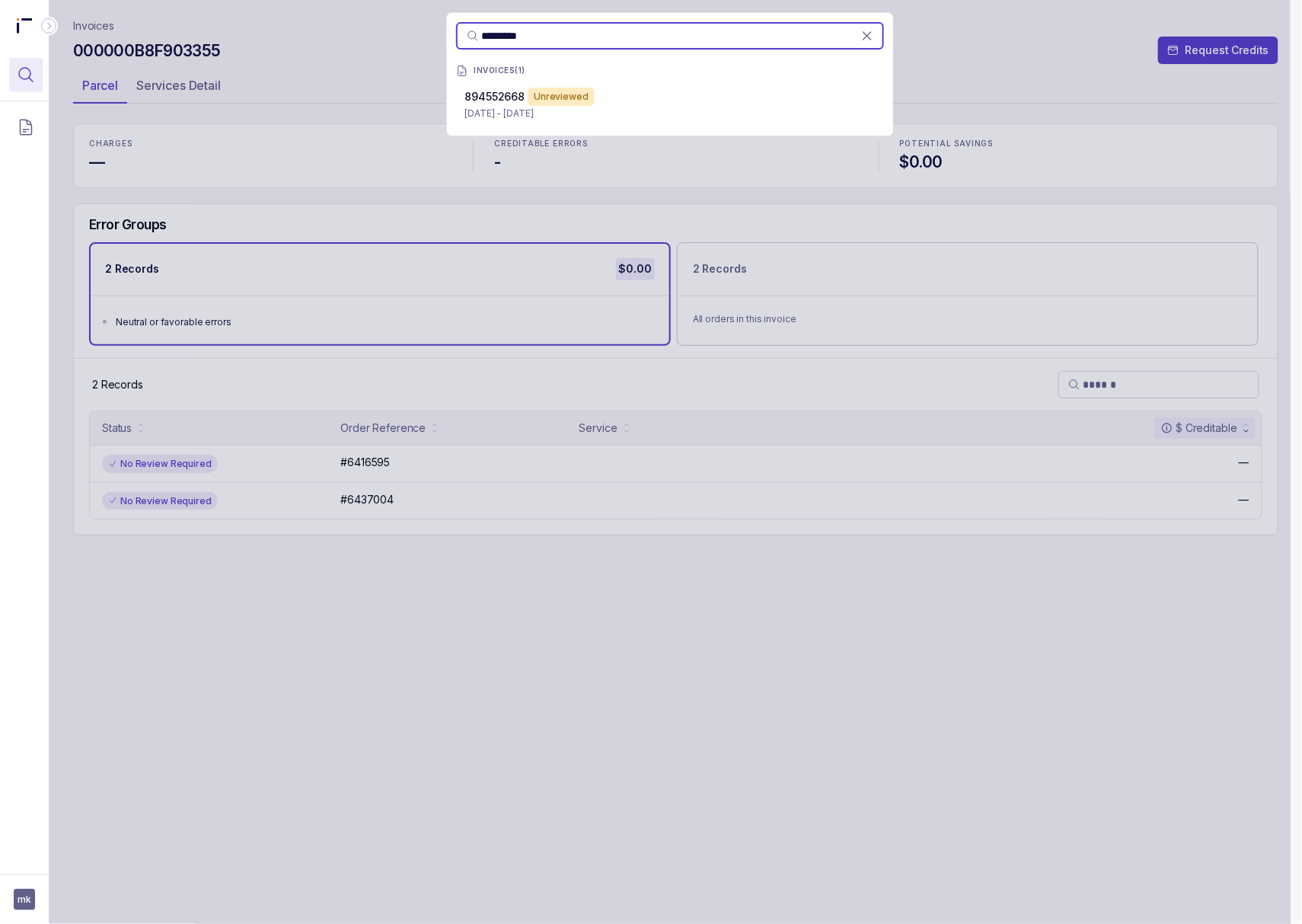
click at [545, 104] on div "Unreviewed" at bounding box center [562, 97] width 67 height 19
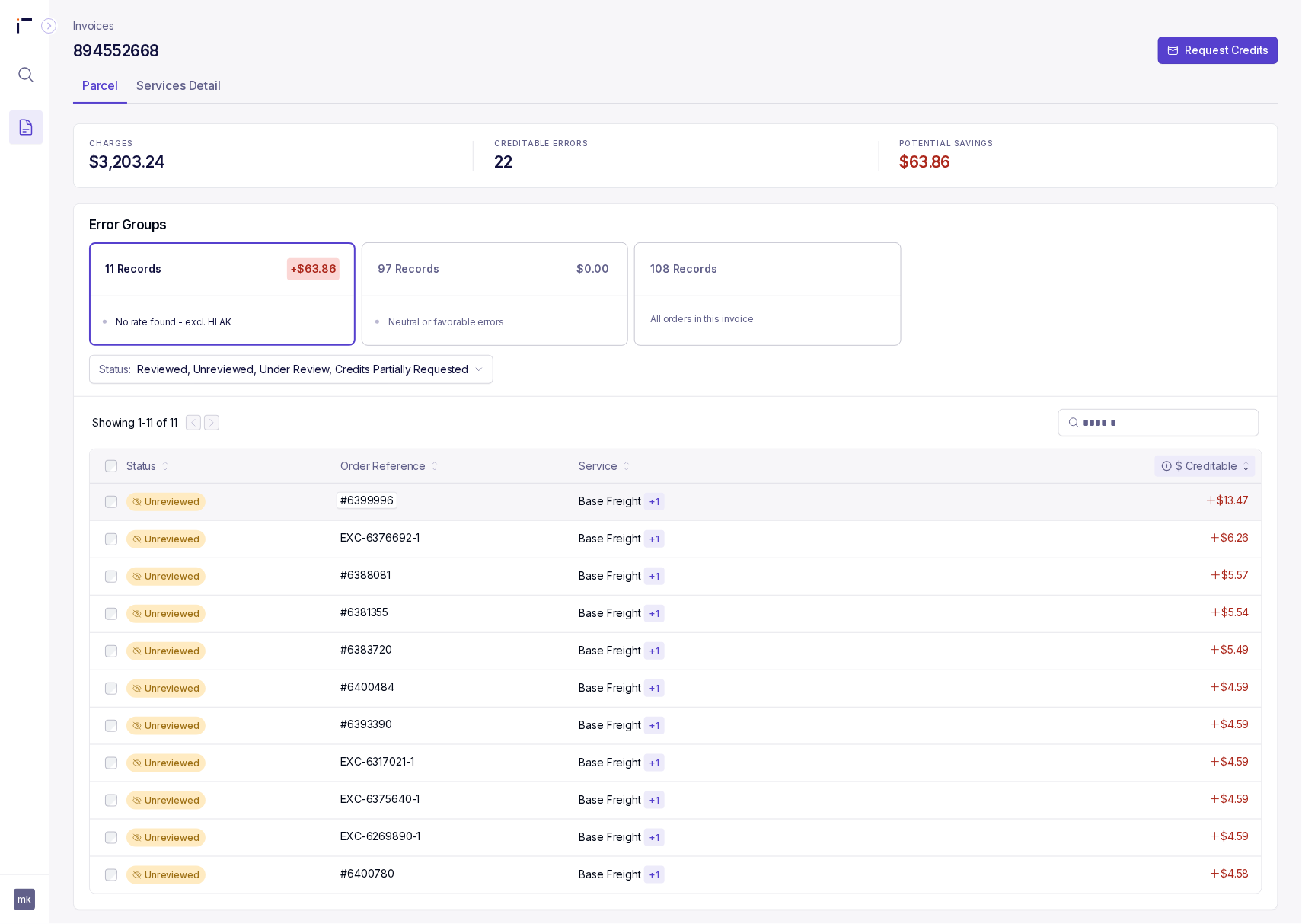
click at [360, 501] on p "#6399996" at bounding box center [366, 500] width 61 height 17
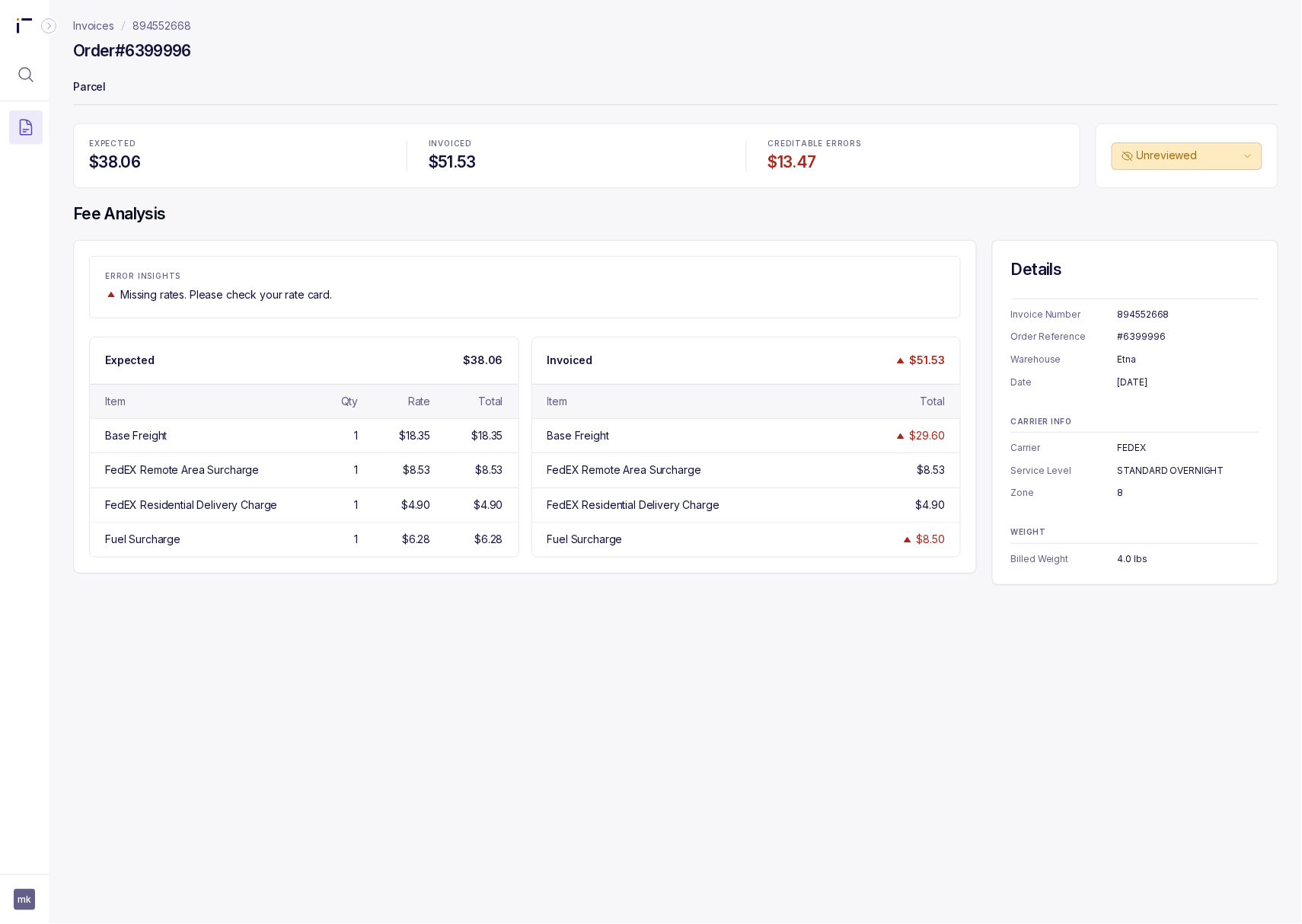
click at [1145, 341] on div "#6399996" at bounding box center [1188, 336] width 141 height 15
click at [1140, 378] on div "[DATE]" at bounding box center [1188, 382] width 141 height 15
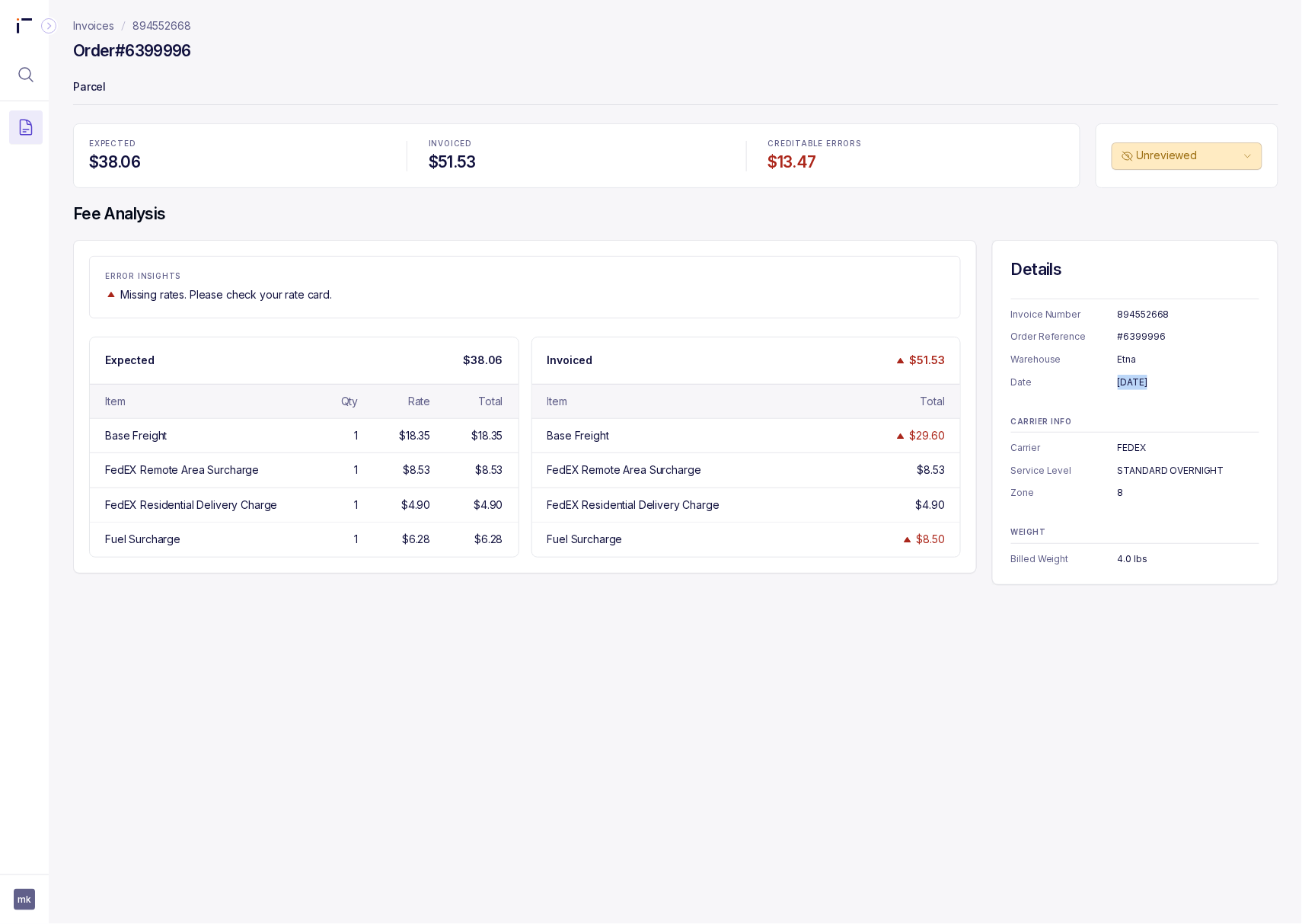
click at [1140, 378] on div "[DATE]" at bounding box center [1188, 382] width 141 height 15
click at [1128, 449] on div "FEDEX" at bounding box center [1188, 447] width 141 height 15
click at [1158, 477] on div "STANDARD OVERNIGHT" at bounding box center [1188, 470] width 141 height 15
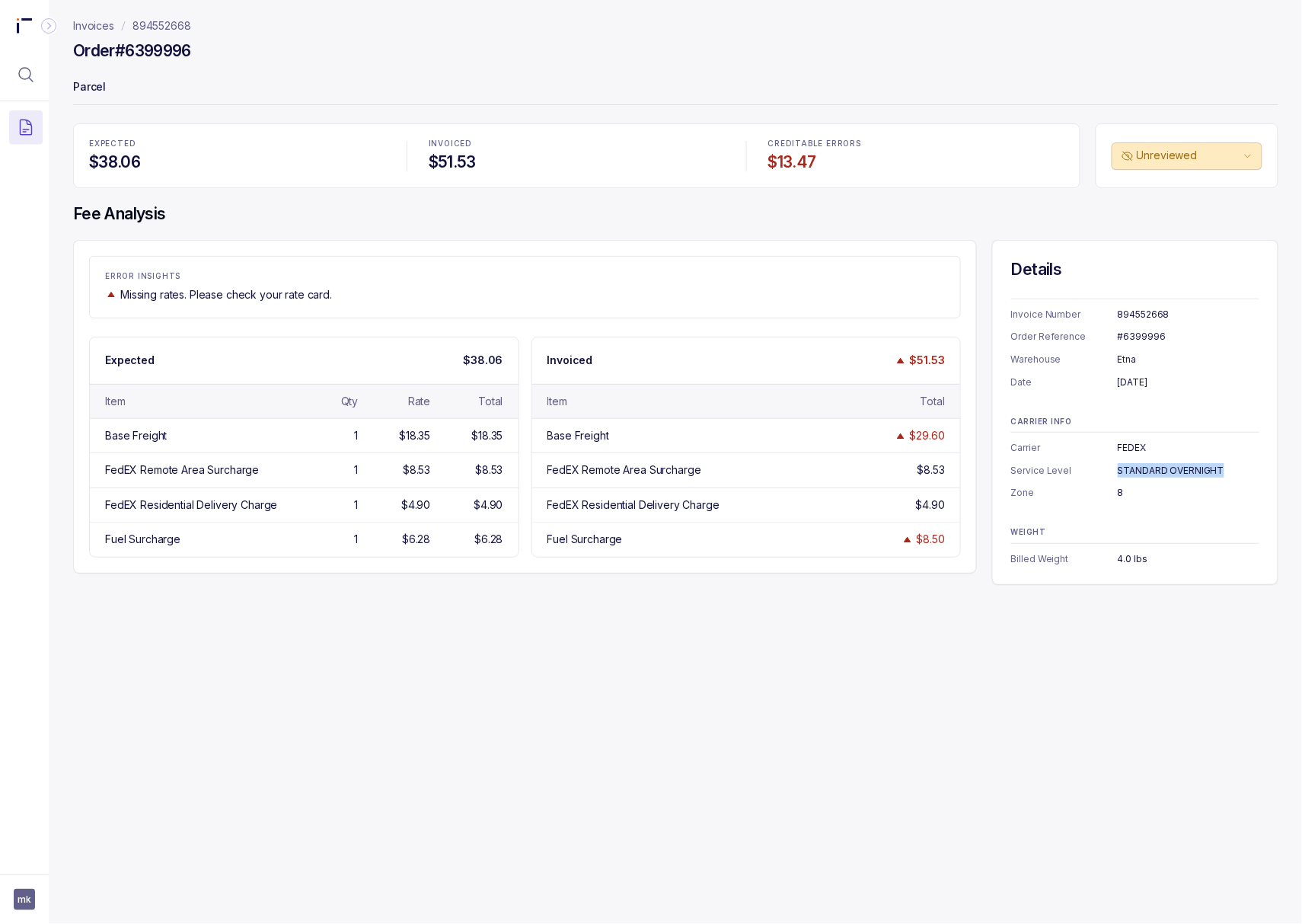
click at [1158, 477] on div "STANDARD OVERNIGHT" at bounding box center [1188, 470] width 141 height 15
click at [1118, 495] on div "8" at bounding box center [1188, 492] width 141 height 15
click at [1121, 565] on div "4.0 lbs" at bounding box center [1188, 559] width 141 height 15
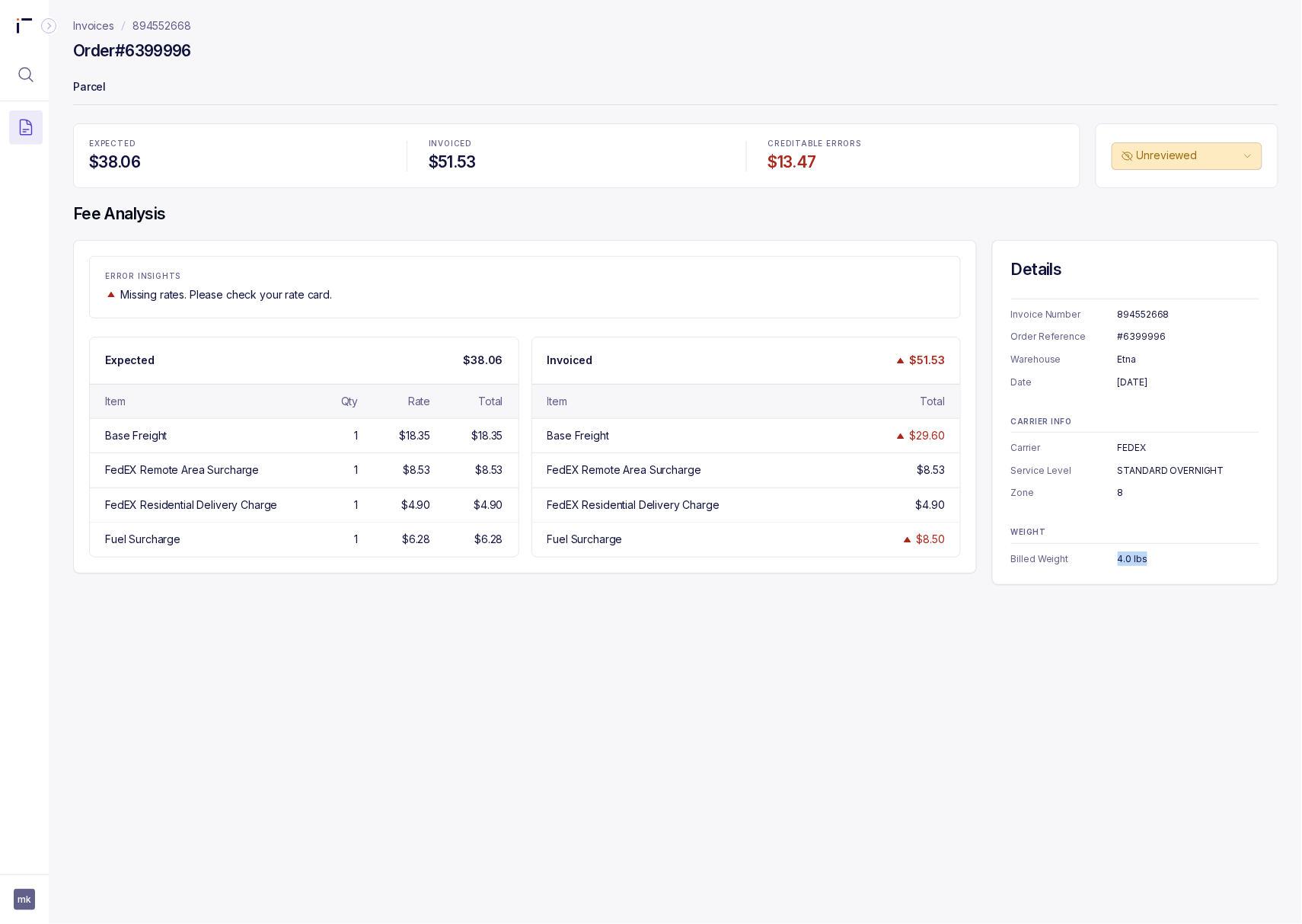
click at [1121, 565] on div "4.0 lbs" at bounding box center [1188, 559] width 141 height 15
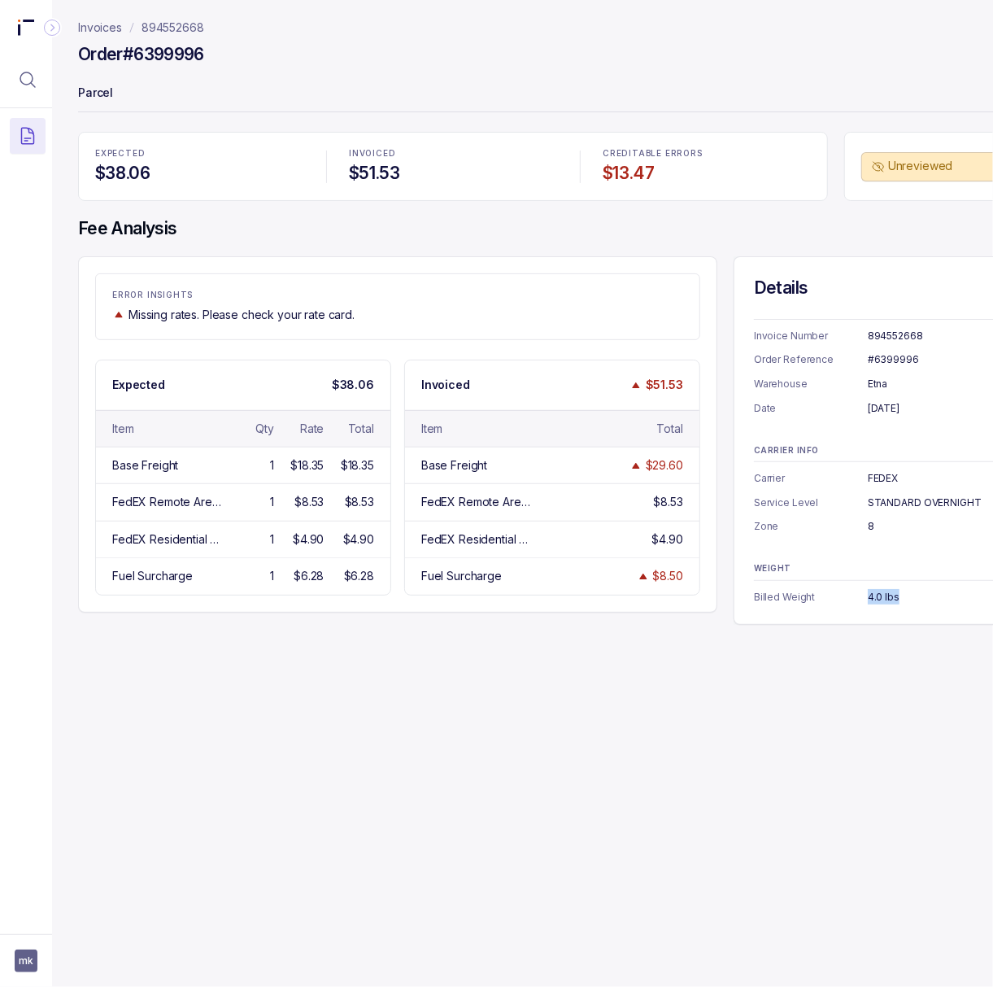
click at [200, 21] on p "894552668" at bounding box center [173, 28] width 63 height 16
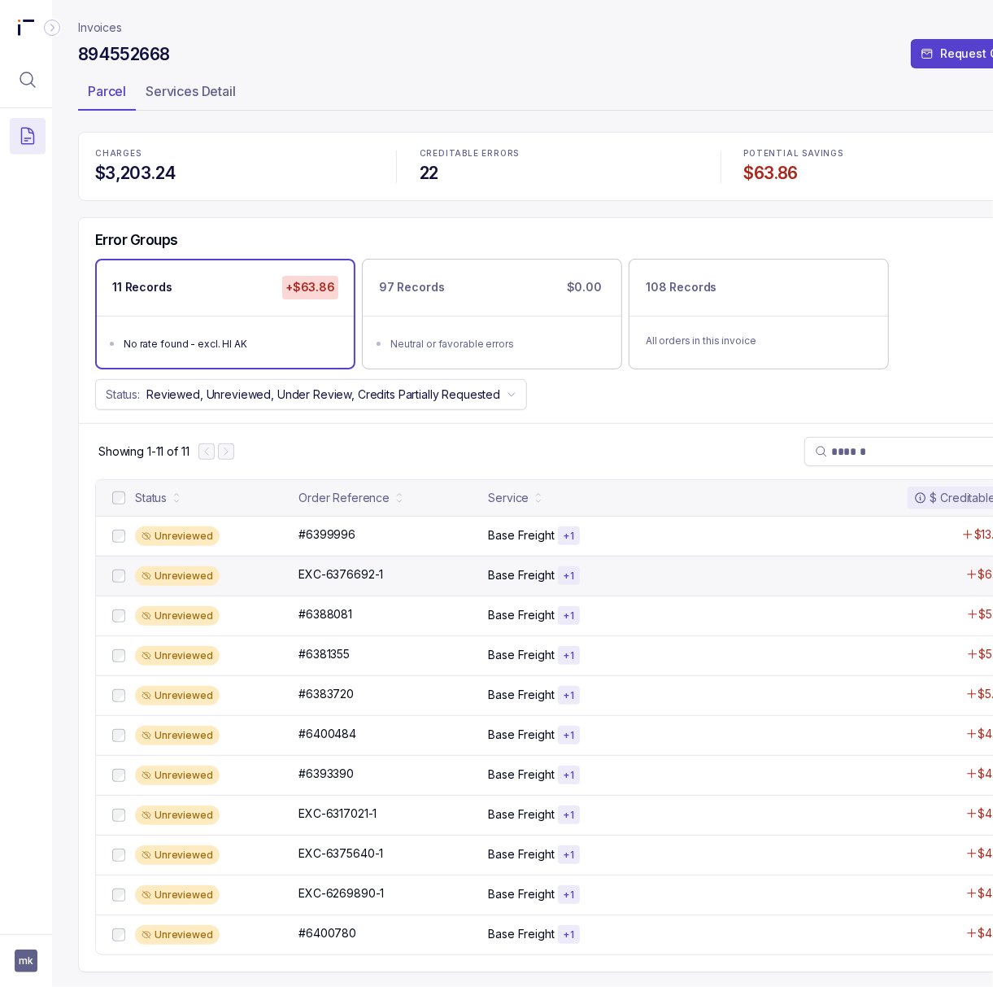
scroll to position [7, 0]
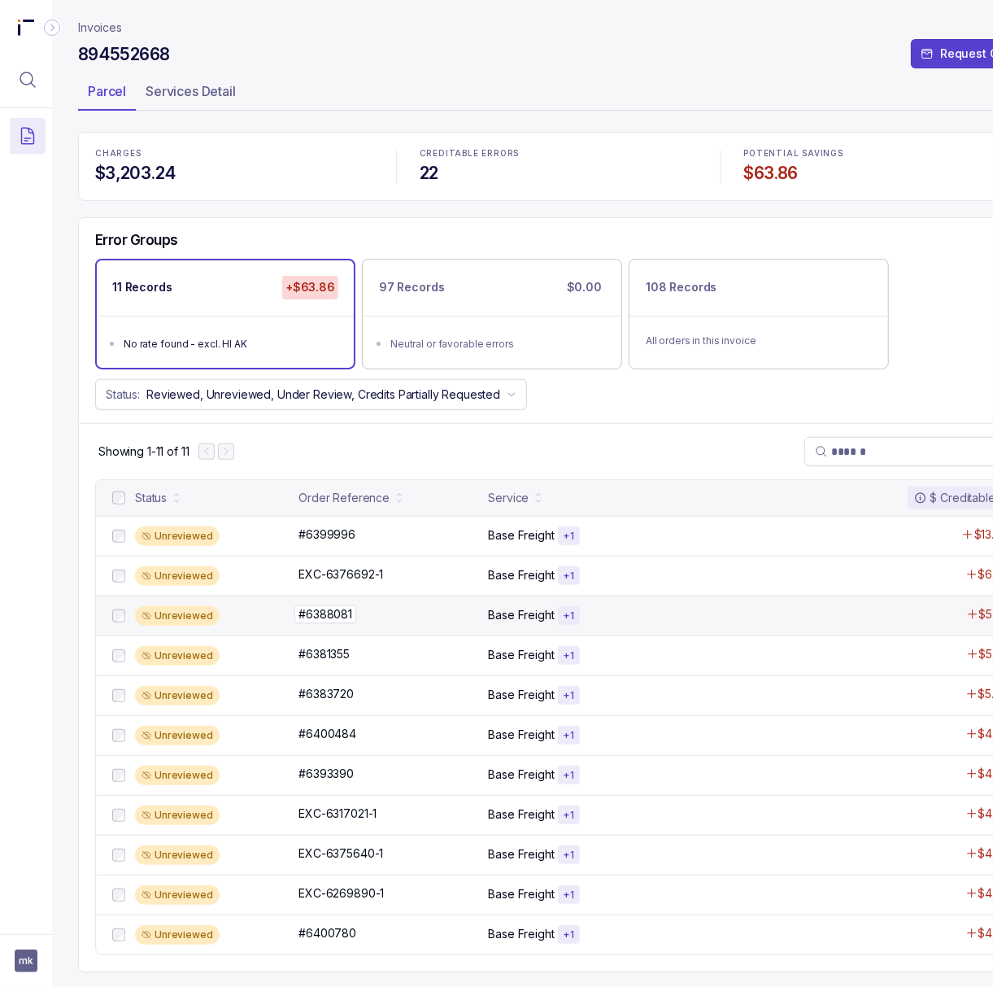
click at [329, 608] on p "#6388081" at bounding box center [325, 614] width 62 height 18
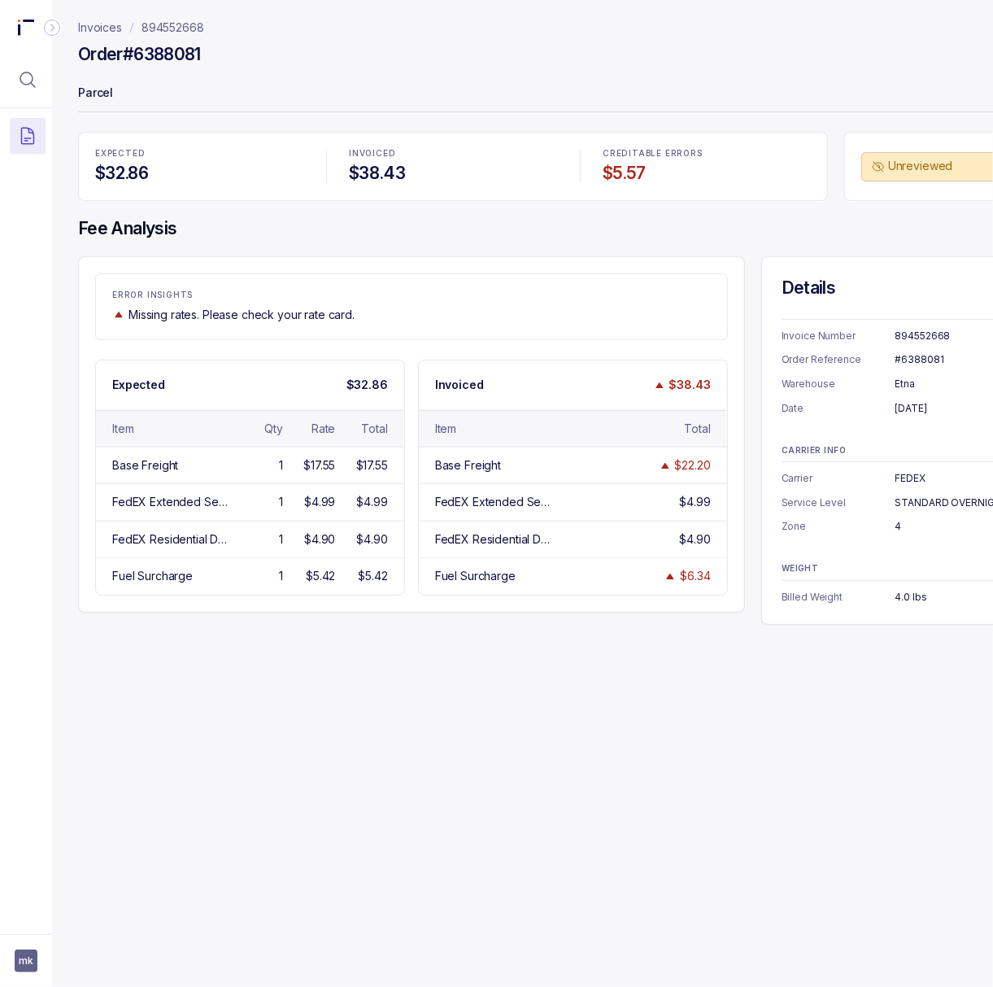
click at [899, 359] on div "#6388081" at bounding box center [970, 359] width 151 height 16
click at [914, 413] on div "[DATE]" at bounding box center [970, 408] width 151 height 16
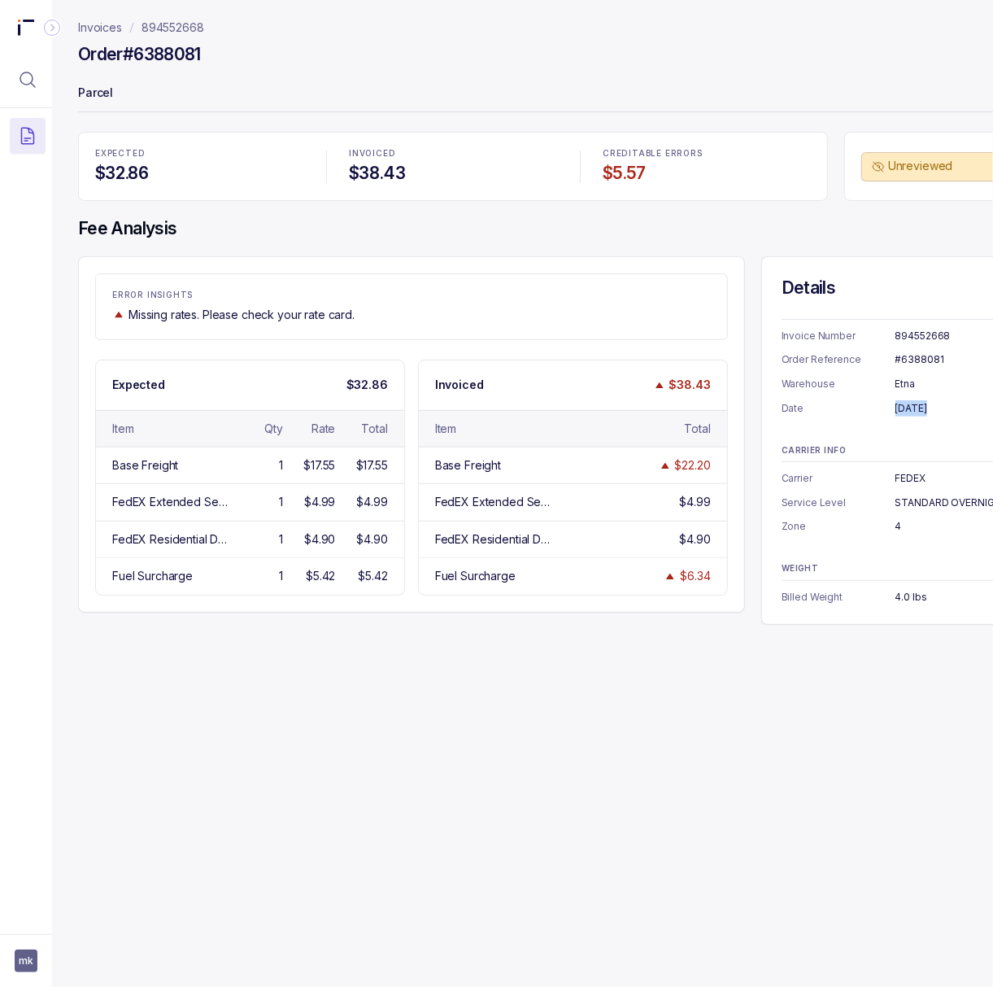
click at [914, 413] on div "[DATE]" at bounding box center [970, 408] width 151 height 16
click at [913, 603] on div "4.0 lbs" at bounding box center [970, 597] width 151 height 16
click at [197, 27] on p "894552668" at bounding box center [173, 28] width 63 height 16
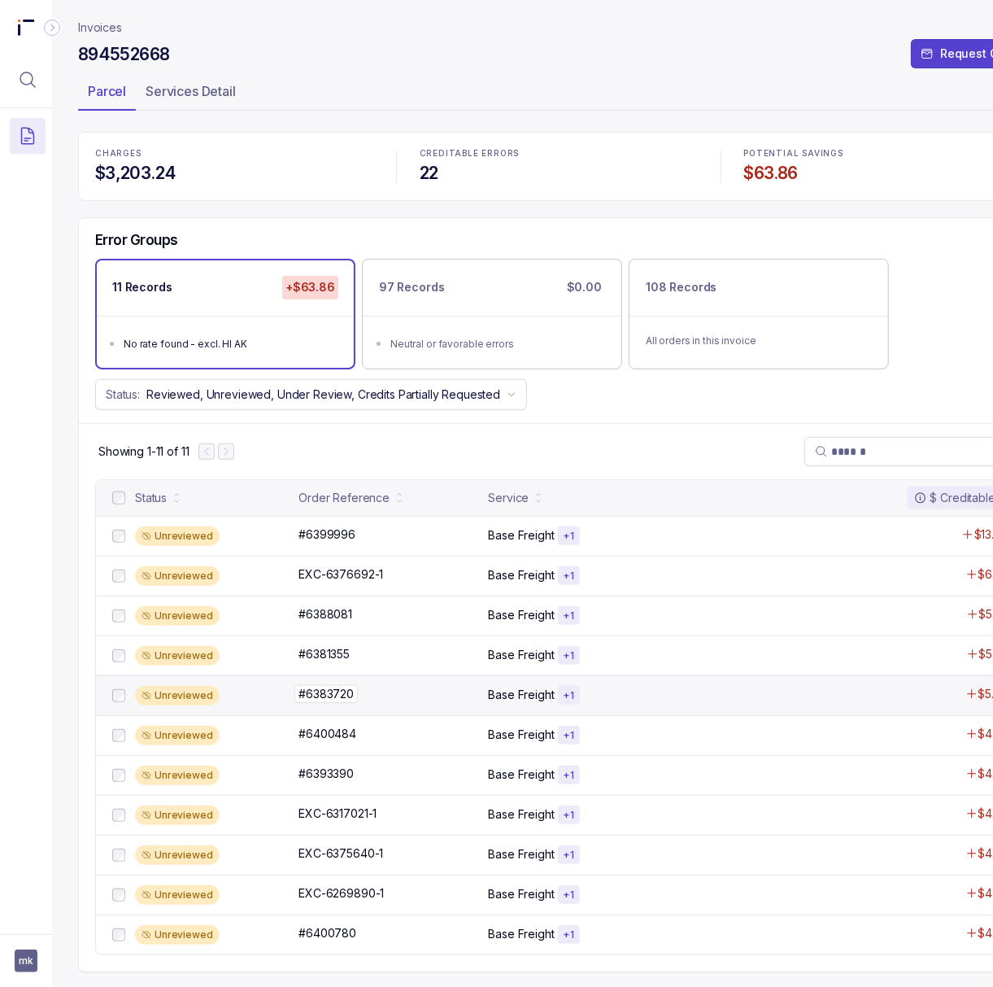
click at [342, 695] on p "#6383720" at bounding box center [325, 694] width 63 height 18
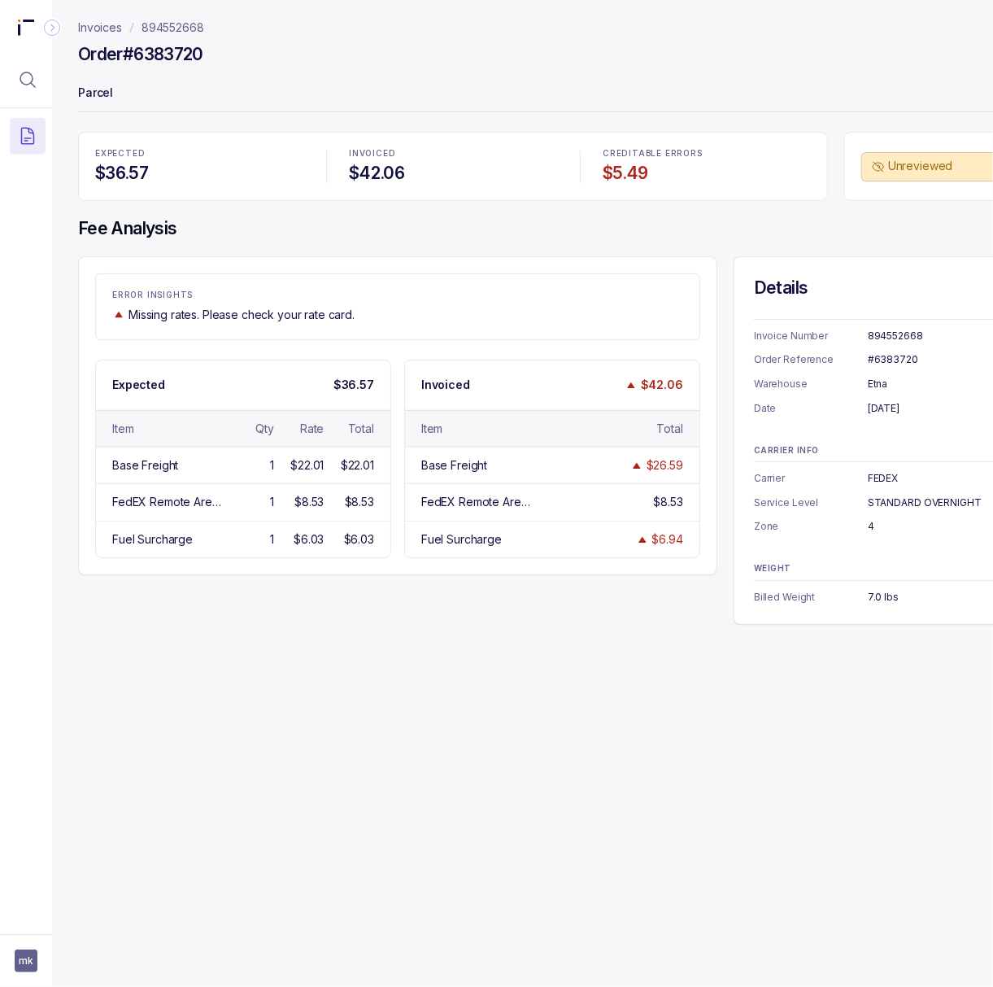
click at [908, 356] on div "#6383720" at bounding box center [943, 359] width 151 height 16
click at [911, 403] on div "[DATE]" at bounding box center [943, 408] width 151 height 16
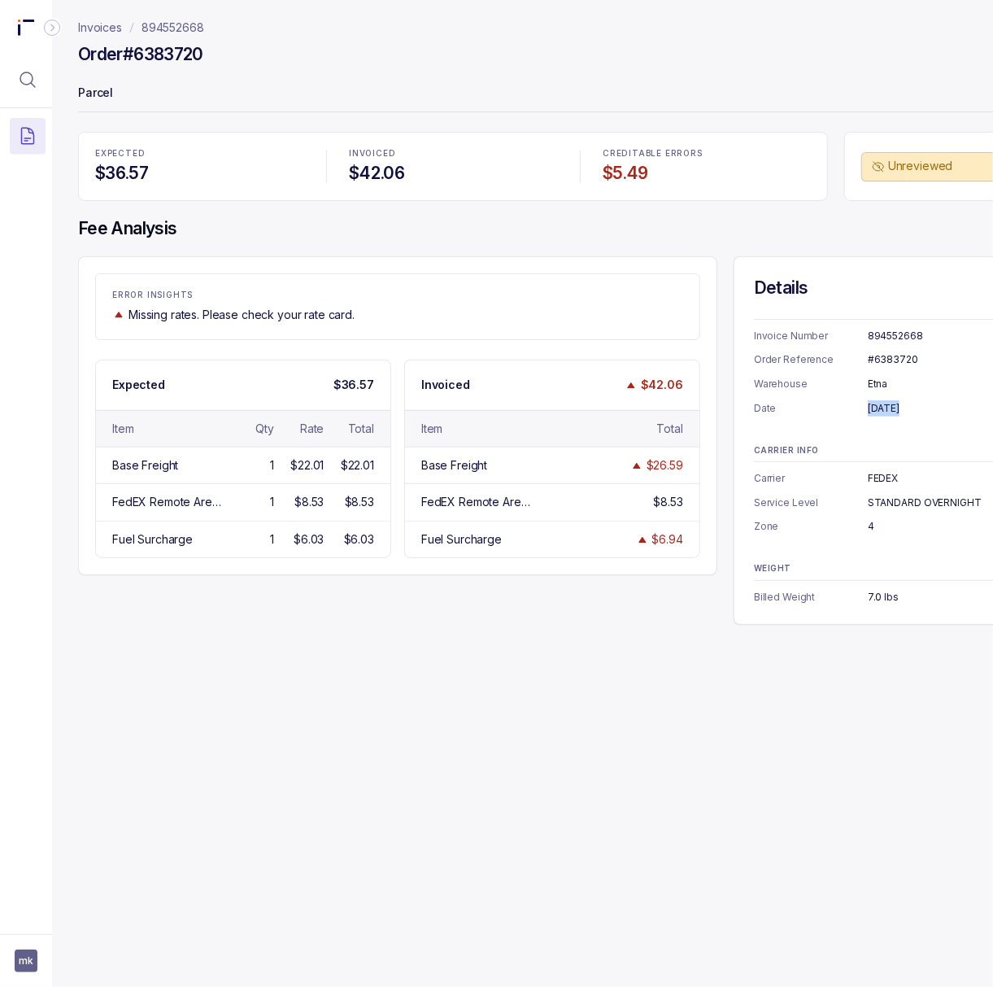
click at [911, 403] on div "[DATE]" at bounding box center [943, 408] width 151 height 16
click at [889, 594] on div "7.0 lbs" at bounding box center [943, 597] width 151 height 16
click at [882, 503] on div "STANDARD OVERNIGHT" at bounding box center [943, 502] width 151 height 16
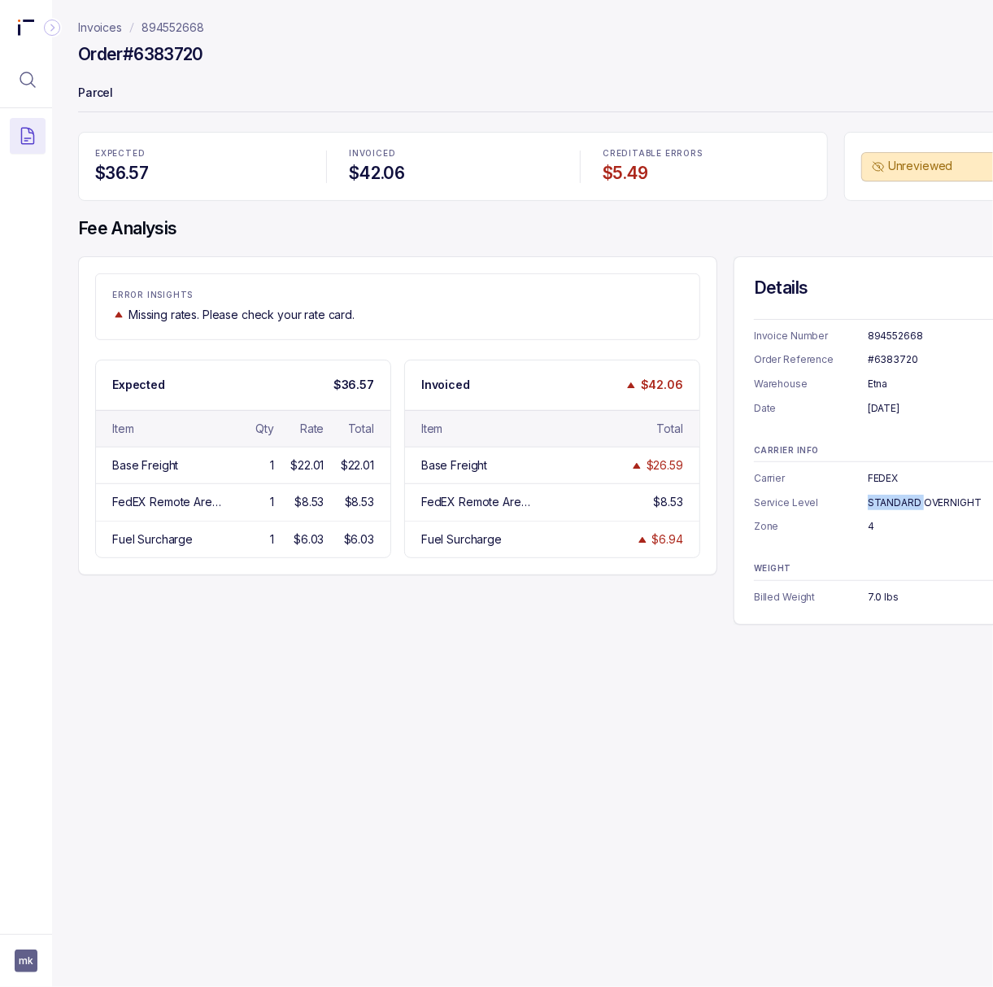
click at [882, 503] on div "STANDARD OVERNIGHT" at bounding box center [943, 502] width 151 height 16
click at [199, 33] on p "894552668" at bounding box center [173, 28] width 63 height 16
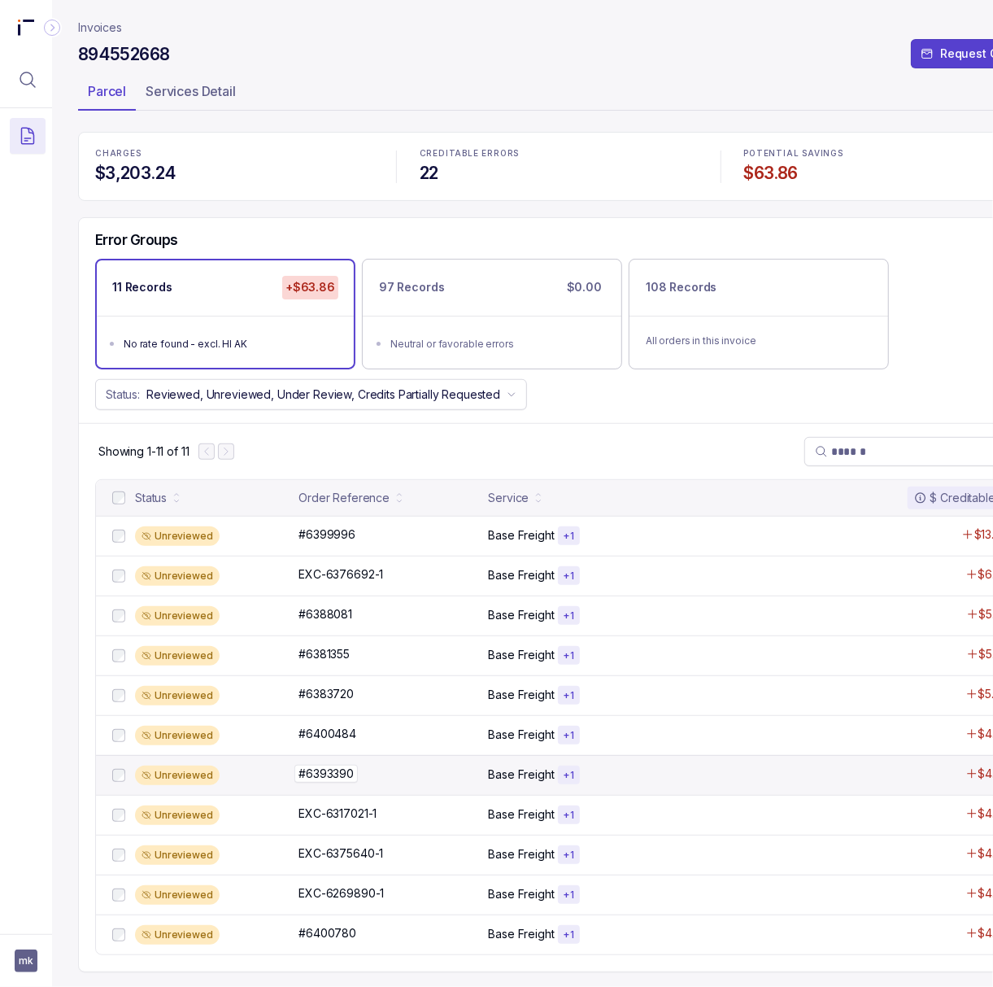
click at [339, 782] on p "#6393390" at bounding box center [325, 773] width 63 height 18
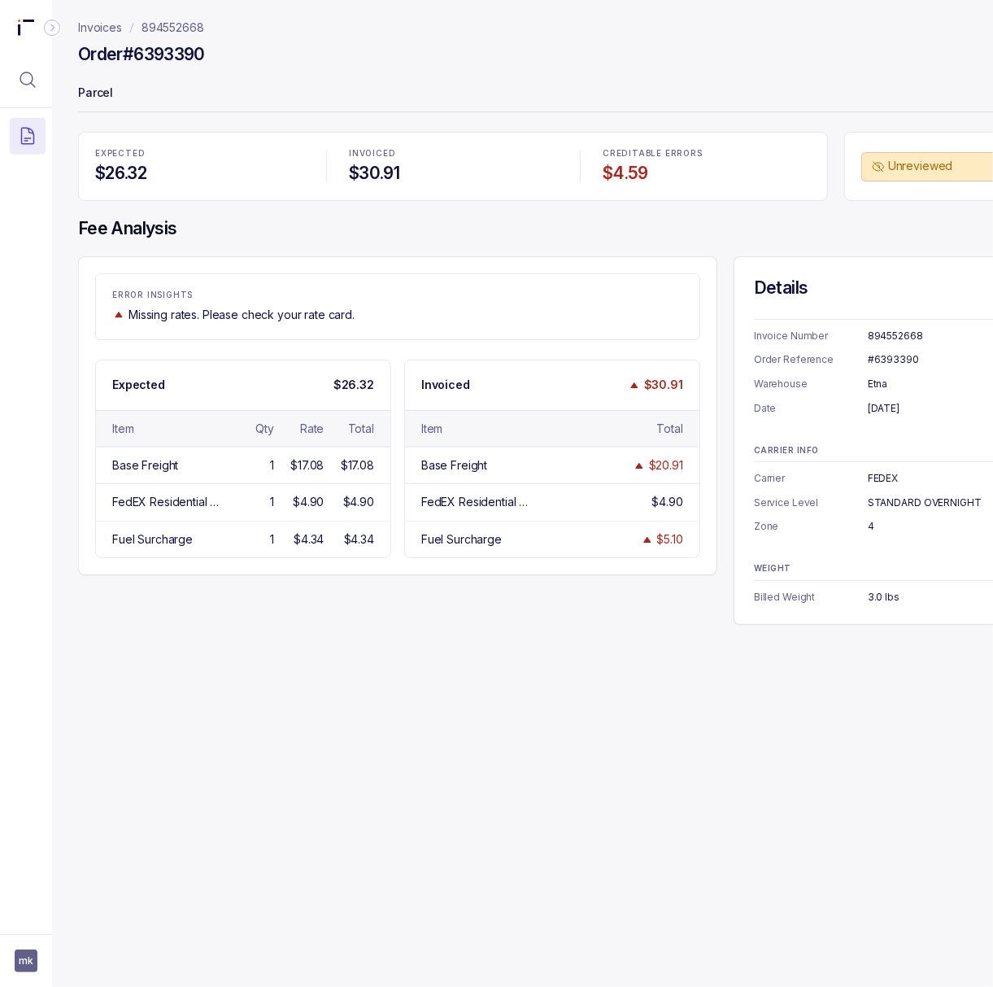
click at [903, 361] on div "#6393390" at bounding box center [943, 359] width 151 height 16
click at [912, 410] on div "[DATE]" at bounding box center [943, 408] width 151 height 16
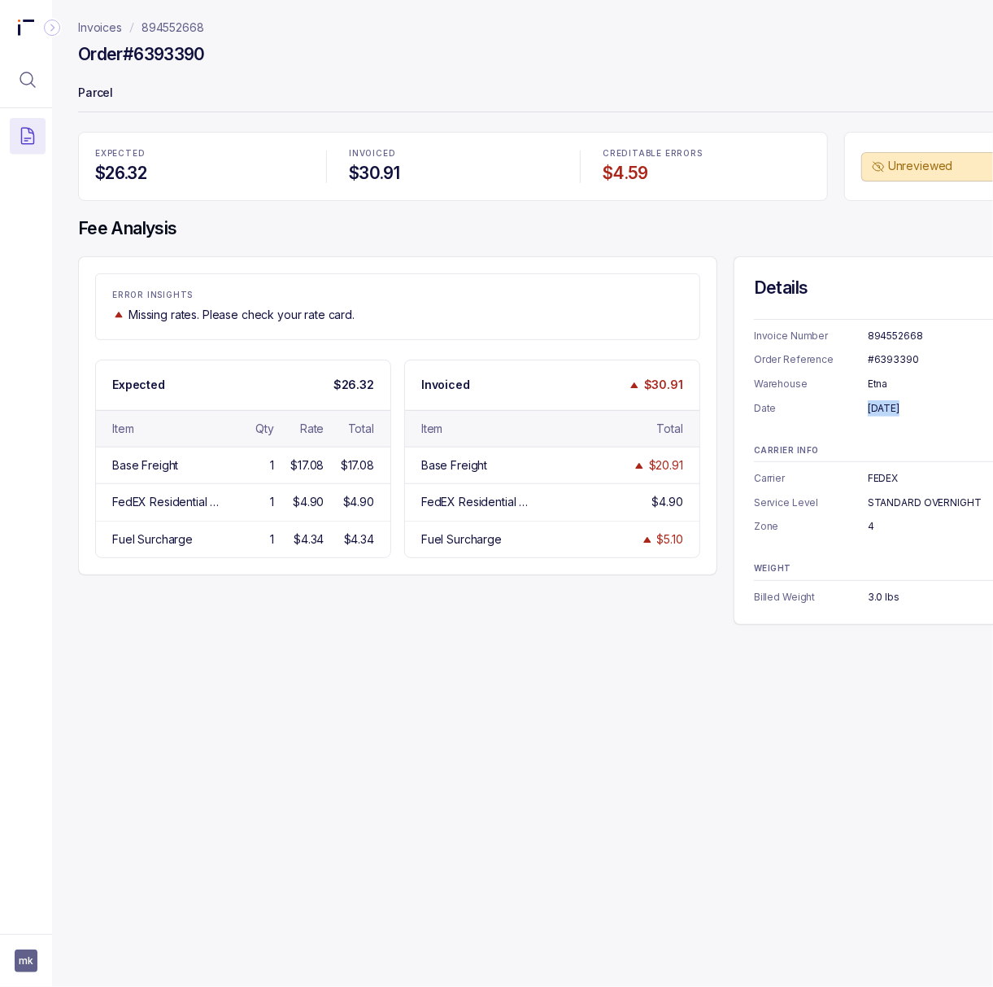
click at [912, 410] on div "[DATE]" at bounding box center [943, 408] width 151 height 16
click at [882, 599] on div "3.0 lbs" at bounding box center [943, 597] width 151 height 16
click at [185, 29] on p "894552668" at bounding box center [173, 28] width 63 height 16
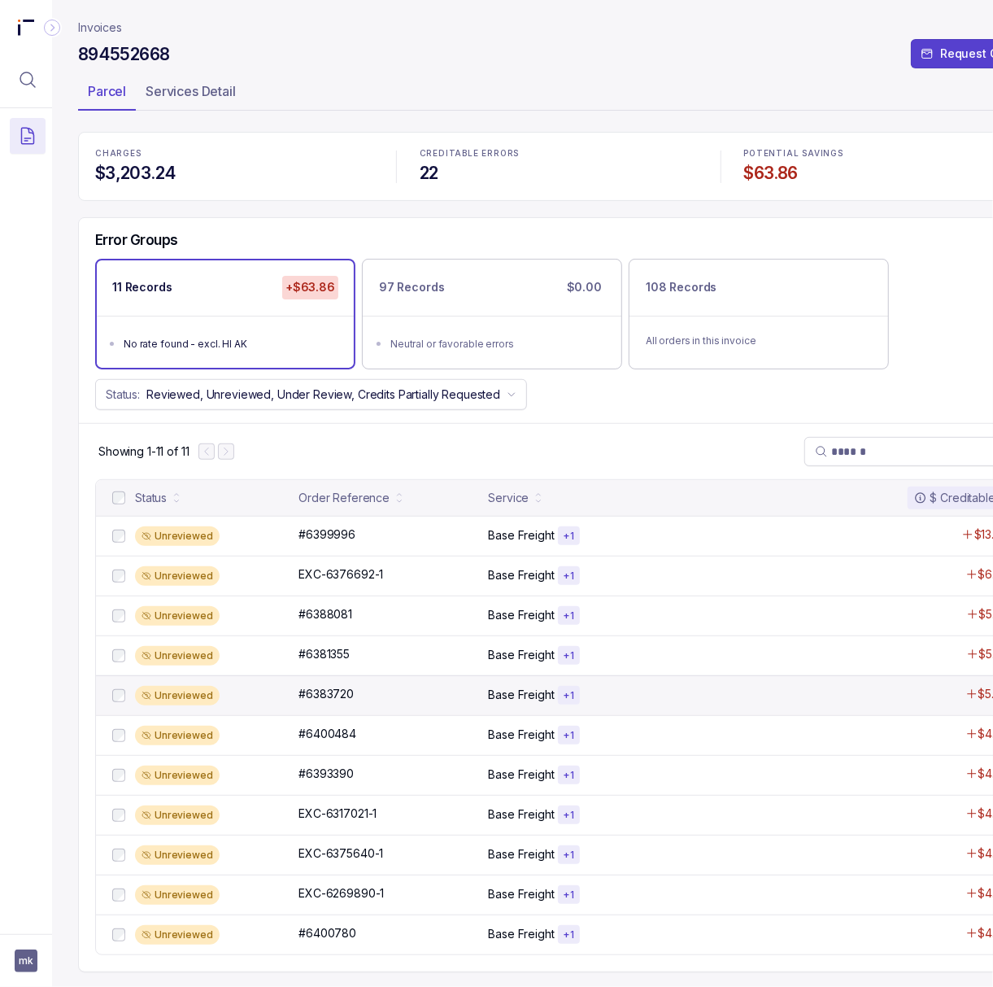
scroll to position [7, 0]
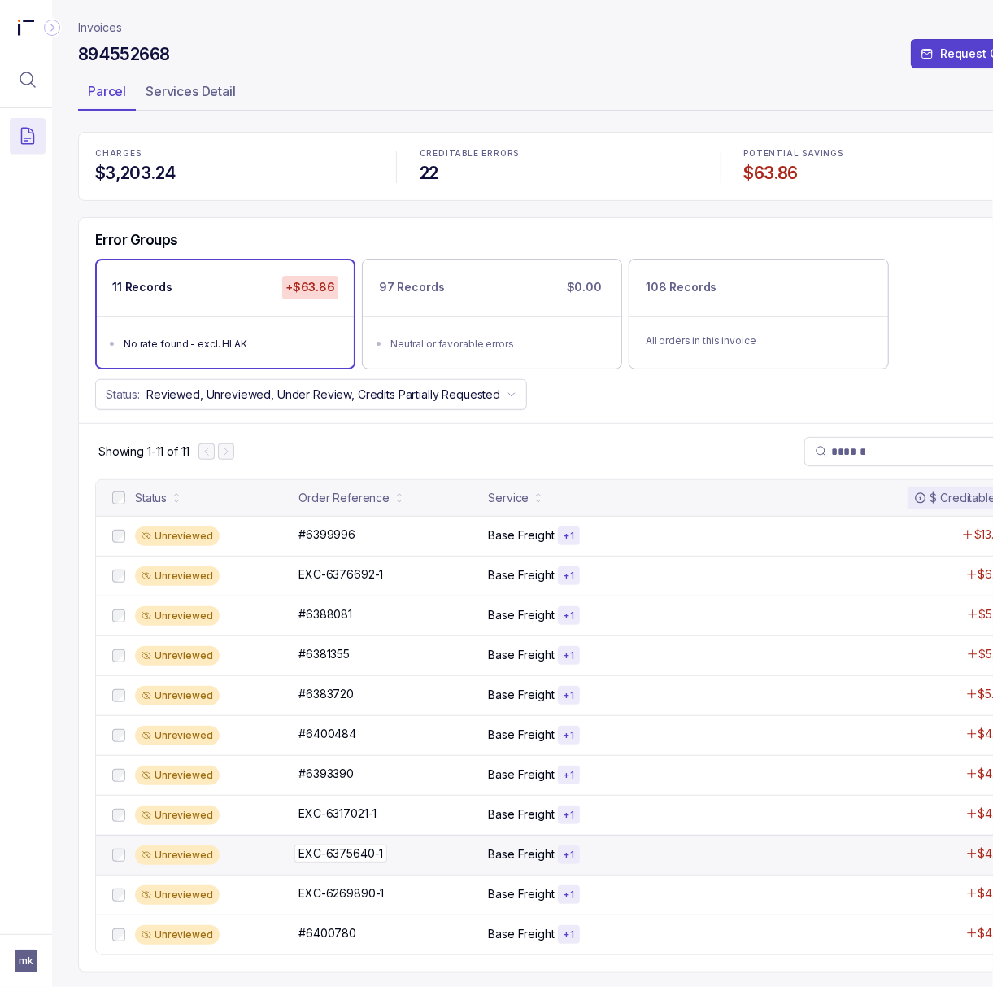
click at [379, 850] on p "EXC-6375640-1" at bounding box center [340, 853] width 93 height 18
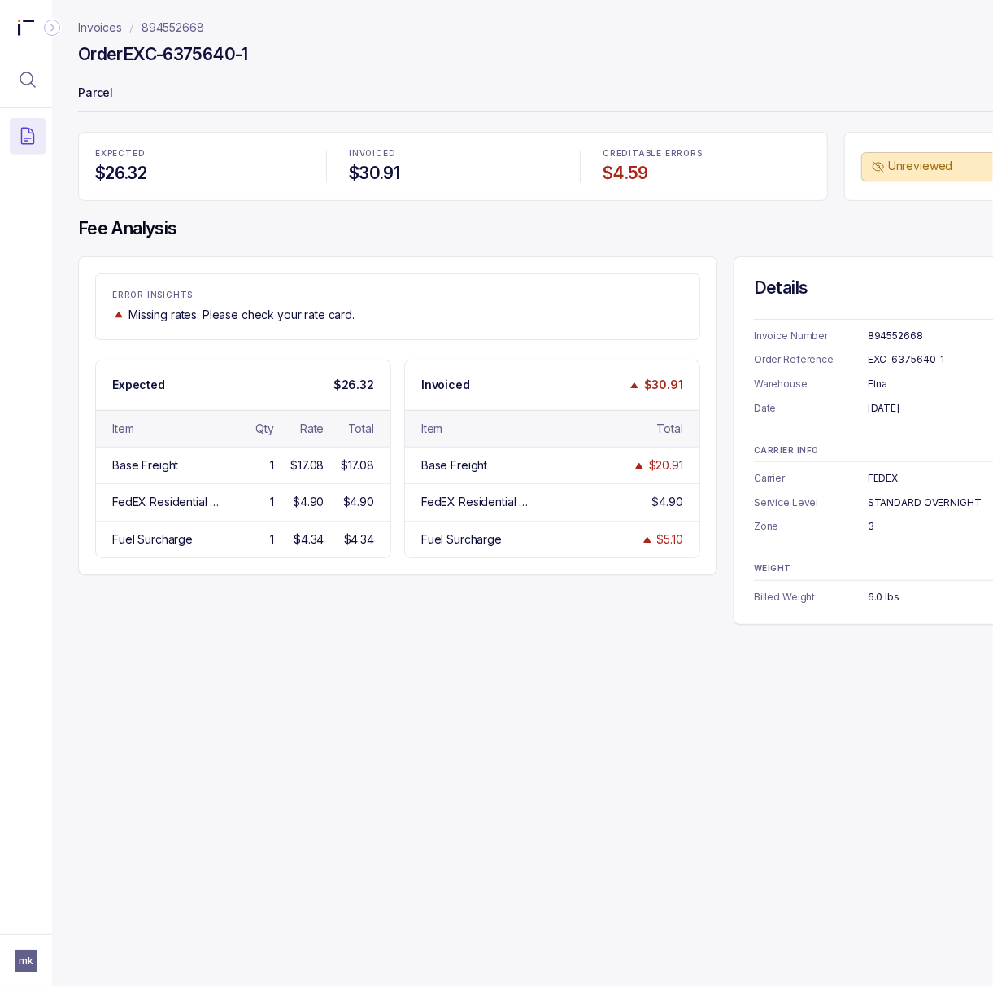
click at [877, 358] on div "EXC-6375640-1" at bounding box center [943, 359] width 151 height 16
click at [890, 407] on div "[DATE]" at bounding box center [943, 408] width 151 height 16
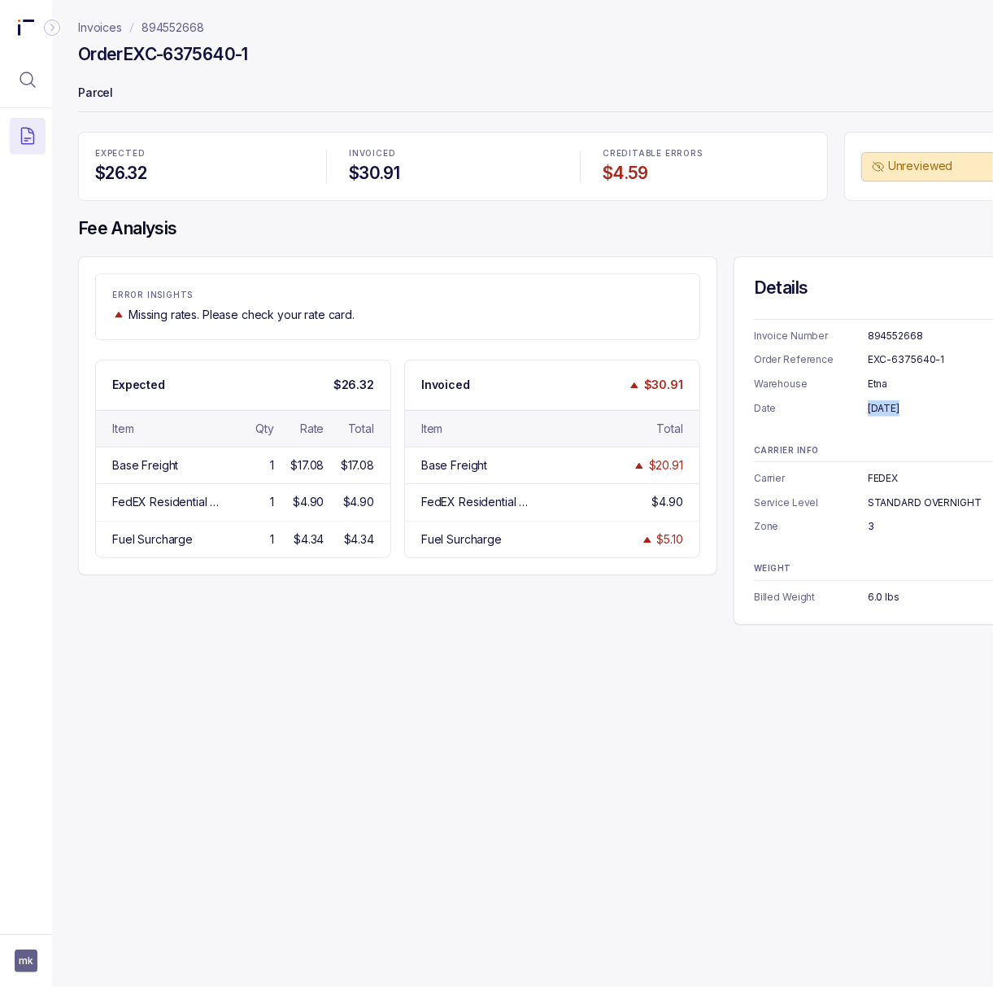
click at [890, 407] on div "[DATE]" at bounding box center [943, 408] width 151 height 16
click at [873, 527] on div "3" at bounding box center [943, 526] width 151 height 16
click at [882, 595] on div "6.0 lbs" at bounding box center [943, 597] width 151 height 16
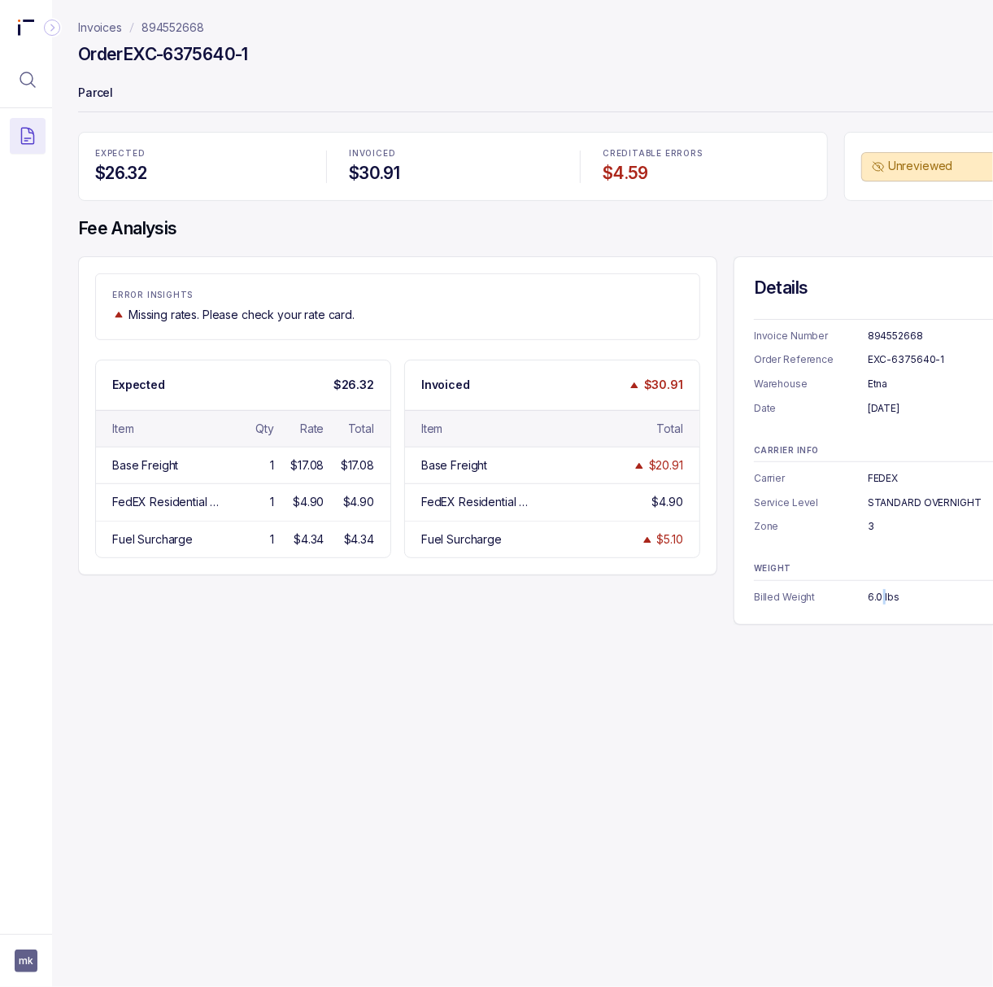
click at [882, 595] on div "6.0 lbs" at bounding box center [943, 597] width 151 height 16
click at [172, 27] on p "894552668" at bounding box center [173, 28] width 63 height 16
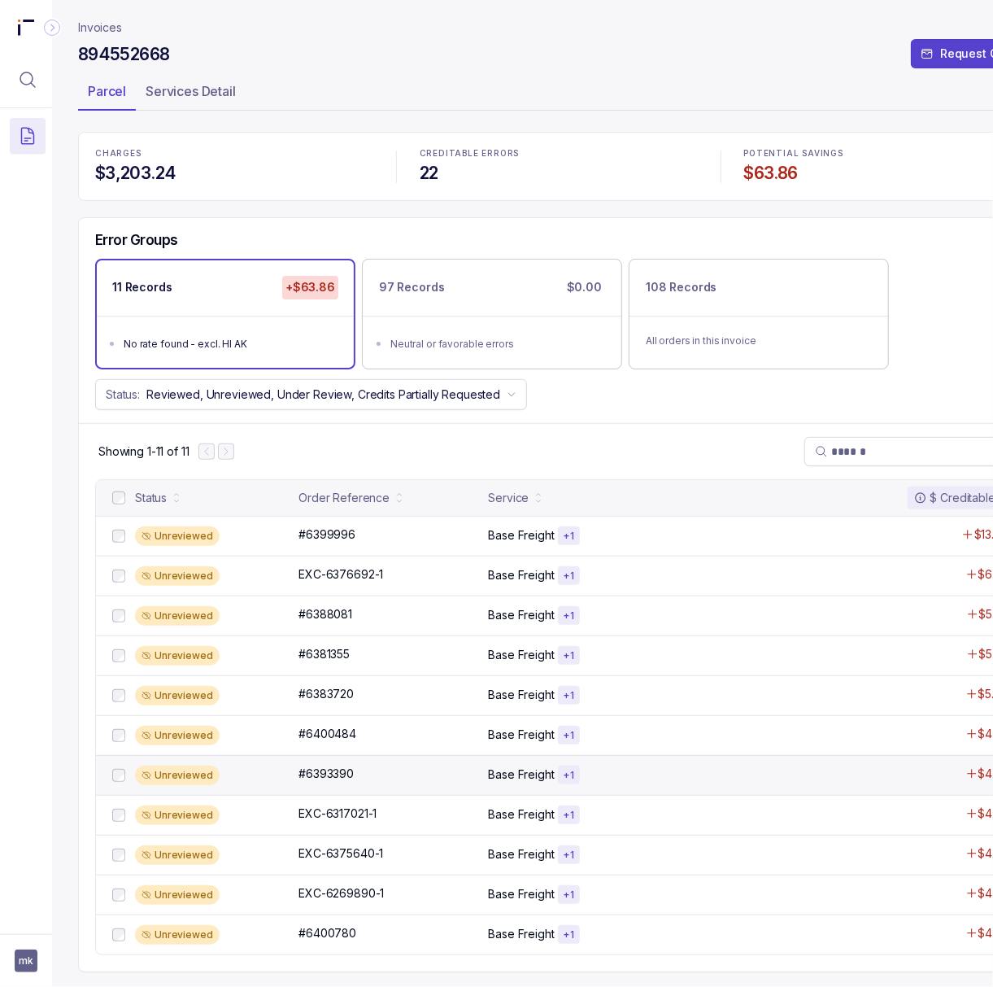
scroll to position [7, 0]
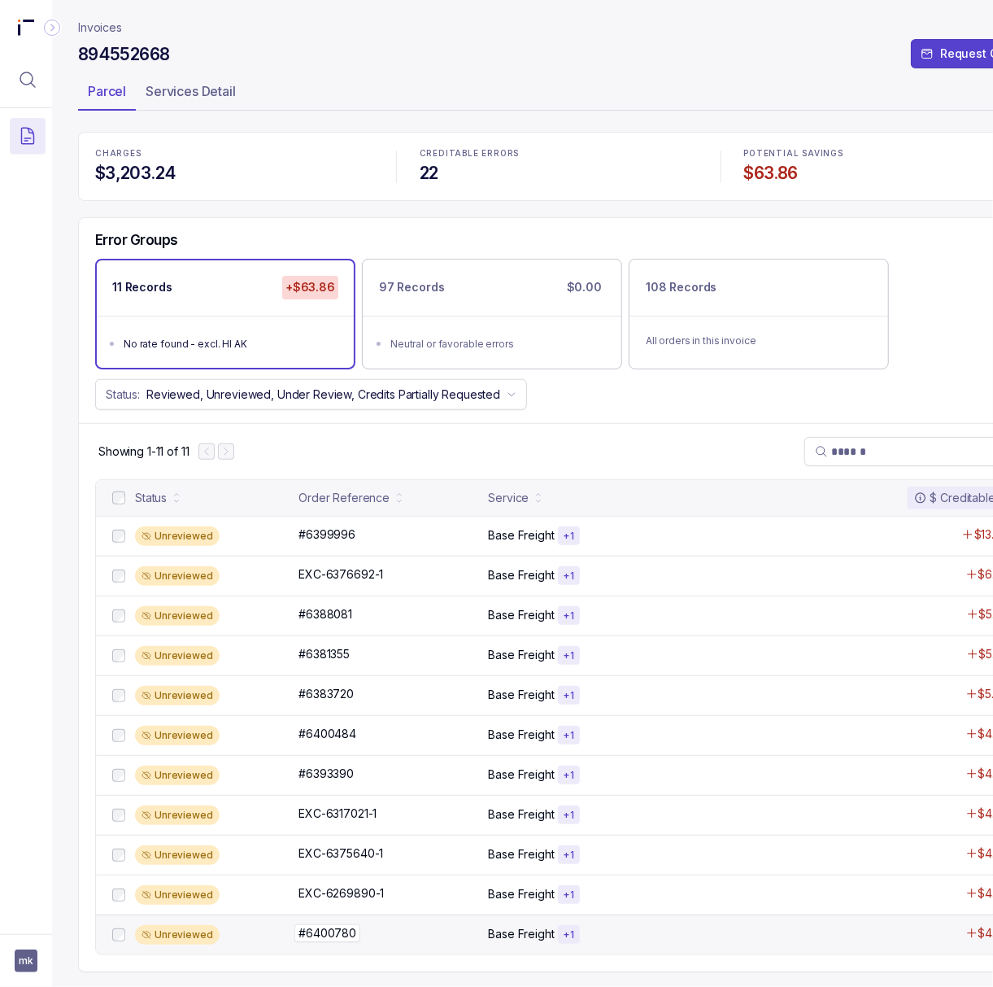
click at [351, 932] on p "#6400780" at bounding box center [327, 933] width 66 height 18
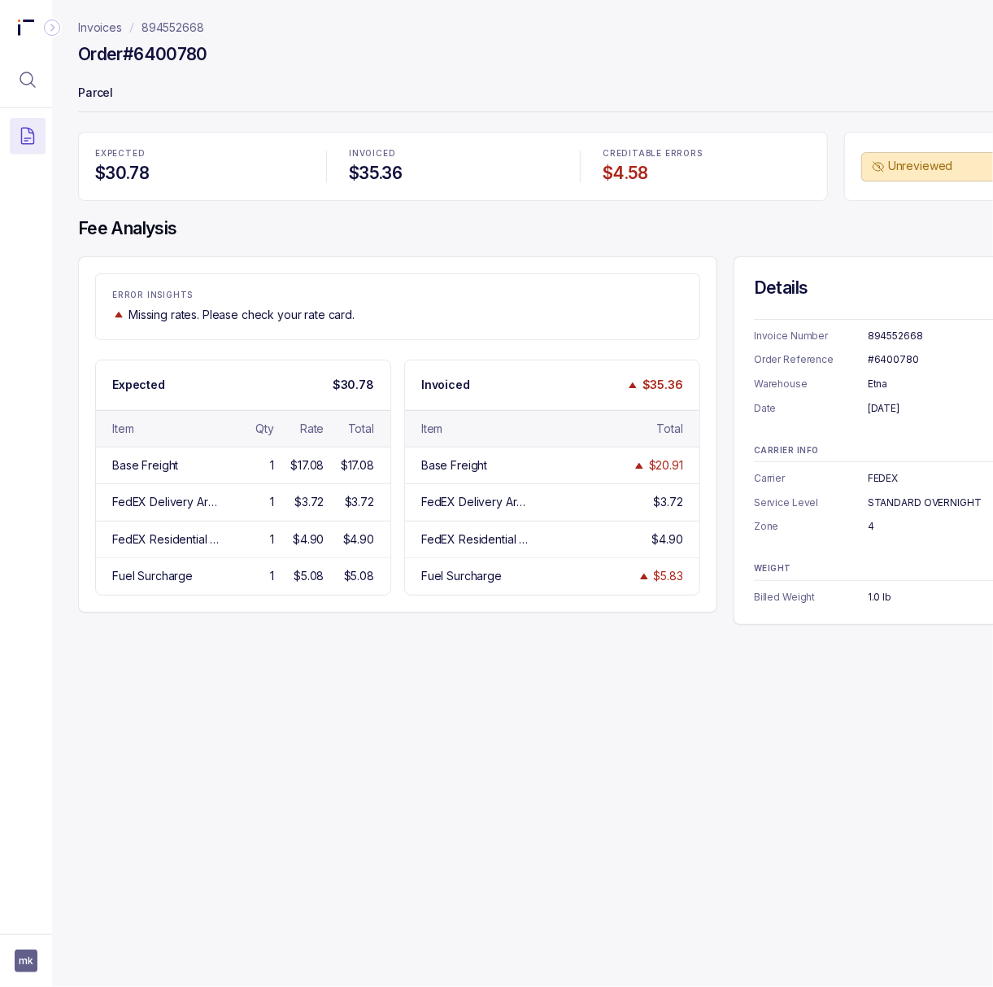
click at [889, 361] on div "#6400780" at bounding box center [943, 359] width 151 height 16
click at [896, 411] on div "[DATE]" at bounding box center [943, 408] width 151 height 16
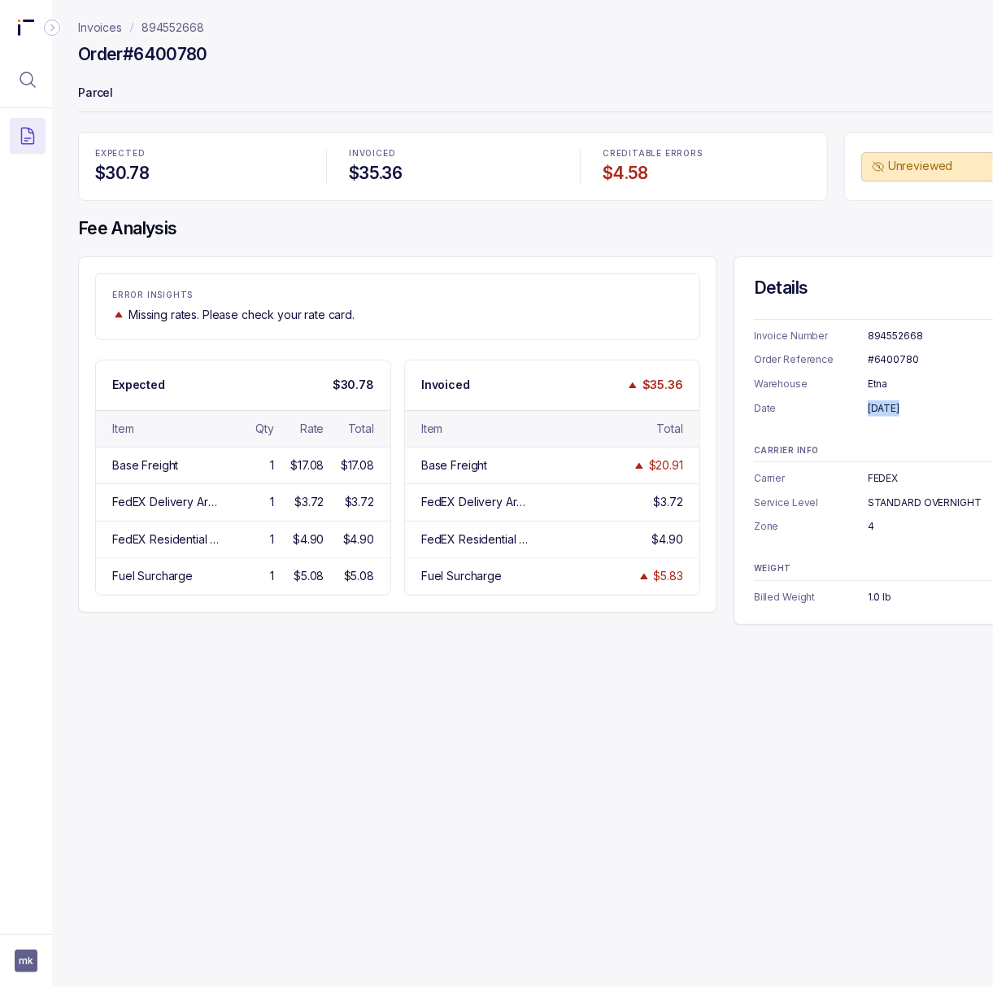
click at [896, 411] on div "[DATE]" at bounding box center [943, 408] width 151 height 16
click at [873, 596] on div "1.0 lb" at bounding box center [943, 597] width 151 height 16
click at [150, 30] on p "894552668" at bounding box center [173, 28] width 63 height 16
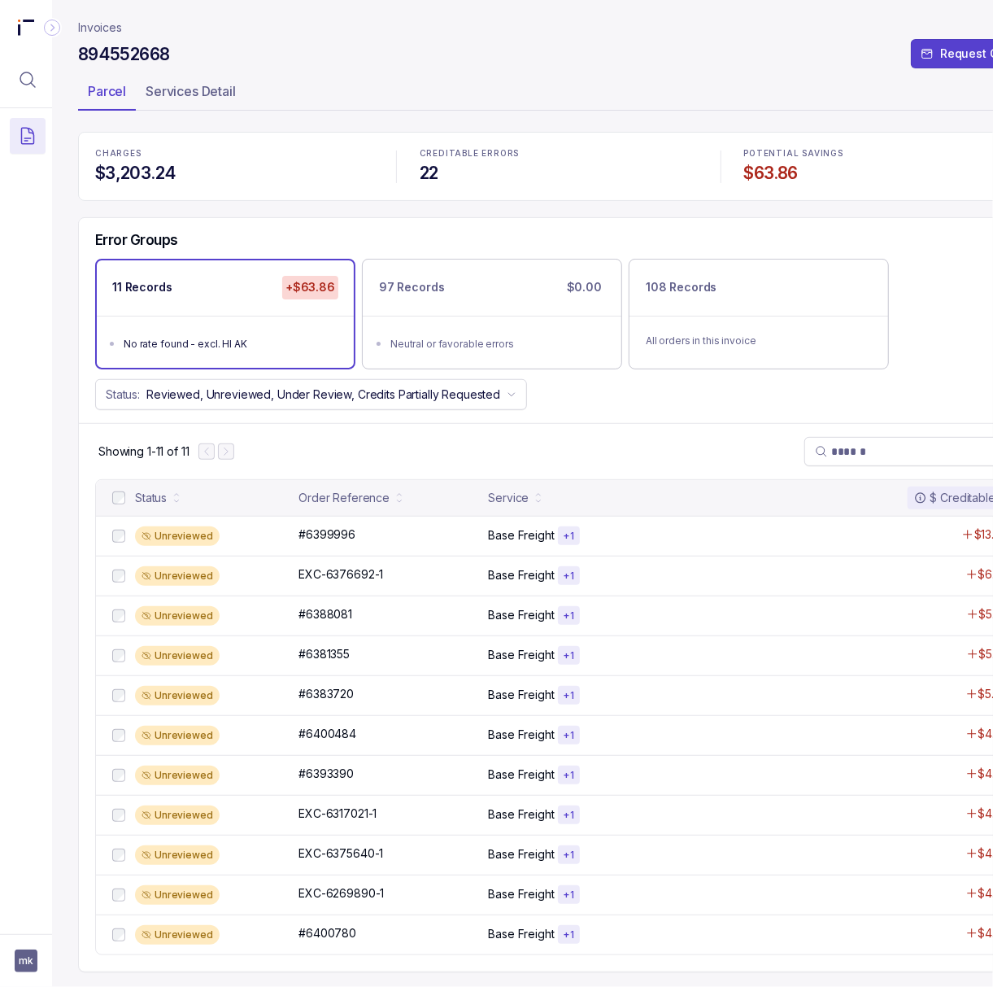
click at [786, 174] on h4 "$63.86" at bounding box center [883, 173] width 278 height 23
